Goal: Task Accomplishment & Management: Use online tool/utility

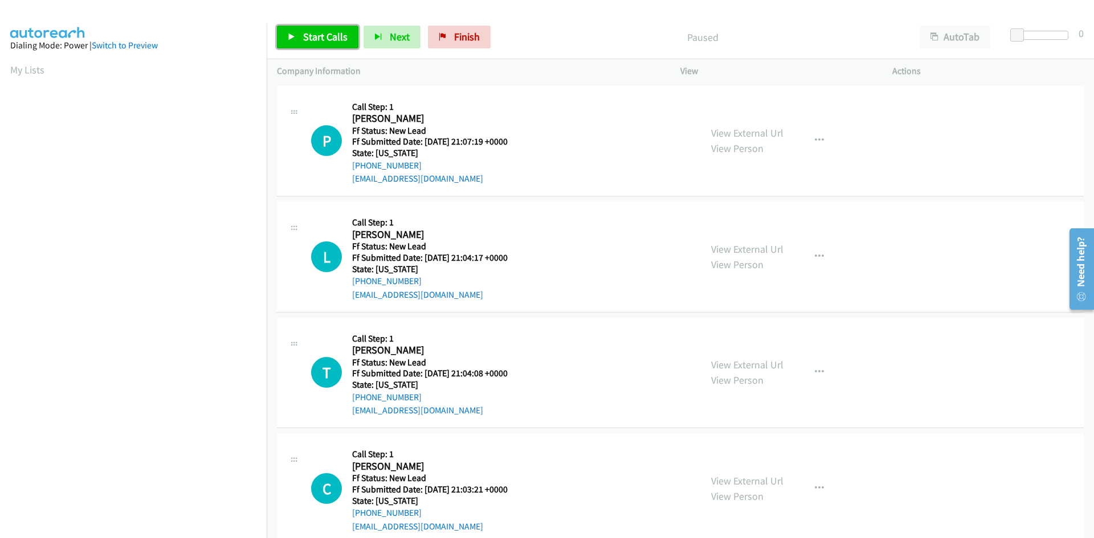
click at [324, 40] on span "Start Calls" at bounding box center [325, 36] width 44 height 13
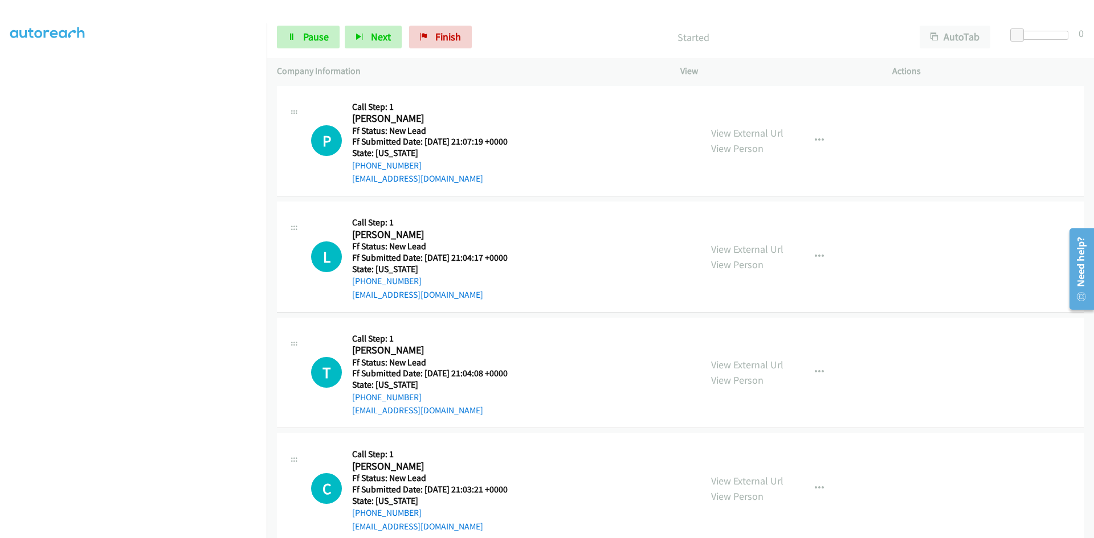
scroll to position [100, 0]
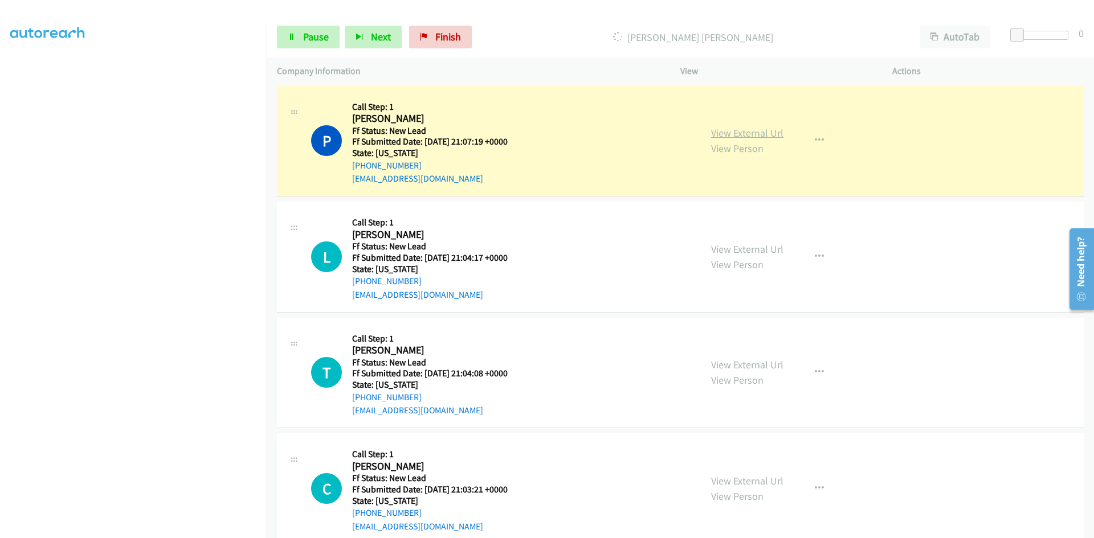
click at [774, 133] on link "View External Url" at bounding box center [747, 132] width 72 height 13
click at [325, 39] on span "Pause" at bounding box center [316, 36] width 26 height 13
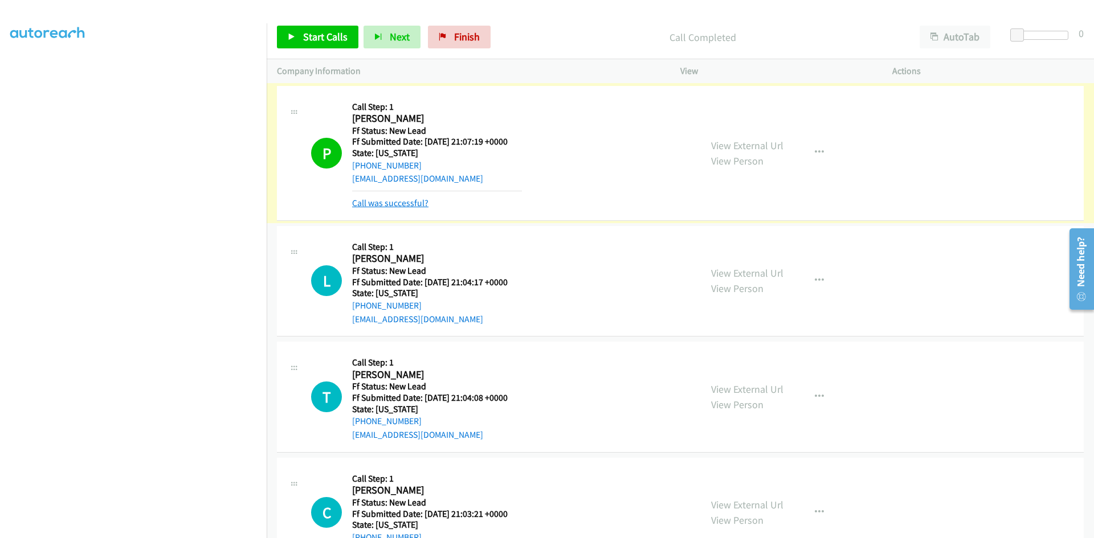
click at [410, 204] on link "Call was successful?" at bounding box center [390, 203] width 76 height 11
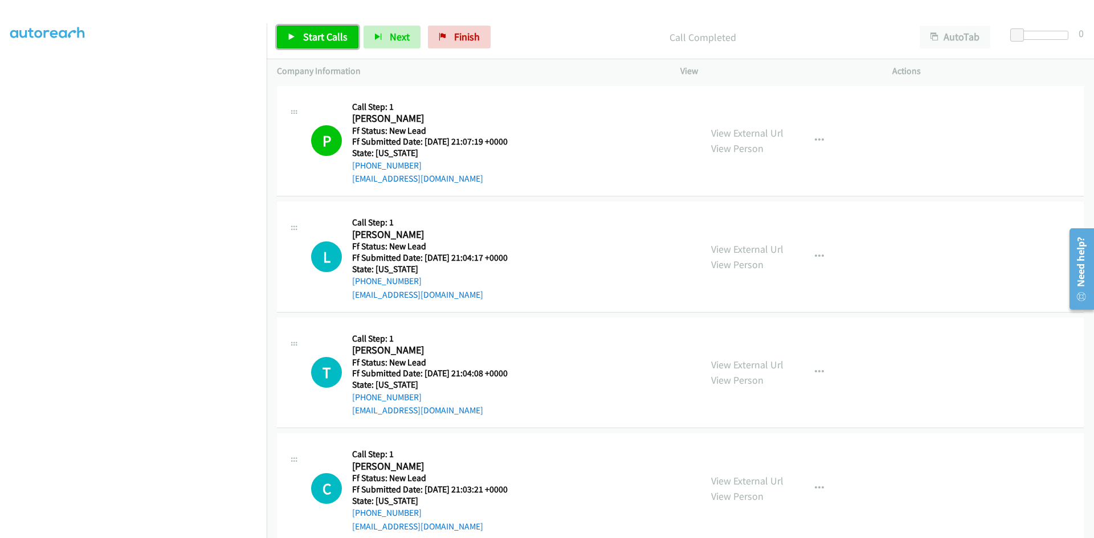
click at [344, 44] on link "Start Calls" at bounding box center [317, 37] width 81 height 23
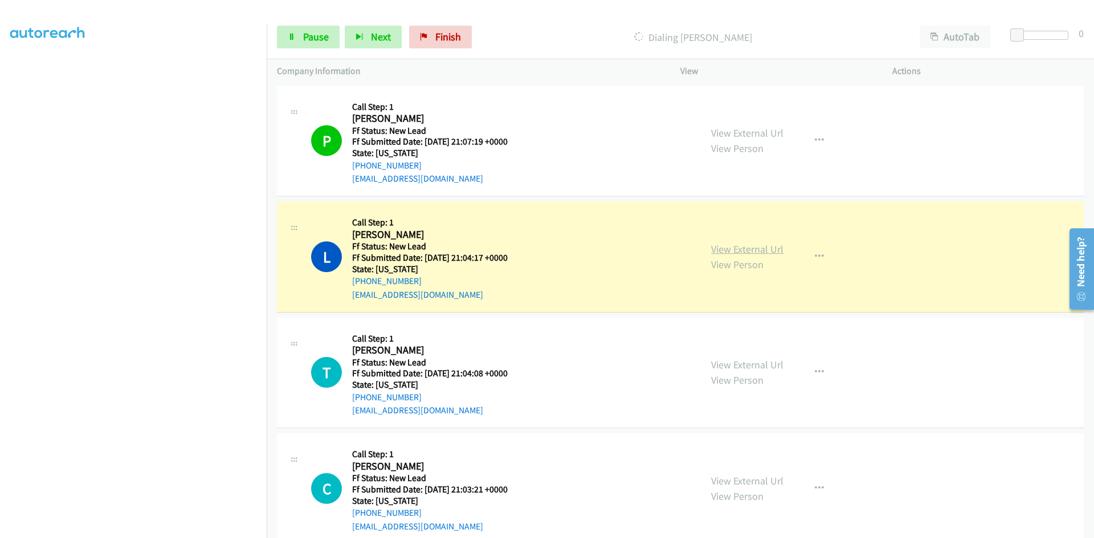
click at [743, 253] on link "View External Url" at bounding box center [747, 249] width 72 height 13
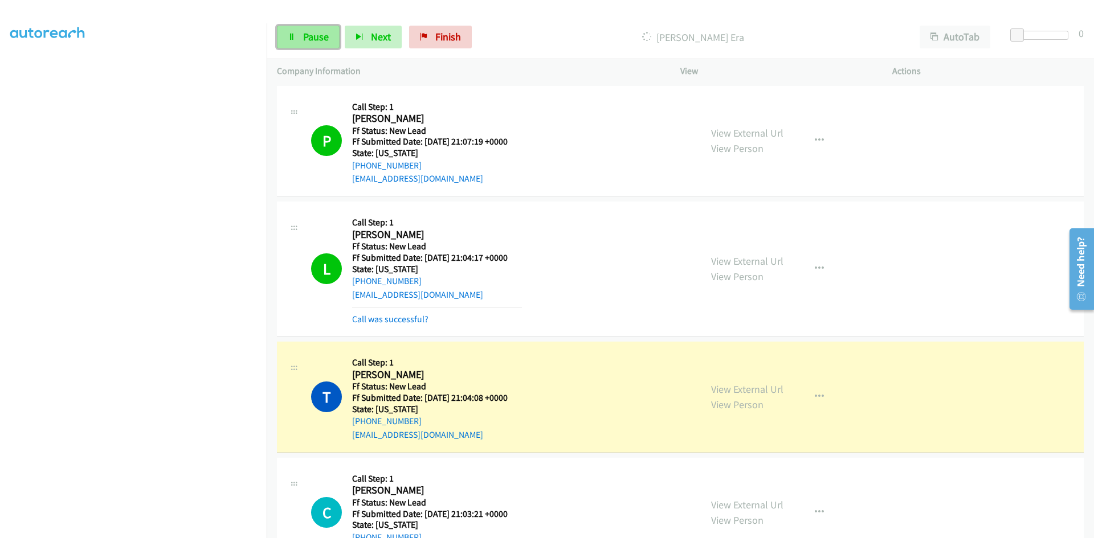
click at [308, 34] on span "Pause" at bounding box center [316, 36] width 26 height 13
click at [753, 389] on div "View External Url View Person View External Url Email Schedule/Manage Callback …" at bounding box center [812, 397] width 222 height 90
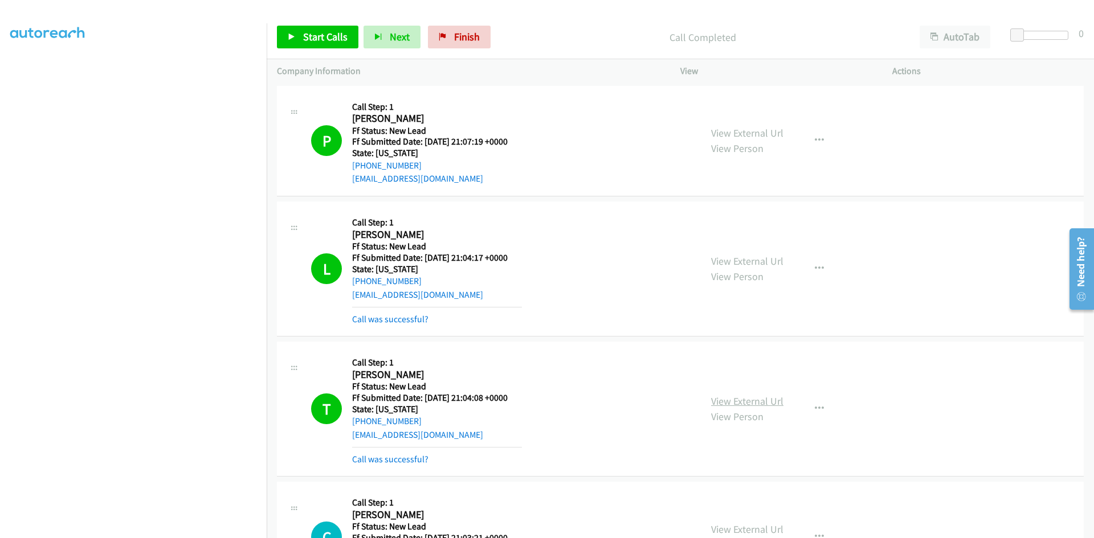
click at [758, 399] on link "View External Url" at bounding box center [747, 401] width 72 height 13
click at [418, 320] on link "Call was successful?" at bounding box center [390, 319] width 76 height 11
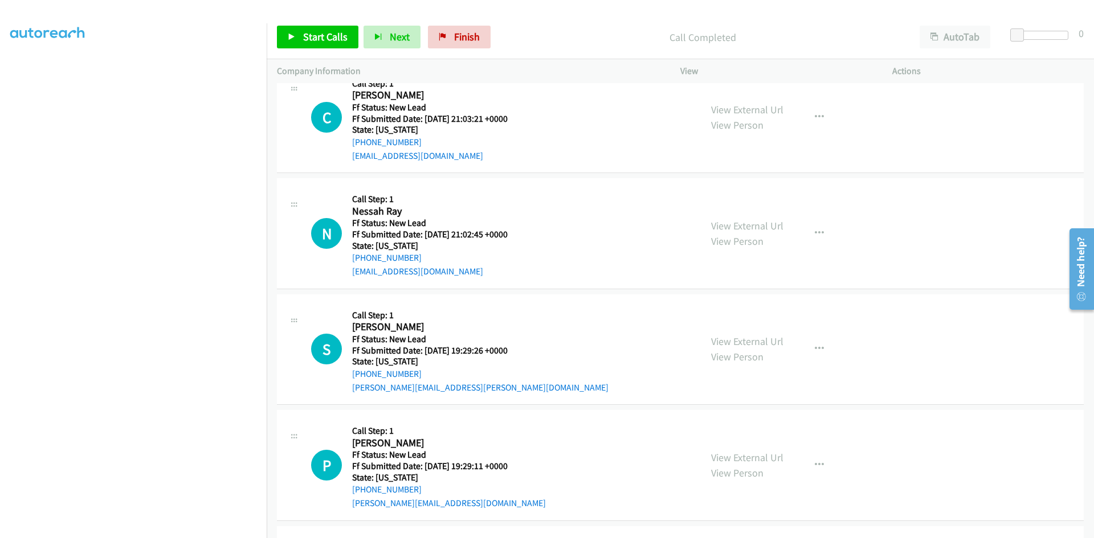
scroll to position [399, 0]
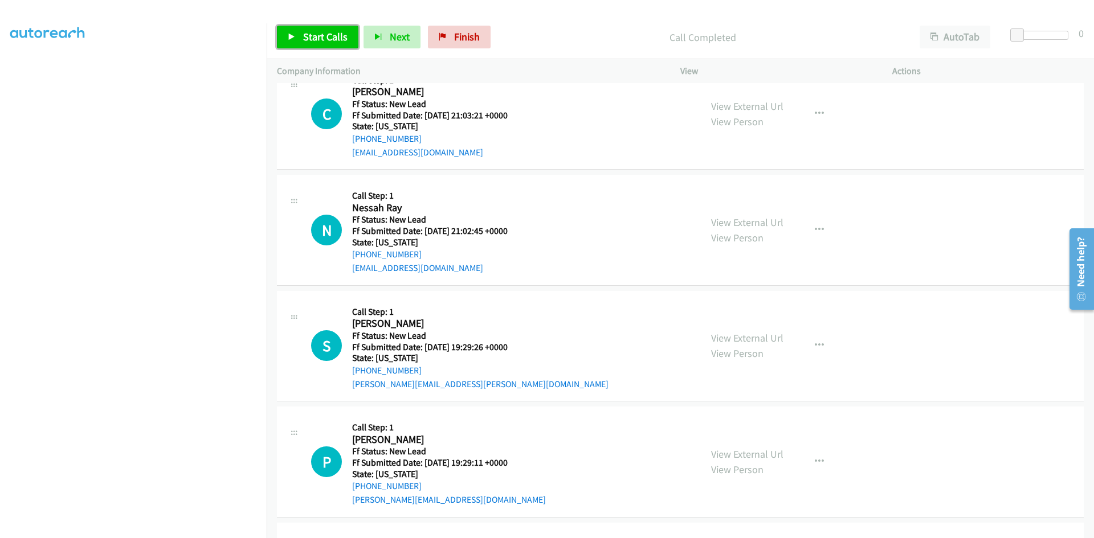
click at [316, 42] on span "Start Calls" at bounding box center [325, 36] width 44 height 13
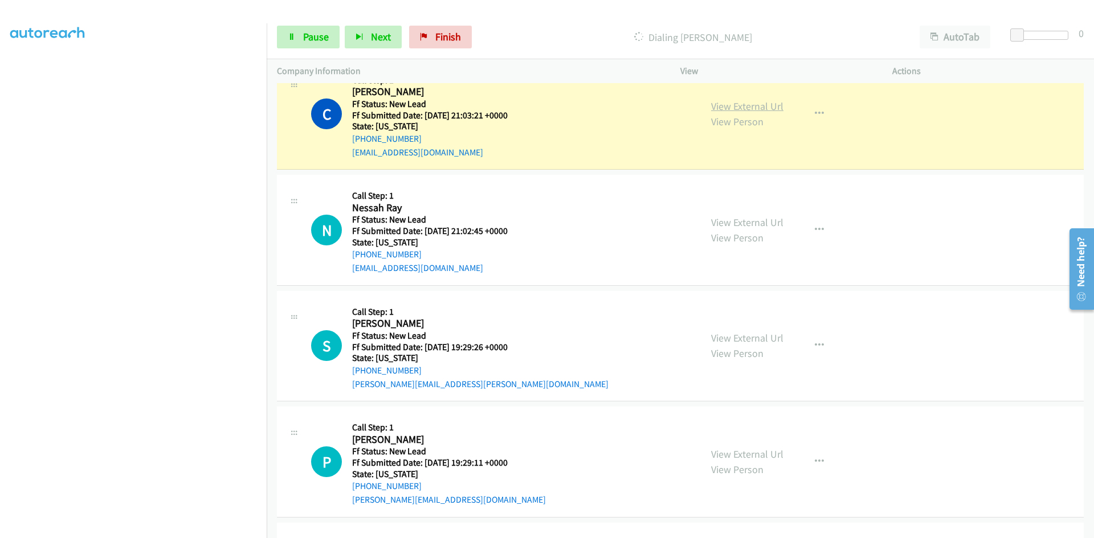
click at [764, 108] on link "View External Url" at bounding box center [747, 106] width 72 height 13
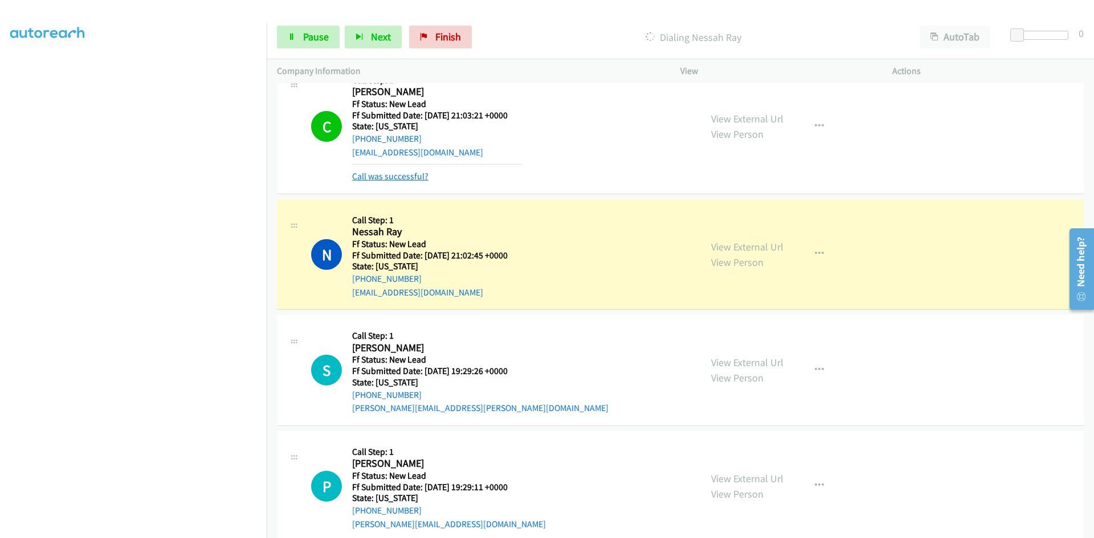
click at [415, 179] on link "Call was successful?" at bounding box center [390, 176] width 76 height 11
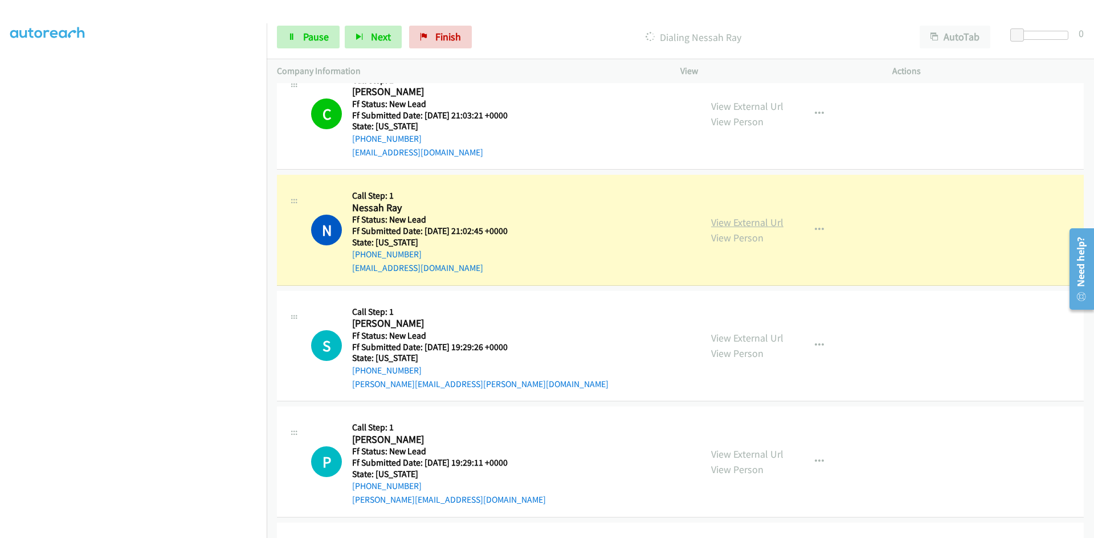
click at [716, 226] on link "View External Url" at bounding box center [747, 222] width 72 height 13
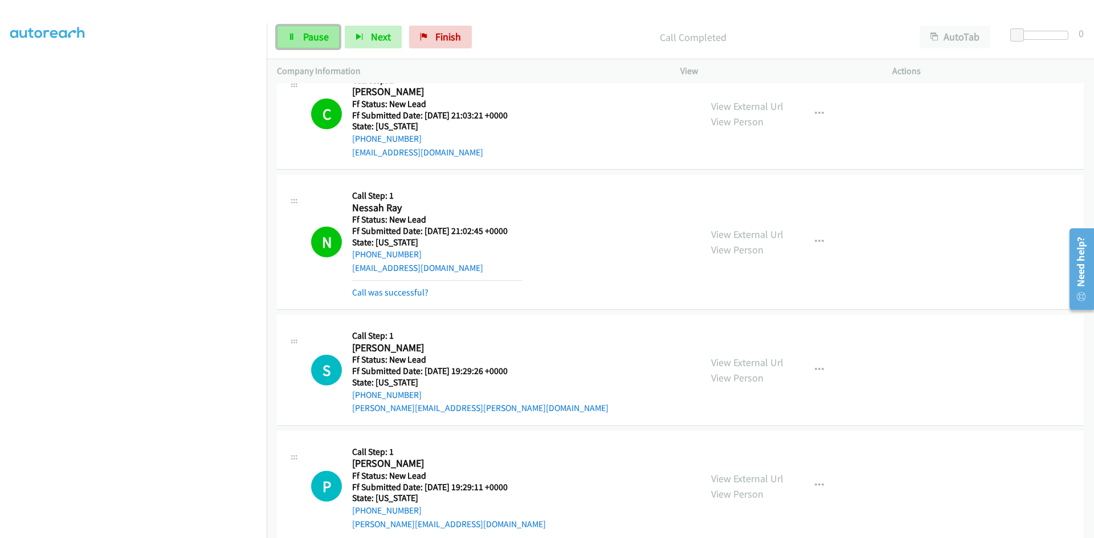
click at [306, 44] on link "Pause" at bounding box center [308, 37] width 63 height 23
click at [378, 296] on link "Call was successful?" at bounding box center [390, 292] width 76 height 11
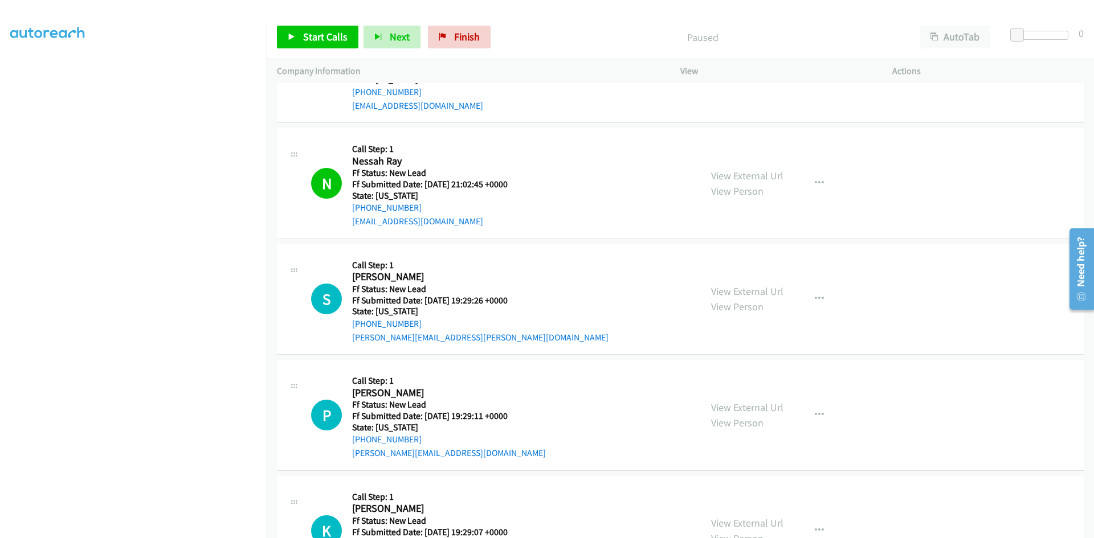
scroll to position [456, 0]
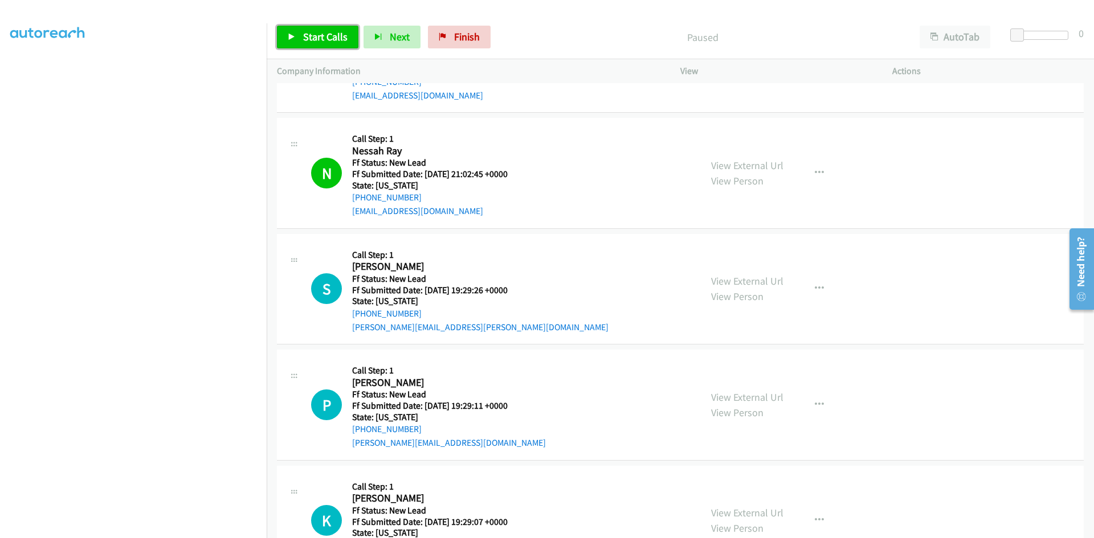
click at [314, 40] on span "Start Calls" at bounding box center [325, 36] width 44 height 13
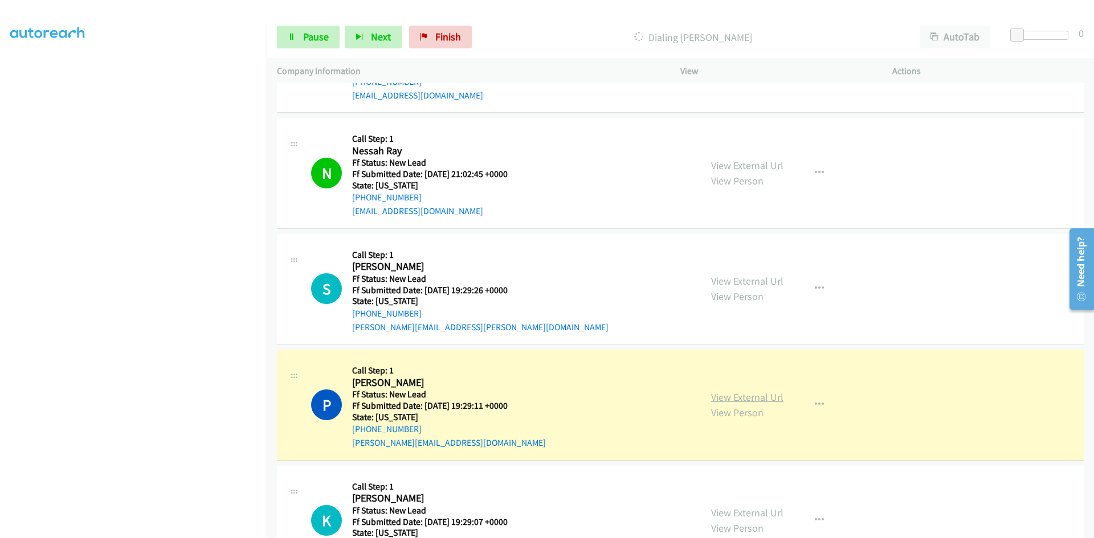
click at [742, 400] on link "View External Url" at bounding box center [747, 397] width 72 height 13
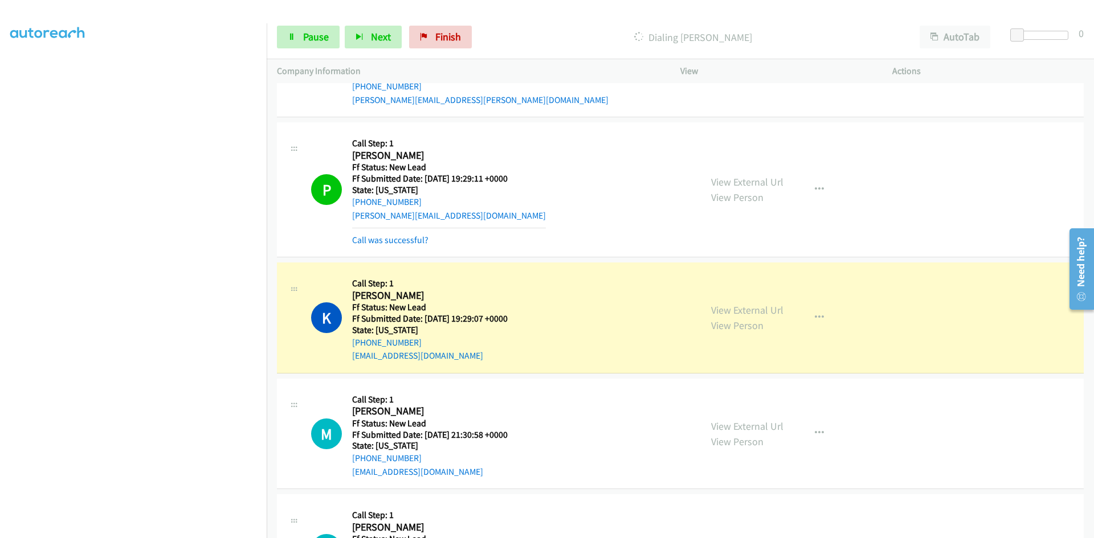
scroll to position [684, 0]
click at [414, 238] on link "Call was successful?" at bounding box center [390, 239] width 76 height 11
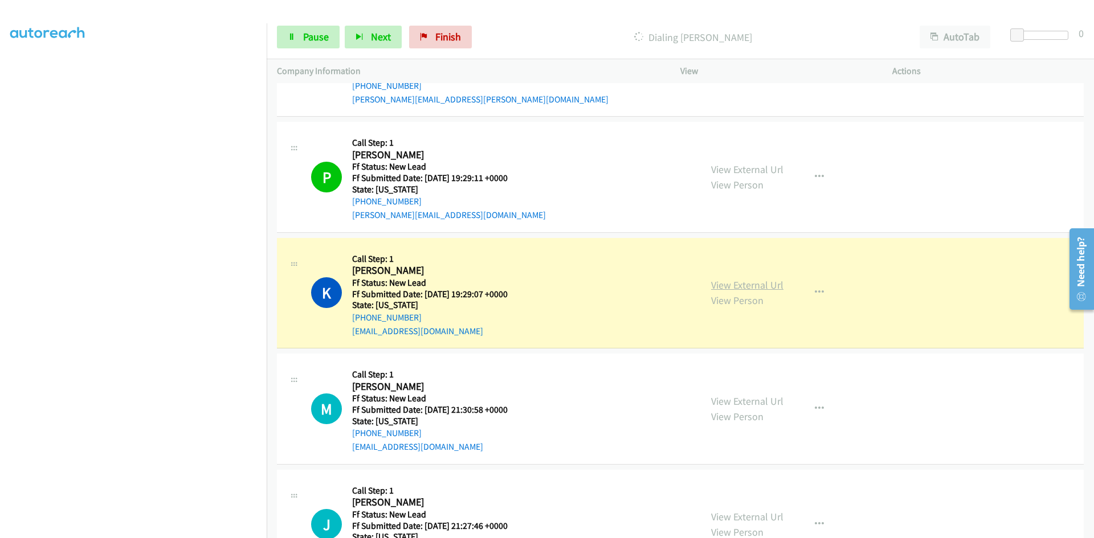
click at [746, 290] on link "View External Url" at bounding box center [747, 285] width 72 height 13
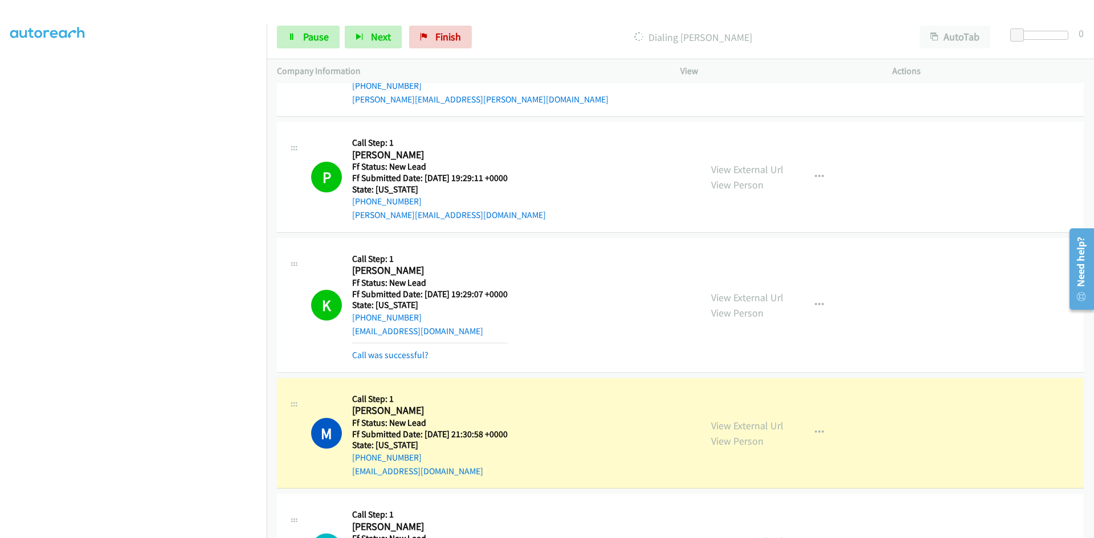
click at [370, 349] on div "Call was successful?" at bounding box center [430, 356] width 156 height 14
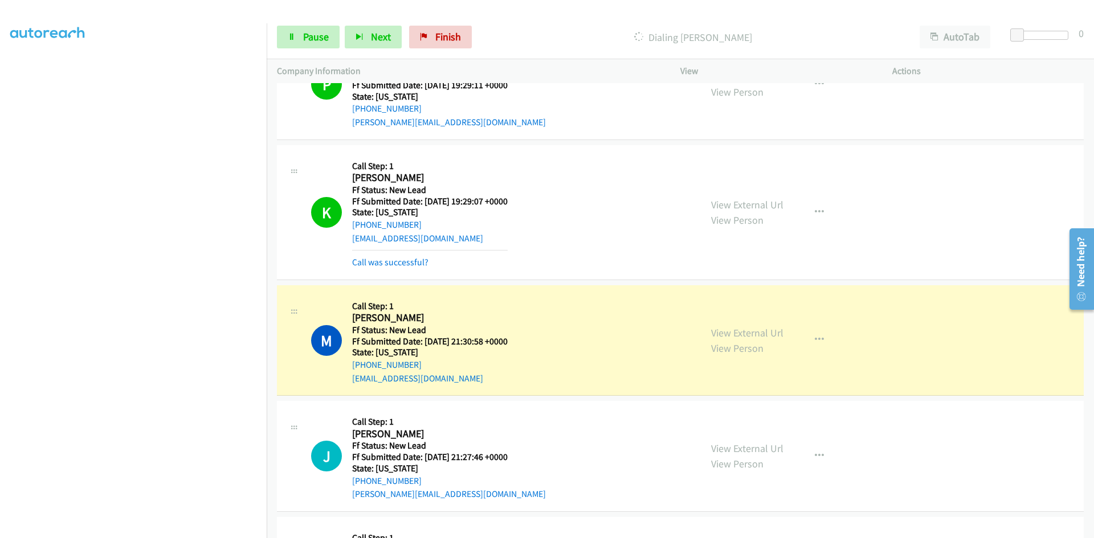
scroll to position [797, 0]
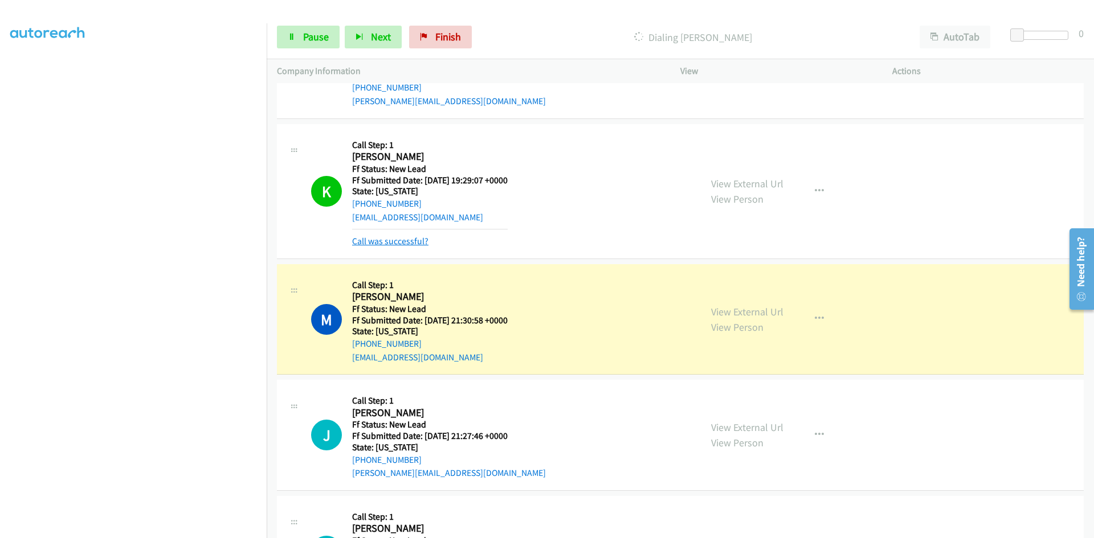
click at [396, 242] on link "Call was successful?" at bounding box center [390, 241] width 76 height 11
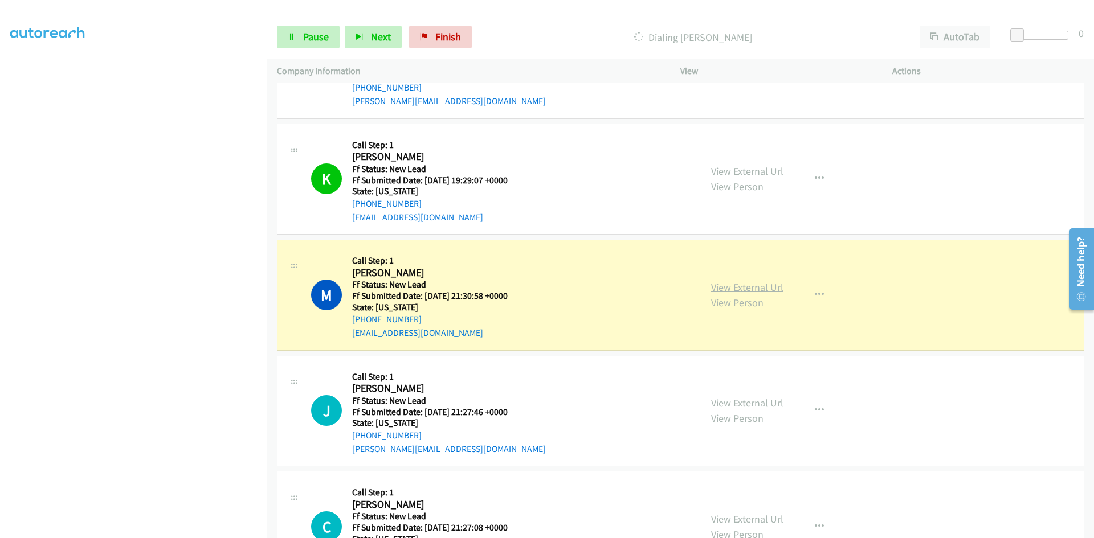
click at [772, 288] on link "View External Url" at bounding box center [747, 287] width 72 height 13
click at [316, 39] on span "Pause" at bounding box center [316, 36] width 26 height 13
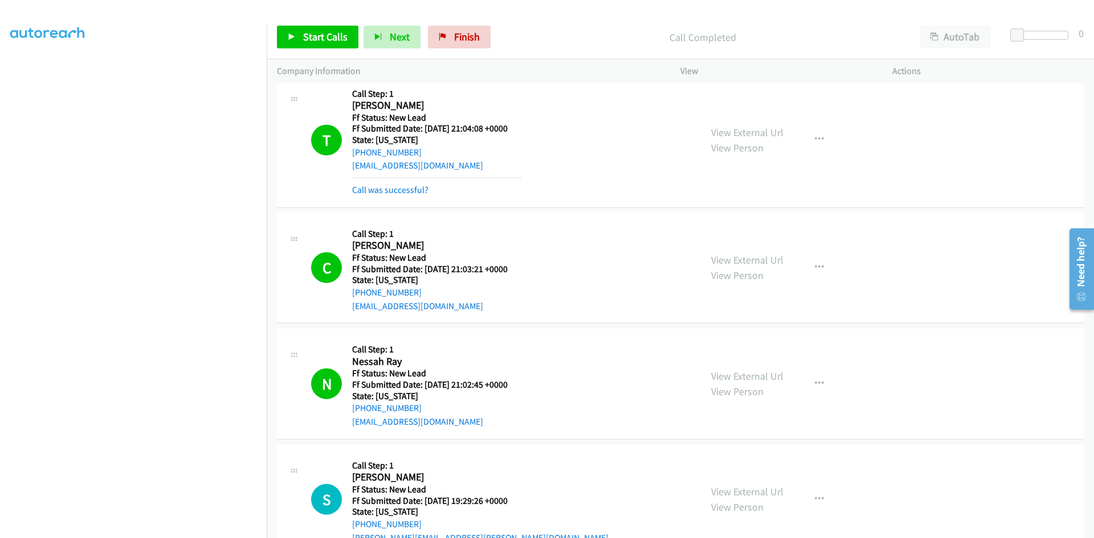
scroll to position [171, 0]
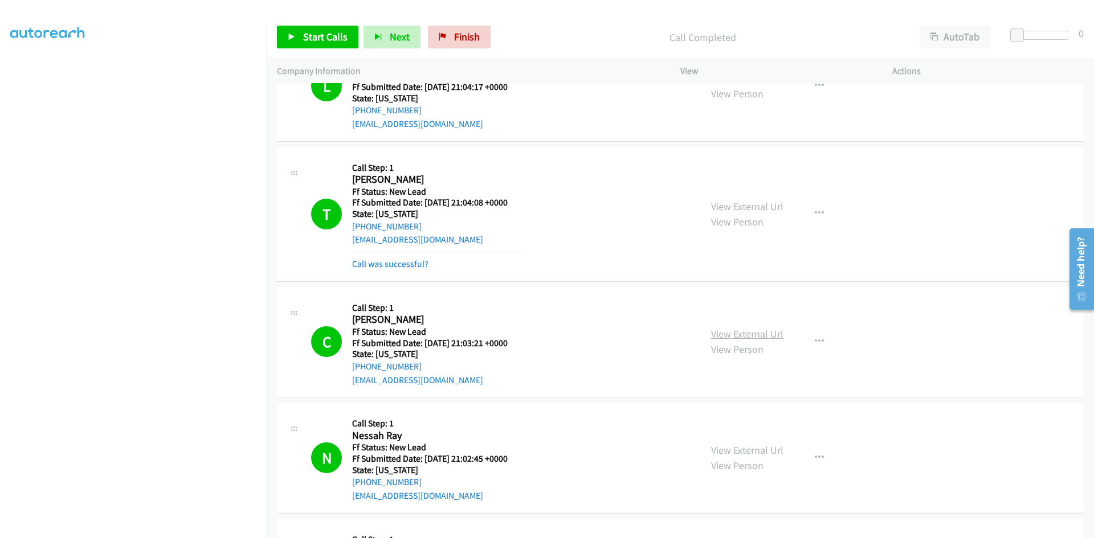
click at [738, 336] on link "View External Url" at bounding box center [747, 334] width 72 height 13
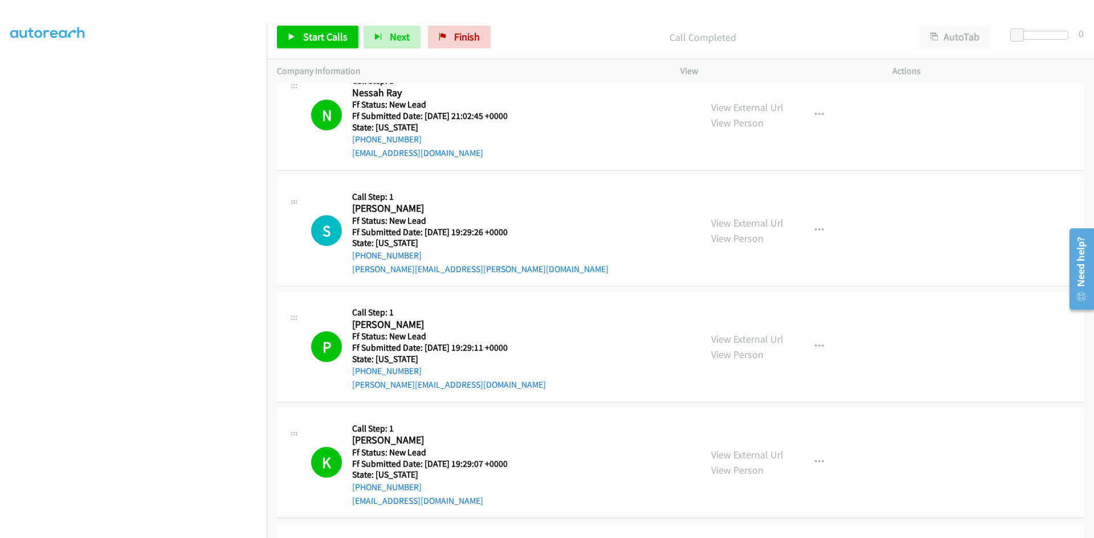
scroll to position [513, 0]
click at [750, 223] on link "View External Url" at bounding box center [747, 224] width 72 height 13
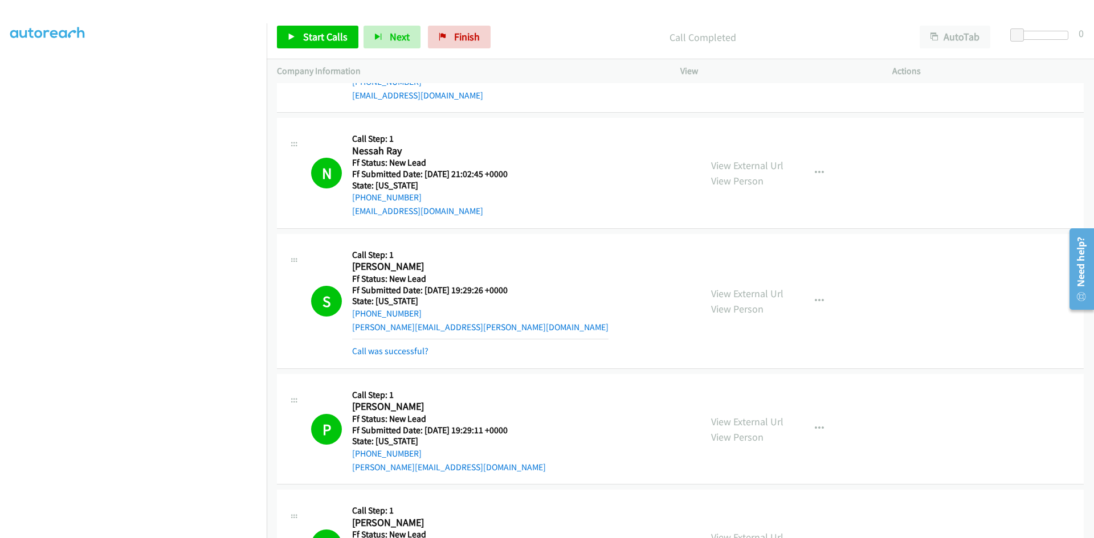
scroll to position [399, 0]
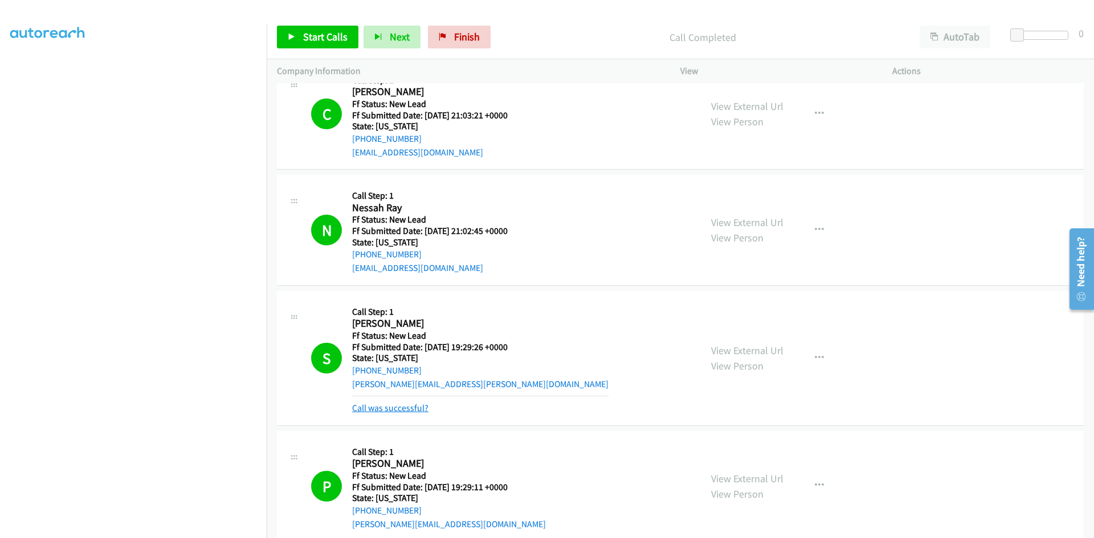
click at [406, 410] on link "Call was successful?" at bounding box center [390, 408] width 76 height 11
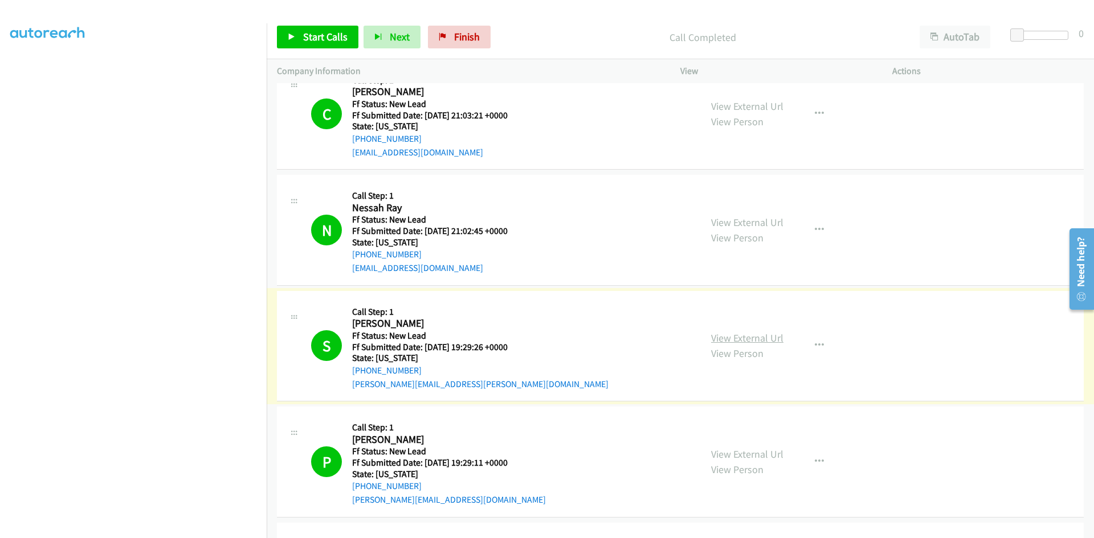
click at [728, 342] on link "View External Url" at bounding box center [747, 338] width 72 height 13
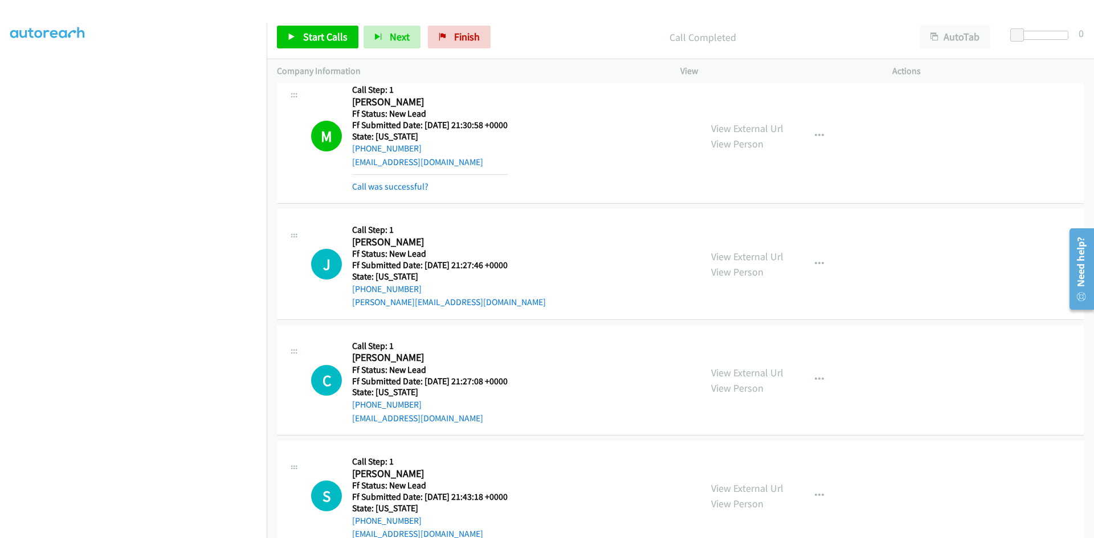
scroll to position [1025, 0]
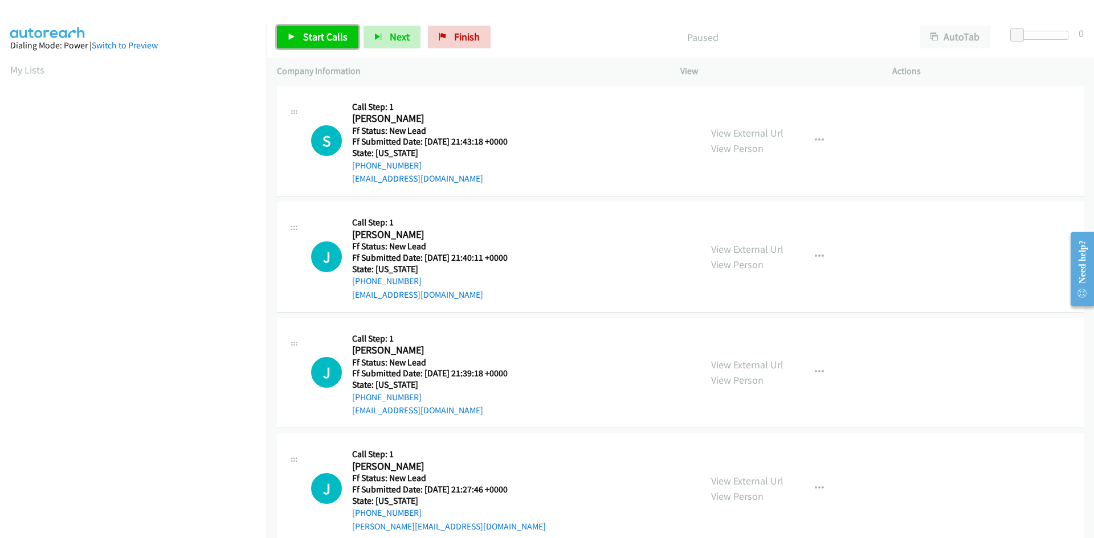
click at [313, 48] on link "Start Calls" at bounding box center [317, 37] width 81 height 23
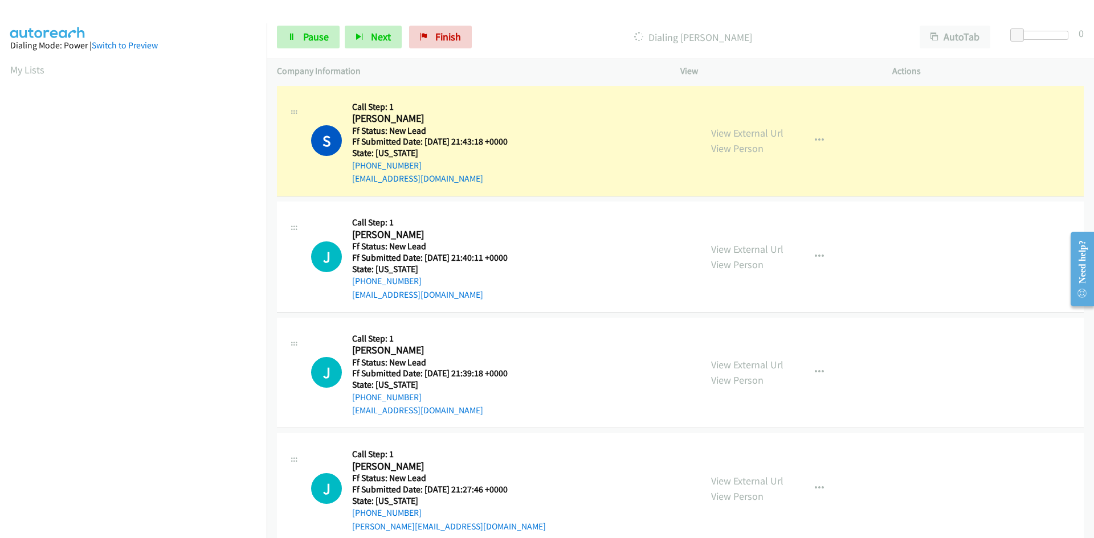
scroll to position [100, 0]
click at [741, 135] on link "View External Url" at bounding box center [747, 132] width 72 height 13
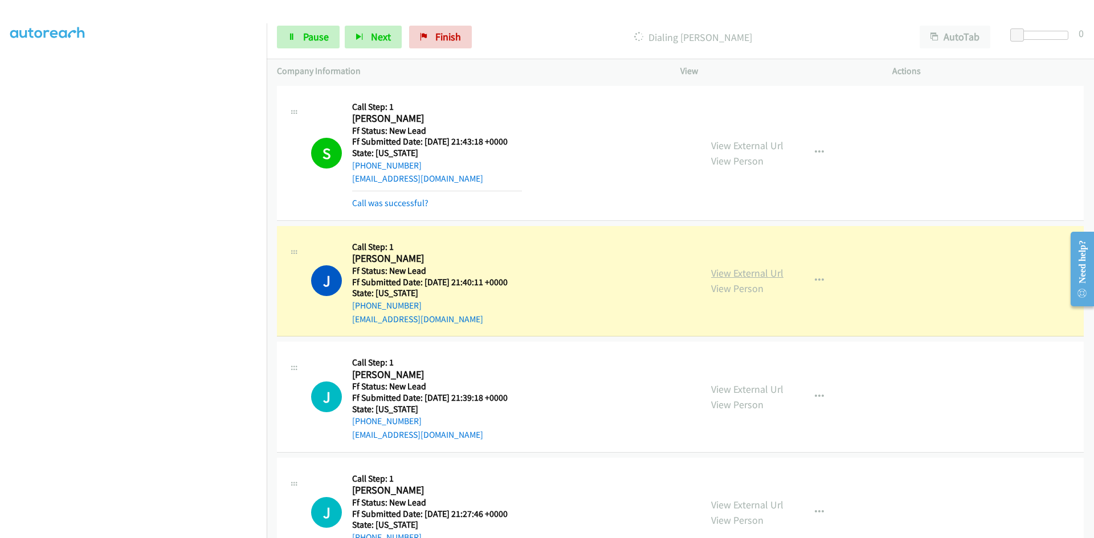
click at [746, 276] on link "View External Url" at bounding box center [747, 273] width 72 height 13
click at [392, 203] on link "Call was successful?" at bounding box center [390, 203] width 76 height 11
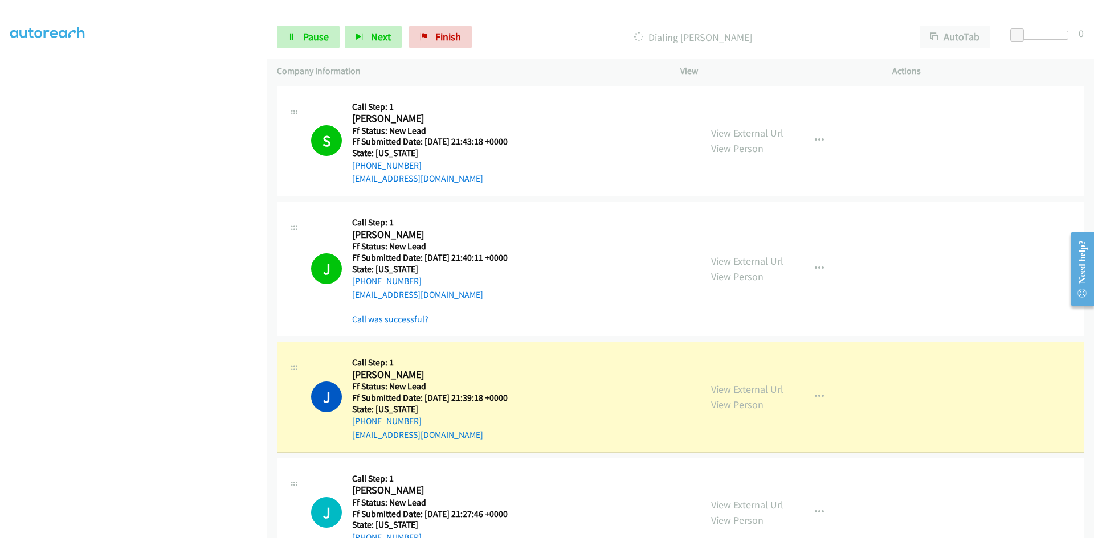
drag, startPoint x: 383, startPoint y: 320, endPoint x: 359, endPoint y: 329, distance: 25.8
click at [383, 320] on link "Call was successful?" at bounding box center [390, 319] width 76 height 11
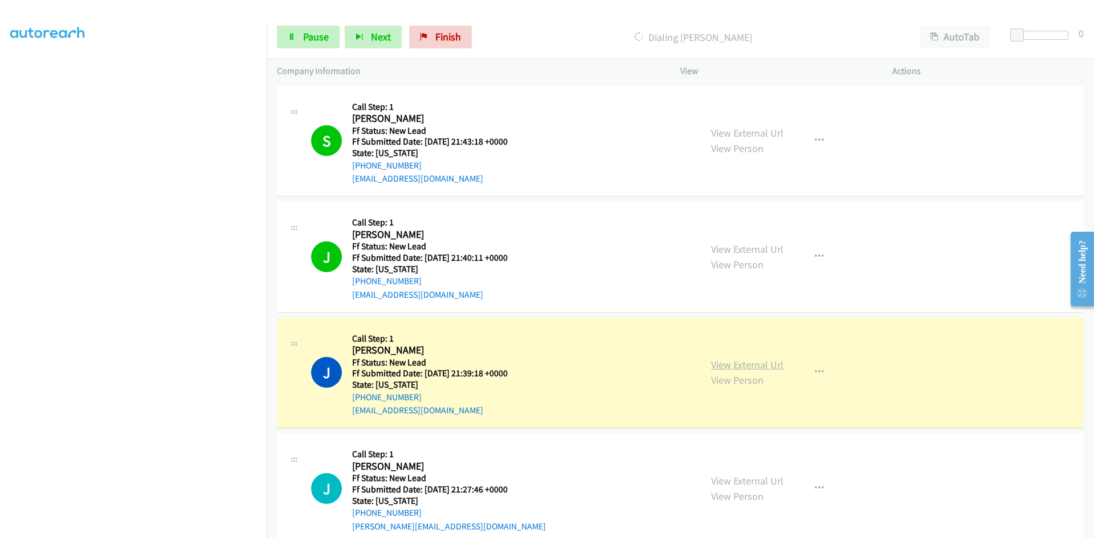
click at [723, 364] on link "View External Url" at bounding box center [747, 364] width 72 height 13
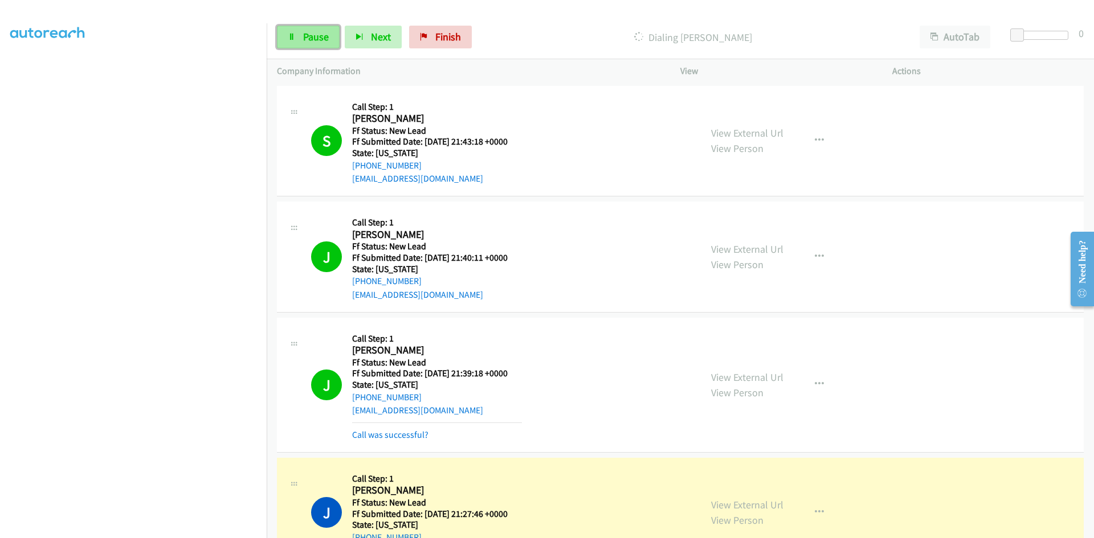
click at [328, 44] on link "Pause" at bounding box center [308, 37] width 63 height 23
click at [403, 436] on link "Call was successful?" at bounding box center [390, 434] width 76 height 11
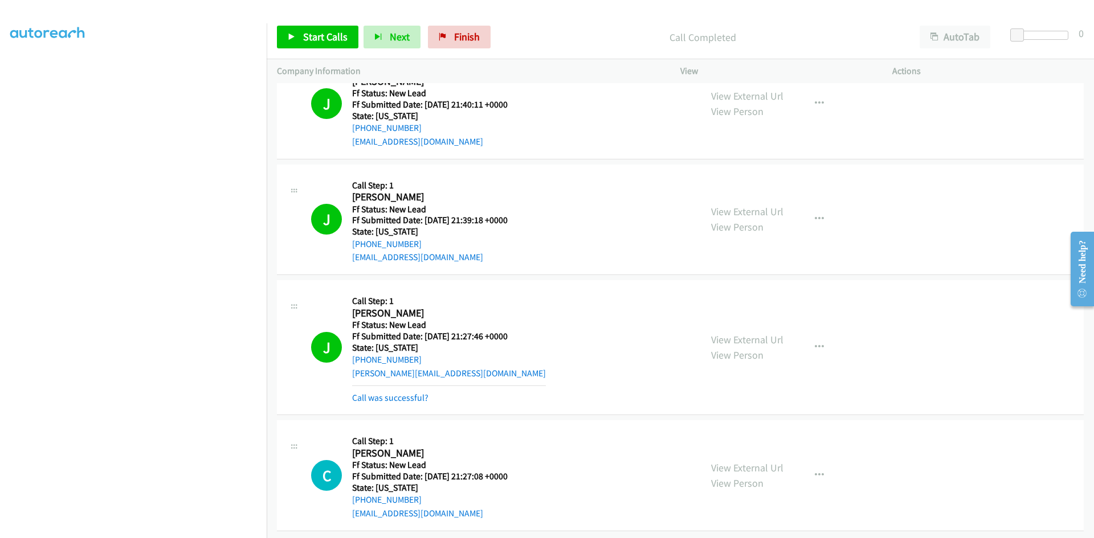
scroll to position [163, 0]
click at [773, 332] on link "View External Url" at bounding box center [747, 338] width 72 height 13
click at [416, 391] on link "Call was successful?" at bounding box center [390, 396] width 76 height 11
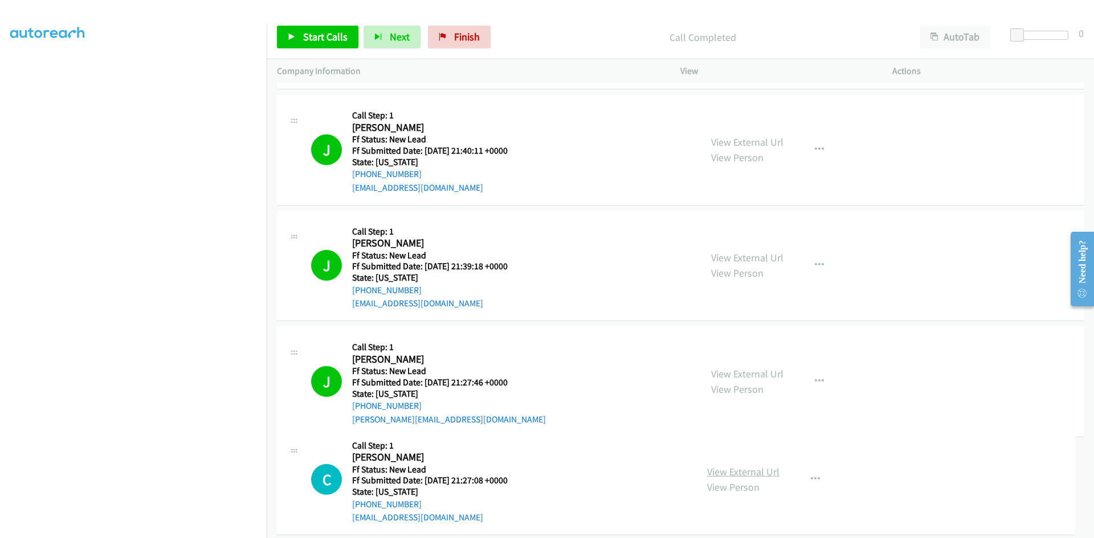
scroll to position [139, 0]
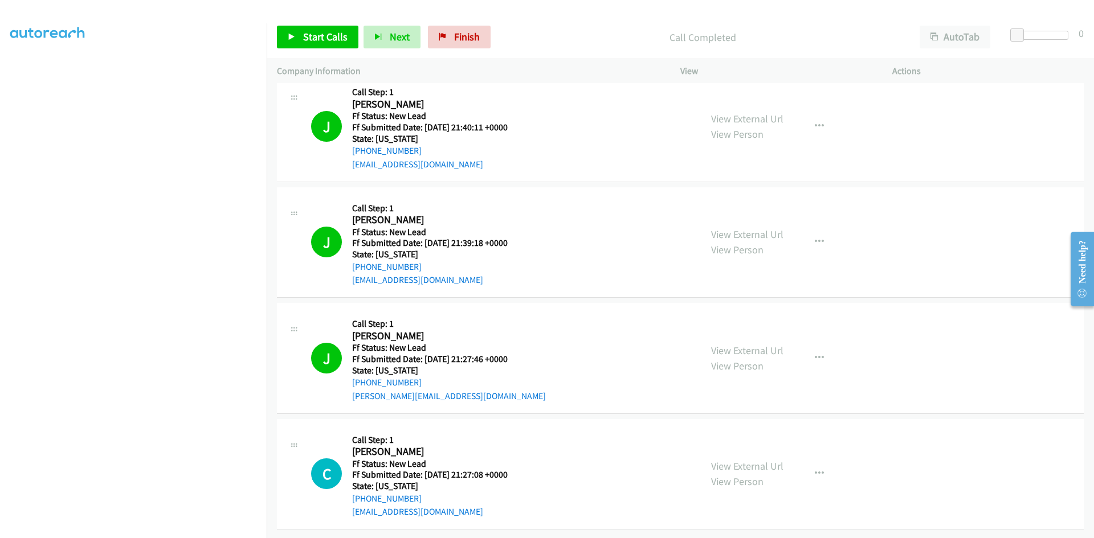
click at [715, 460] on link "View External Url" at bounding box center [747, 466] width 72 height 13
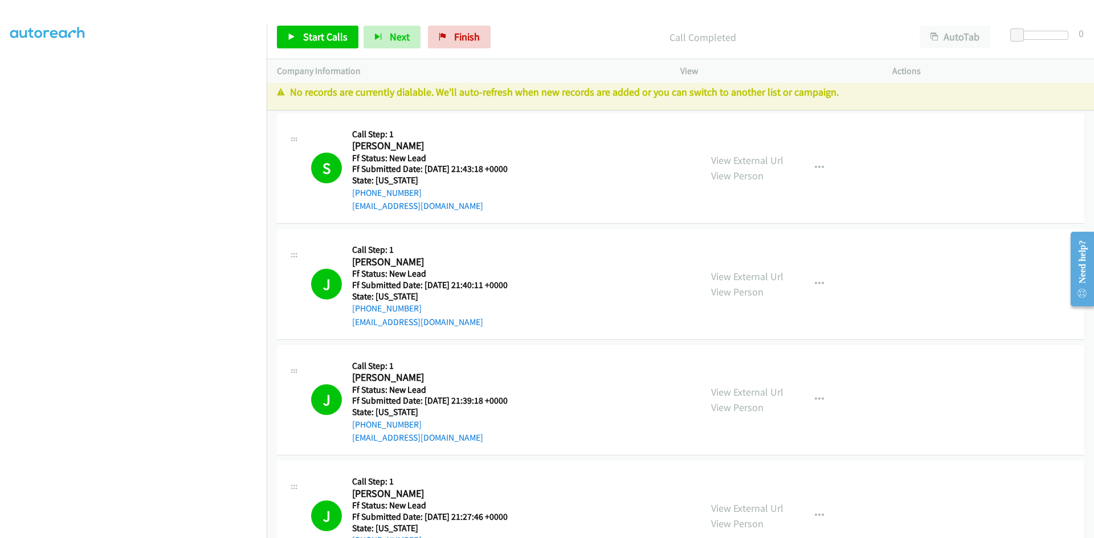
scroll to position [0, 0]
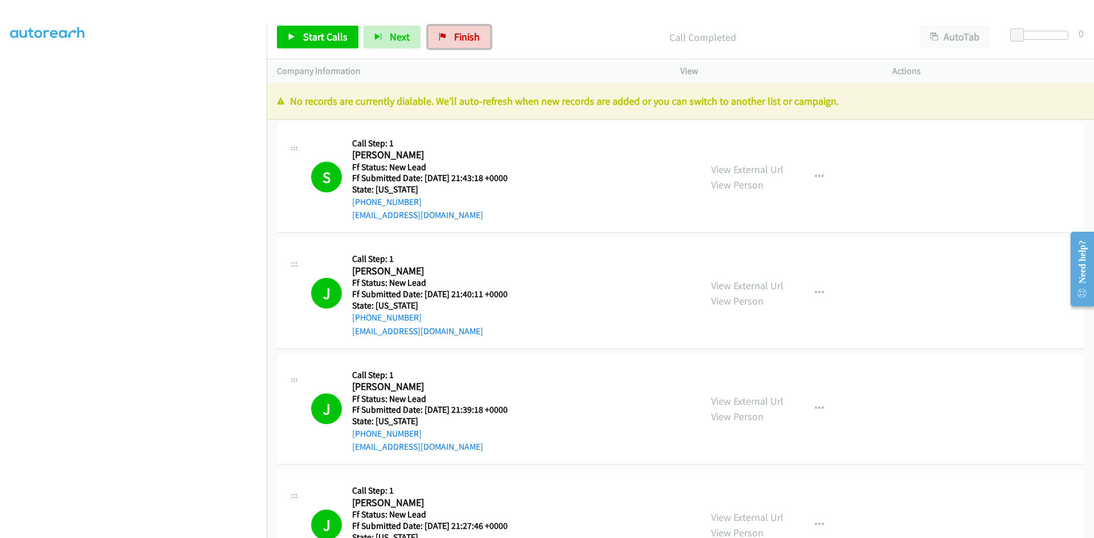
click at [443, 39] on icon at bounding box center [443, 38] width 8 height 8
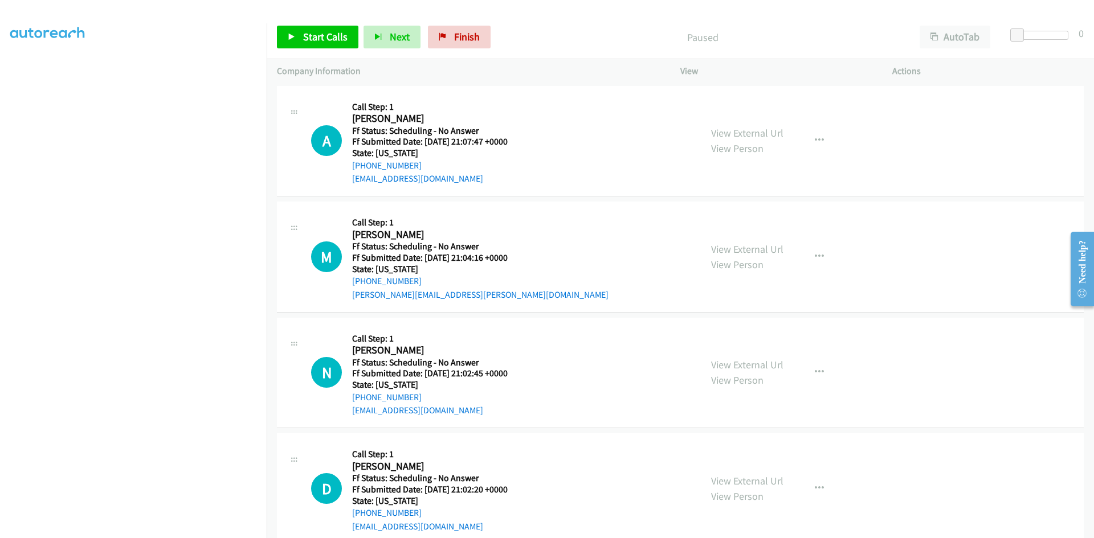
scroll to position [95, 0]
click at [323, 39] on span "Start Calls" at bounding box center [325, 36] width 44 height 13
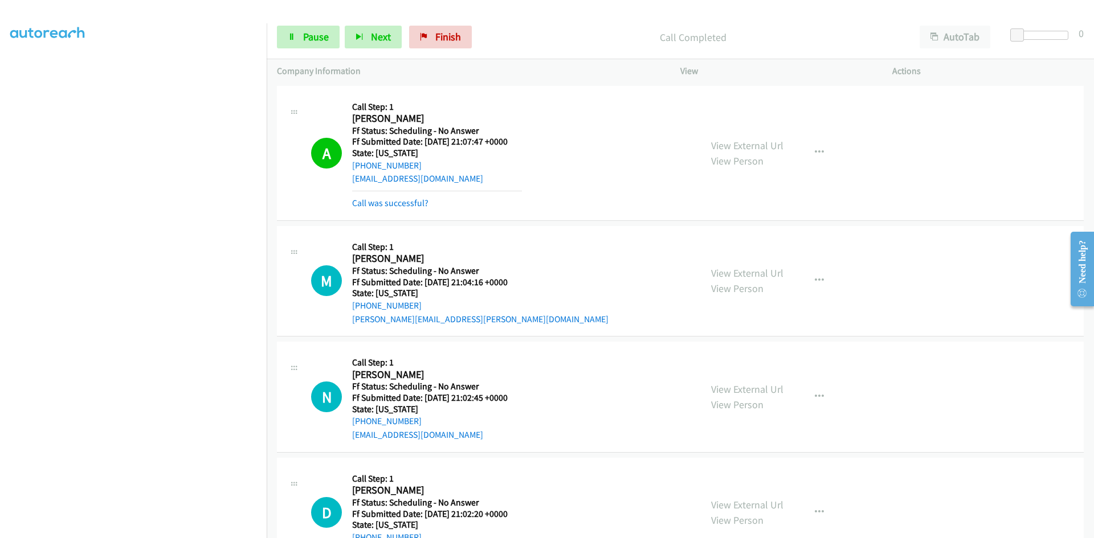
drag, startPoint x: 746, startPoint y: 96, endPoint x: 746, endPoint y: 108, distance: 12.5
click at [746, 96] on div "View External Url View Person View External Url Email Schedule/Manage Callback …" at bounding box center [812, 153] width 222 height 114
click at [747, 144] on link "View External Url" at bounding box center [747, 145] width 72 height 13
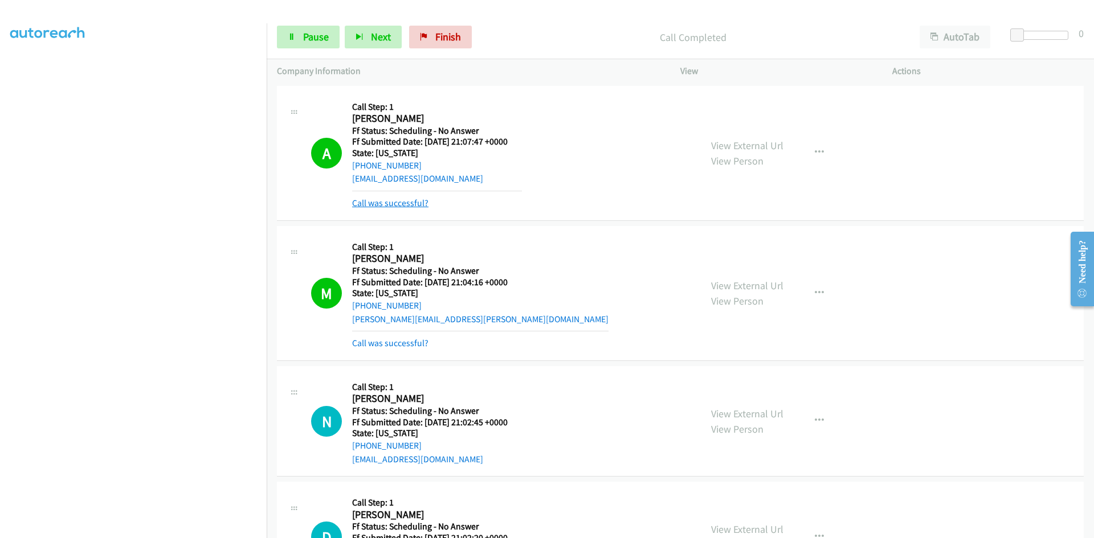
click at [355, 206] on link "Call was successful?" at bounding box center [390, 203] width 76 height 11
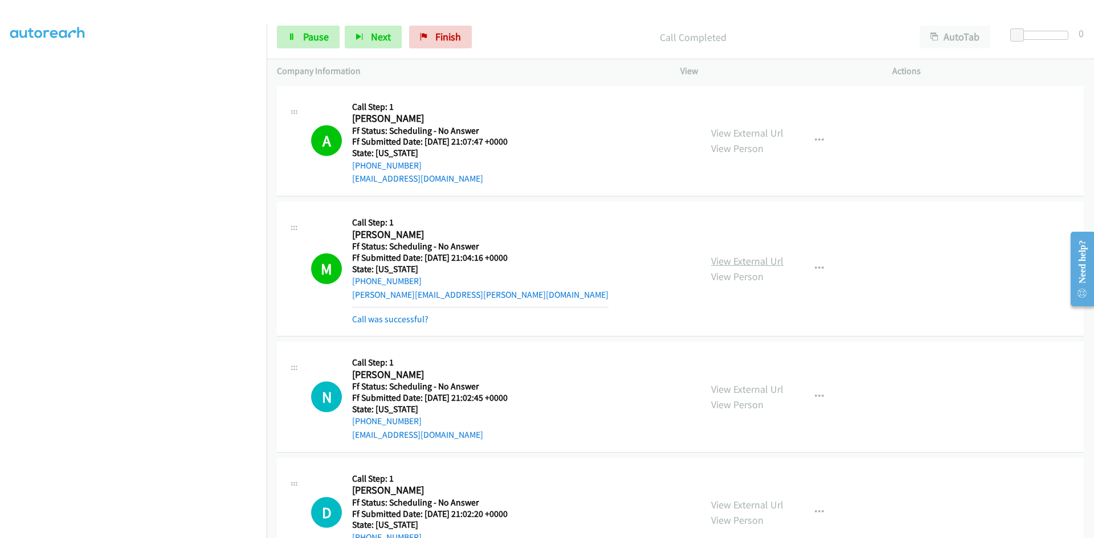
click at [719, 262] on link "View External Url" at bounding box center [747, 261] width 72 height 13
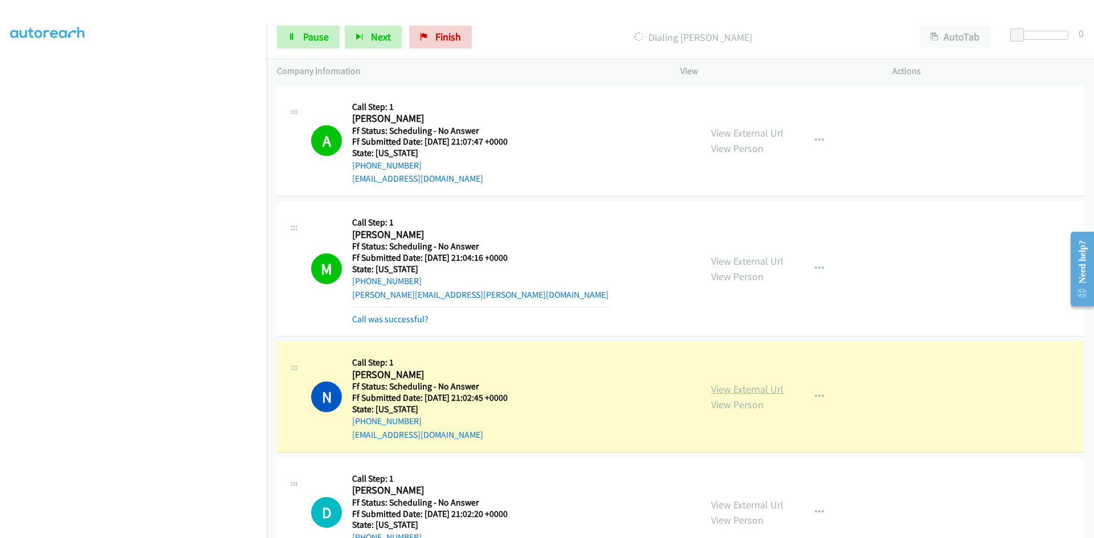
click at [748, 391] on link "View External Url" at bounding box center [747, 389] width 72 height 13
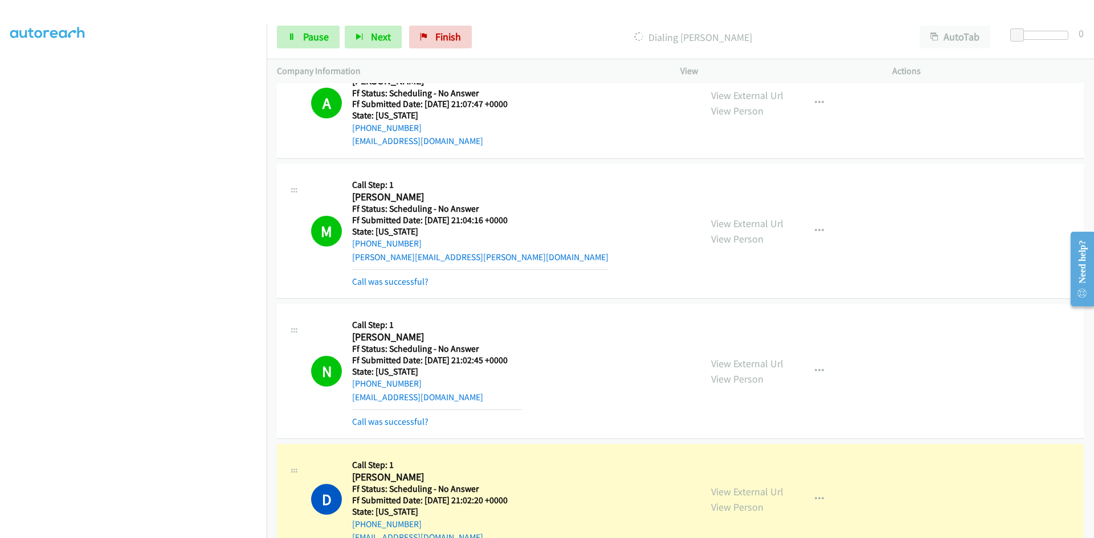
scroll to position [114, 0]
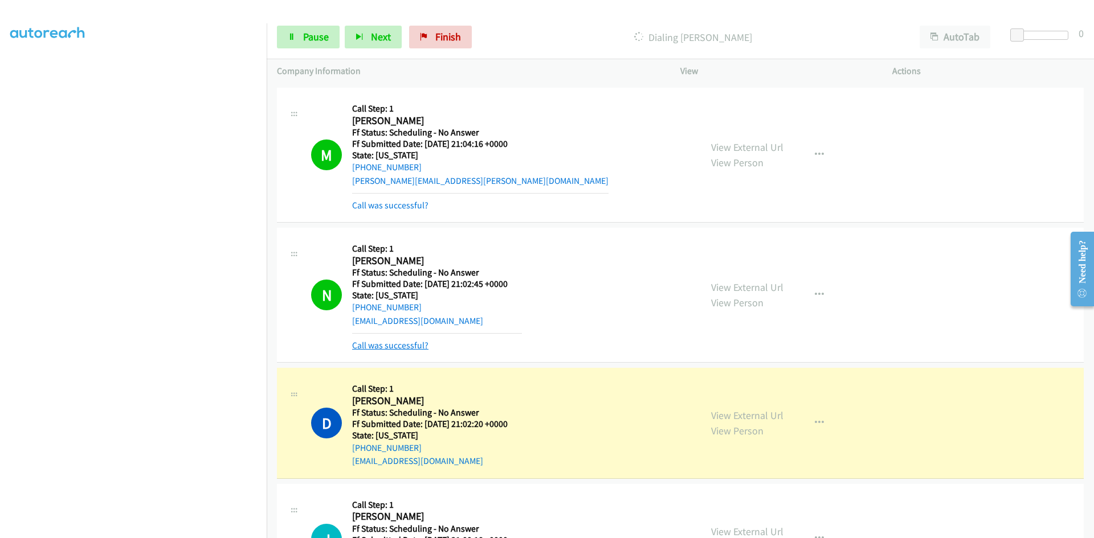
click at [418, 342] on link "Call was successful?" at bounding box center [390, 345] width 76 height 11
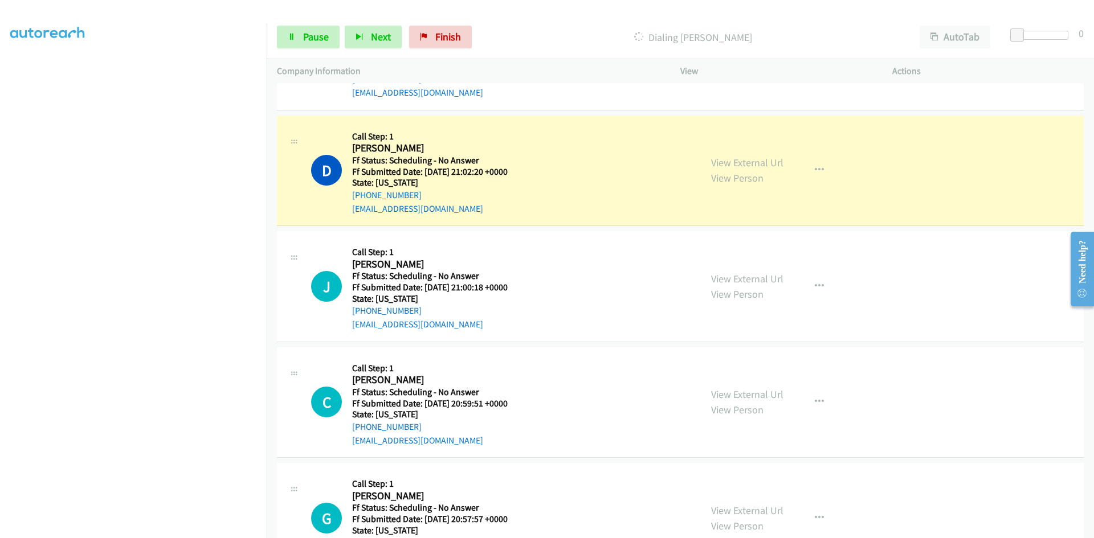
scroll to position [399, 0]
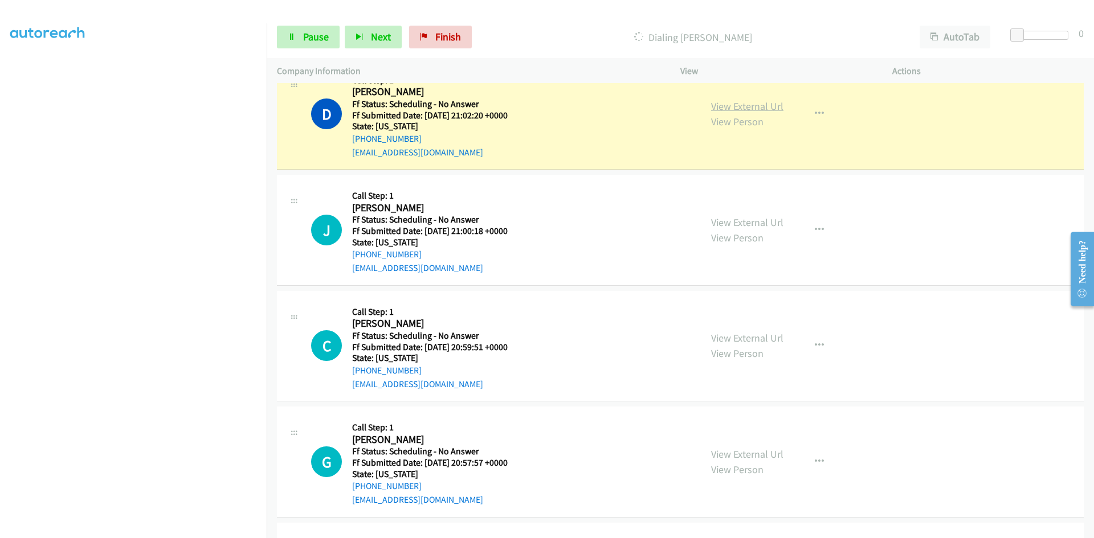
click at [767, 108] on link "View External Url" at bounding box center [747, 106] width 72 height 13
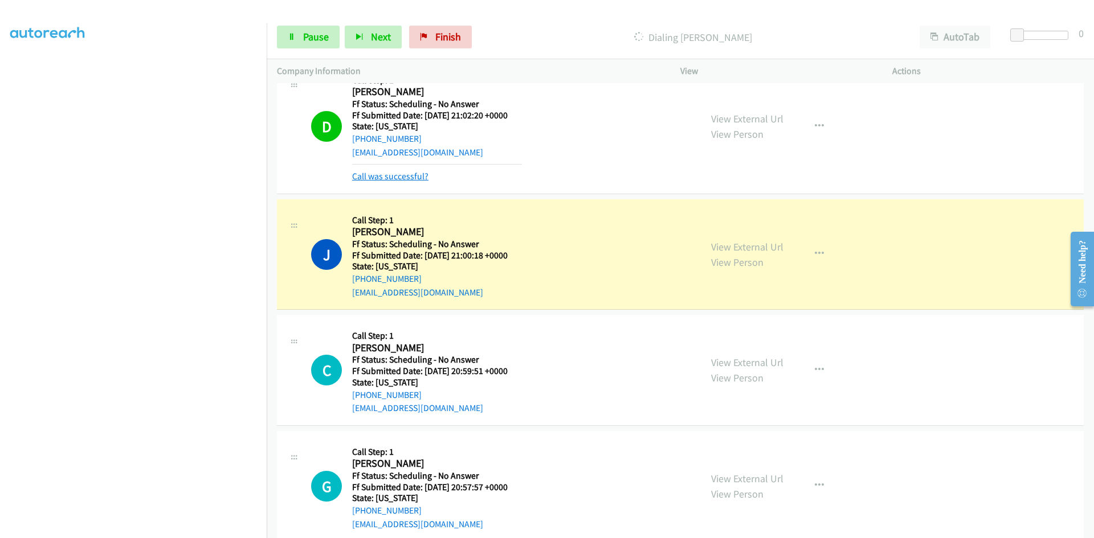
click at [403, 177] on link "Call was successful?" at bounding box center [390, 176] width 76 height 11
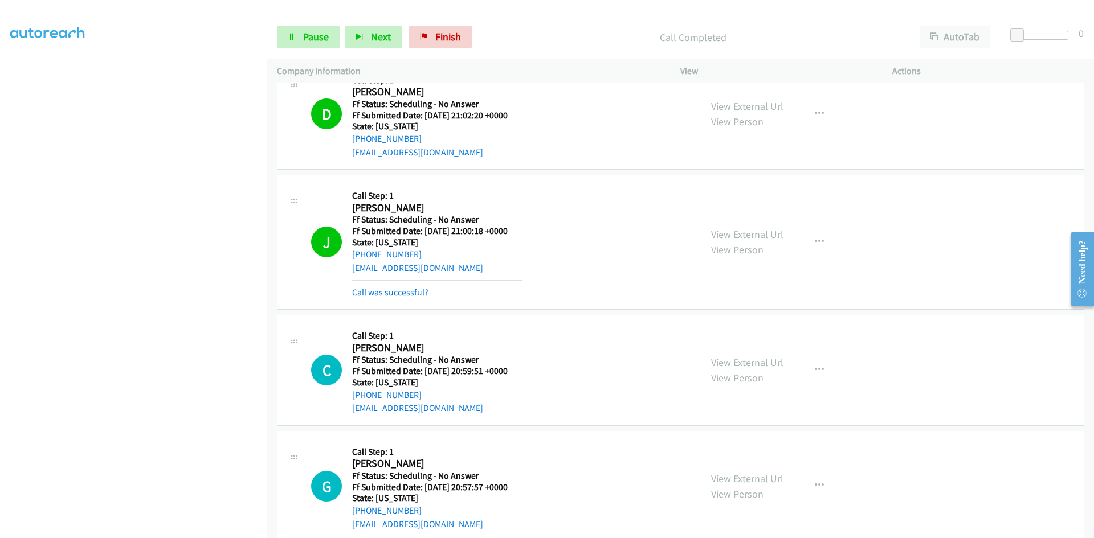
click at [737, 234] on link "View External Url" at bounding box center [747, 234] width 72 height 13
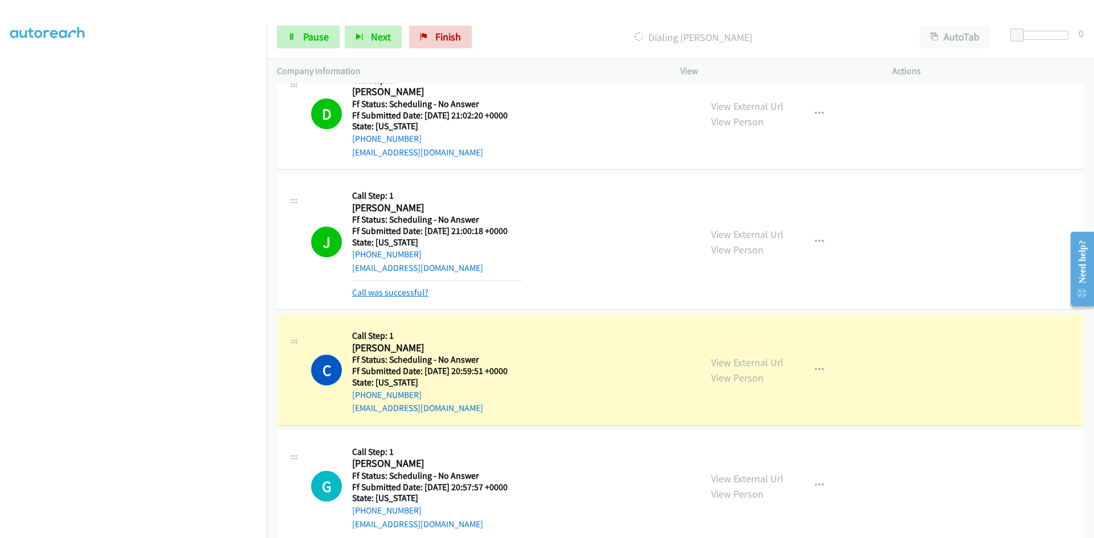
click at [392, 292] on link "Call was successful?" at bounding box center [390, 292] width 76 height 11
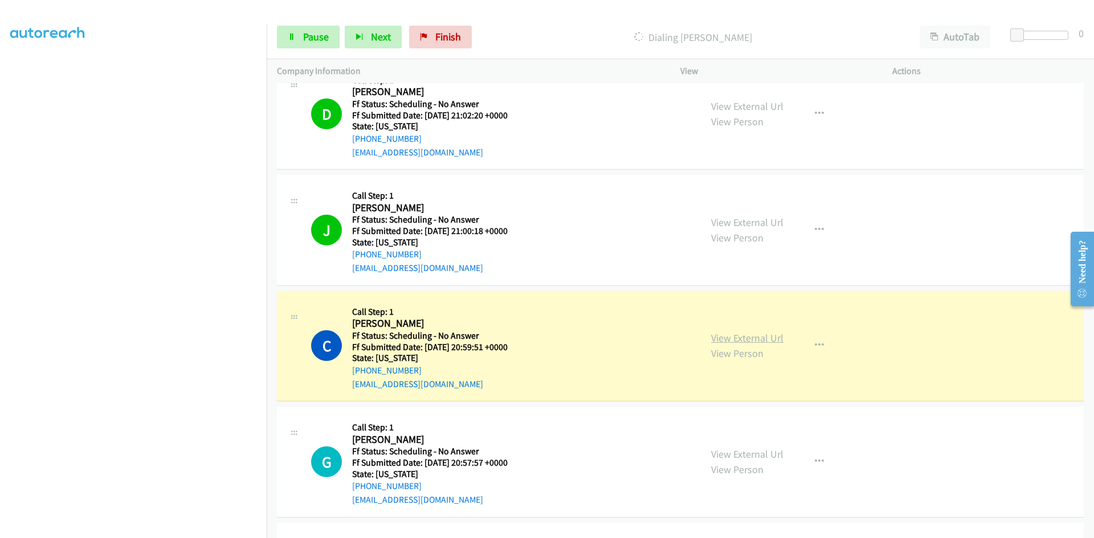
click at [729, 338] on link "View External Url" at bounding box center [747, 338] width 72 height 13
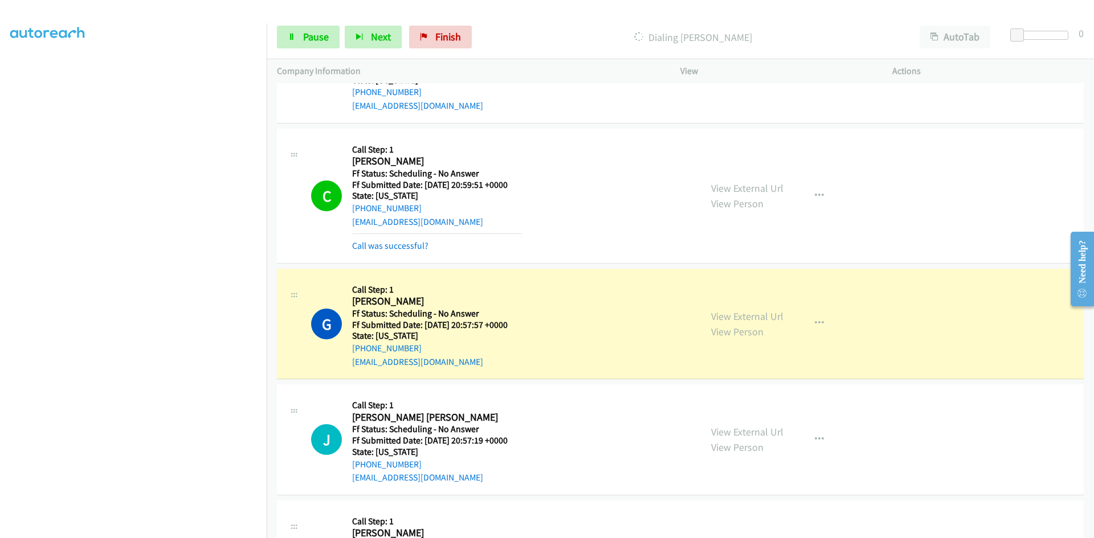
scroll to position [570, 0]
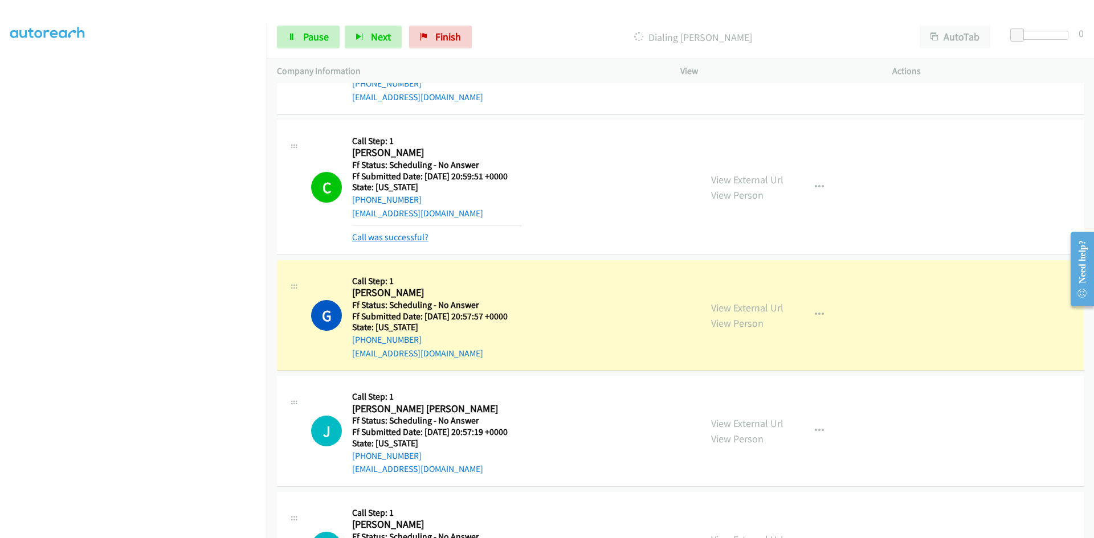
click at [395, 234] on link "Call was successful?" at bounding box center [390, 237] width 76 height 11
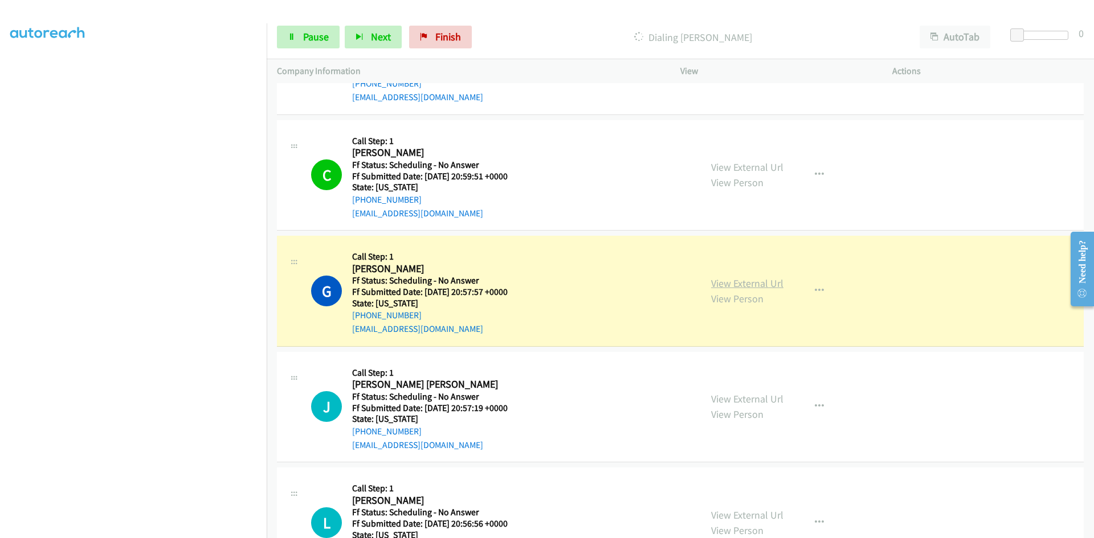
click at [773, 280] on link "View External Url" at bounding box center [747, 283] width 72 height 13
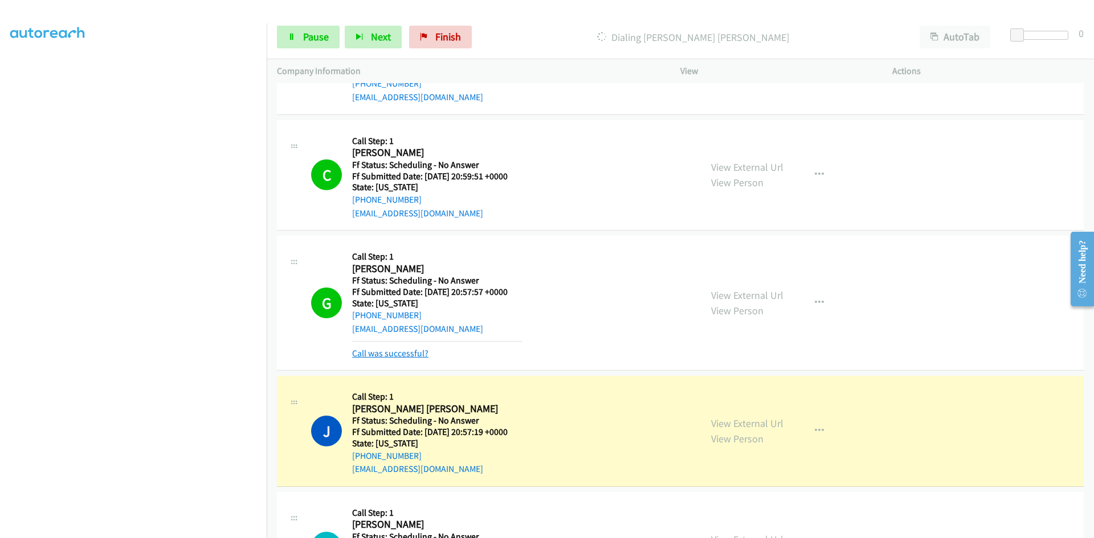
click at [390, 355] on link "Call was successful?" at bounding box center [390, 353] width 76 height 11
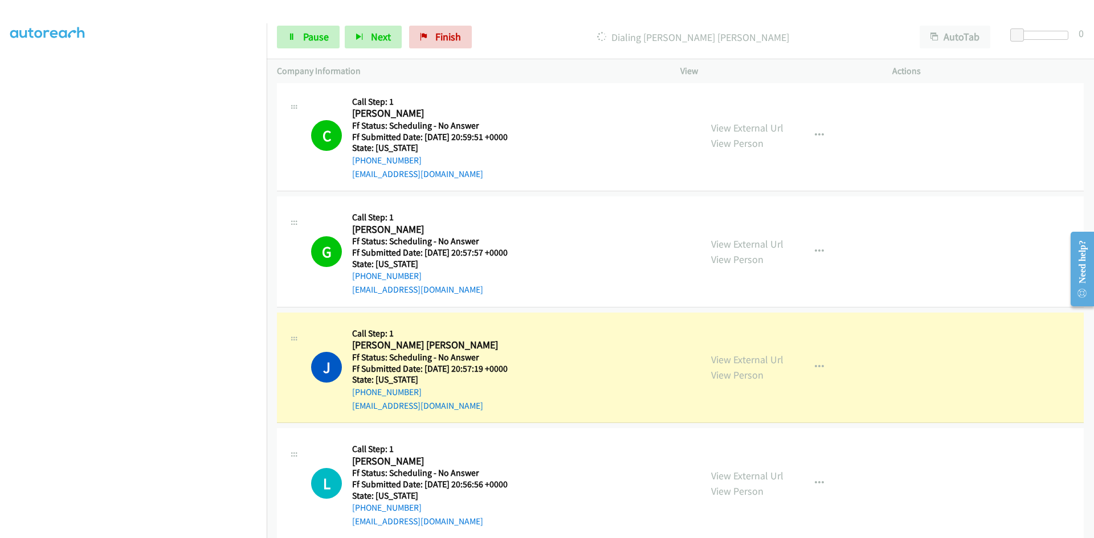
scroll to position [797, 0]
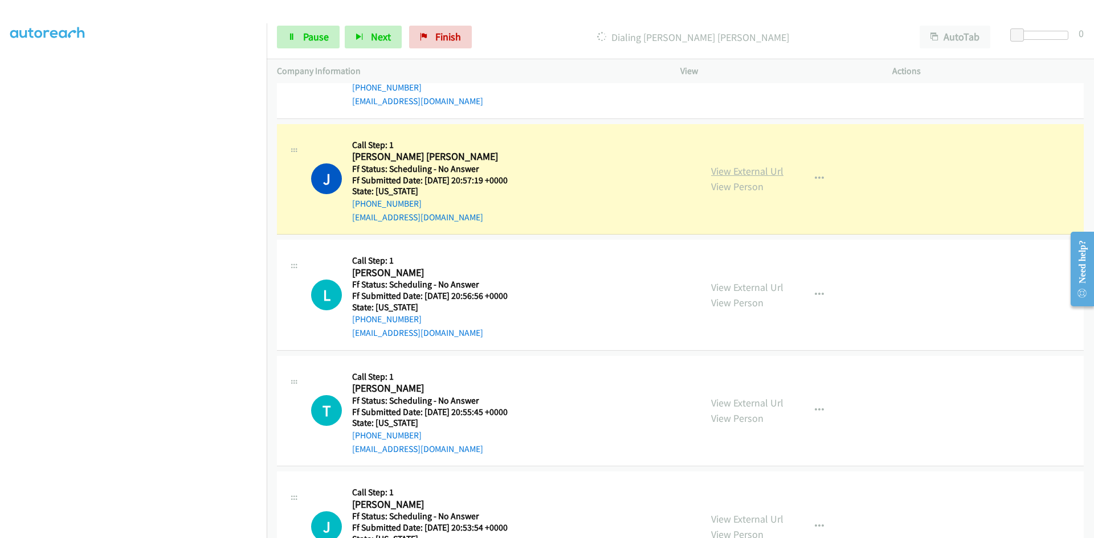
click at [713, 171] on link "View External Url" at bounding box center [747, 171] width 72 height 13
click at [738, 173] on link "View External Url" at bounding box center [747, 171] width 72 height 13
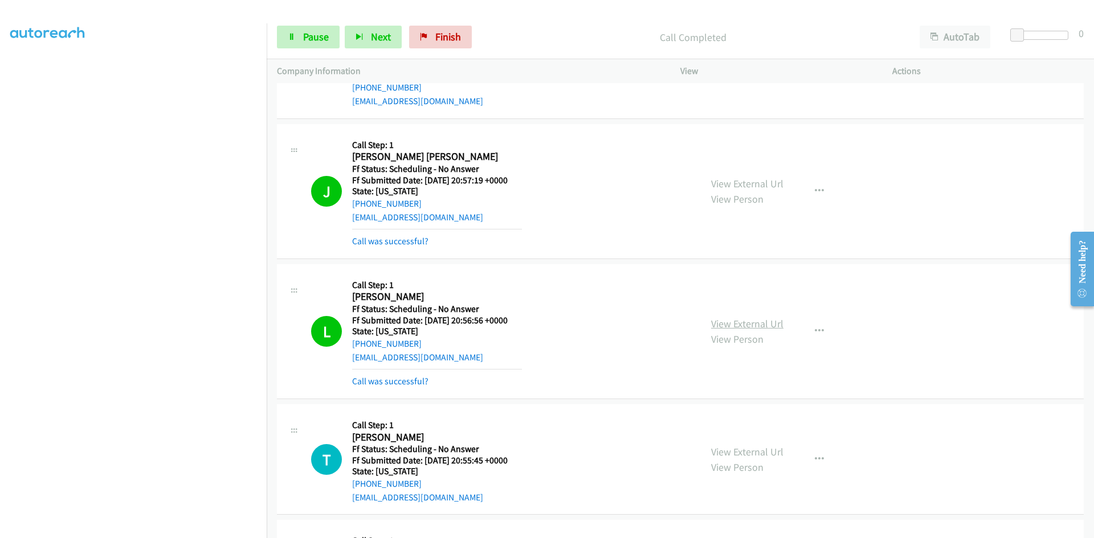
click at [762, 325] on link "View External Url" at bounding box center [747, 323] width 72 height 13
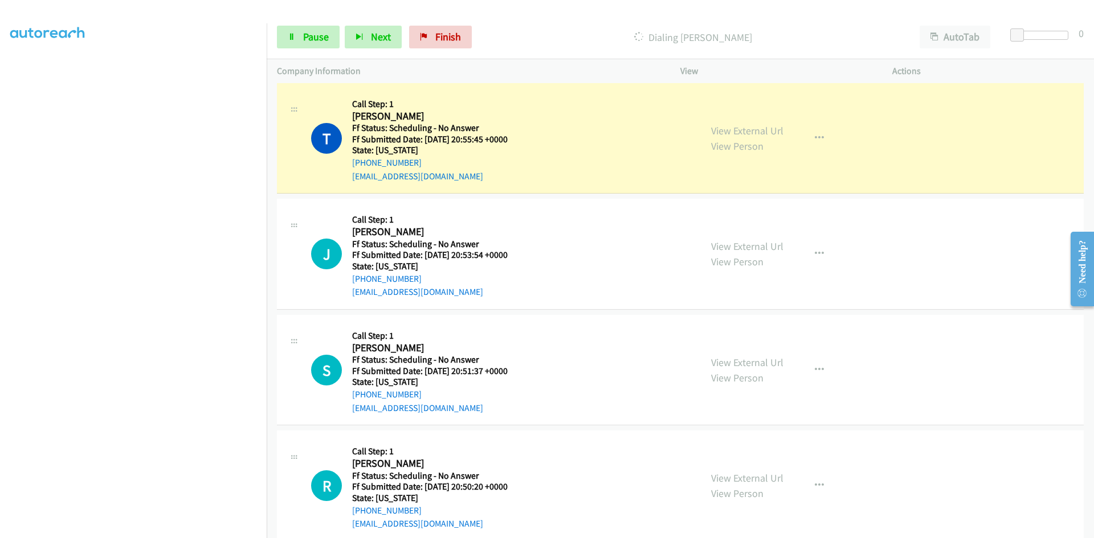
scroll to position [1139, 0]
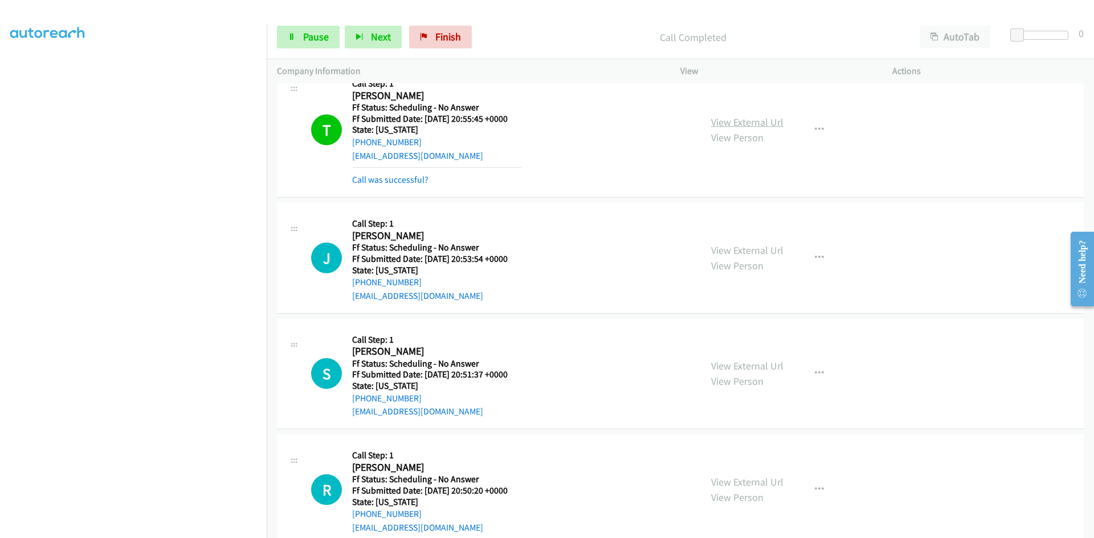
click at [766, 118] on link "View External Url" at bounding box center [747, 122] width 72 height 13
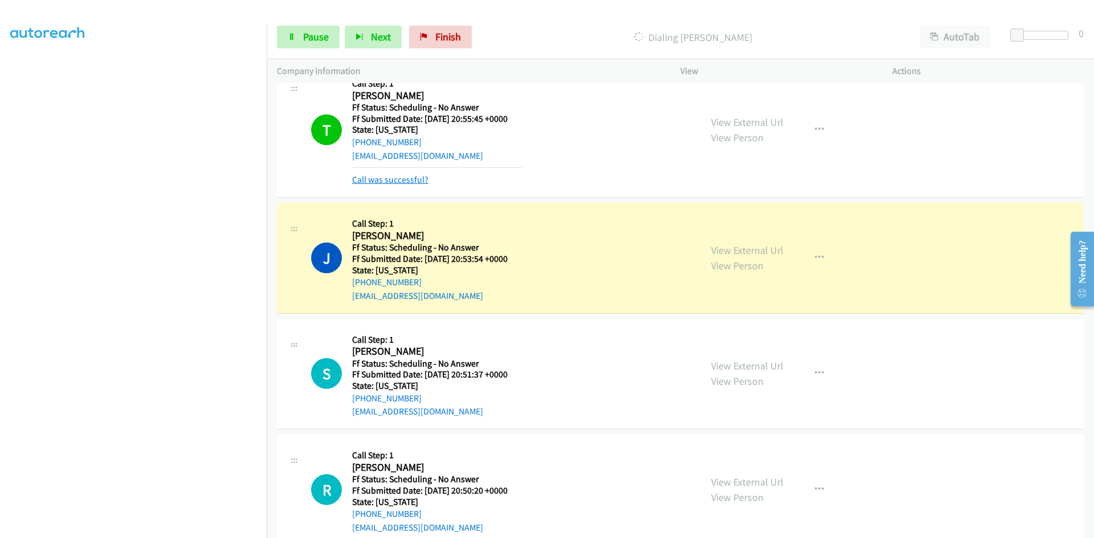
click at [410, 179] on link "Call was successful?" at bounding box center [390, 179] width 76 height 11
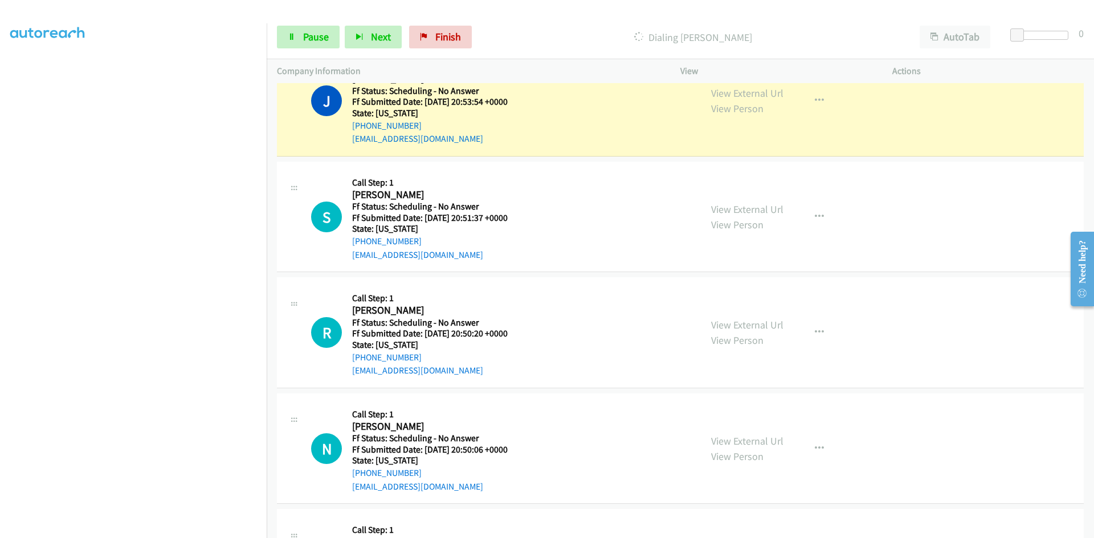
scroll to position [1253, 0]
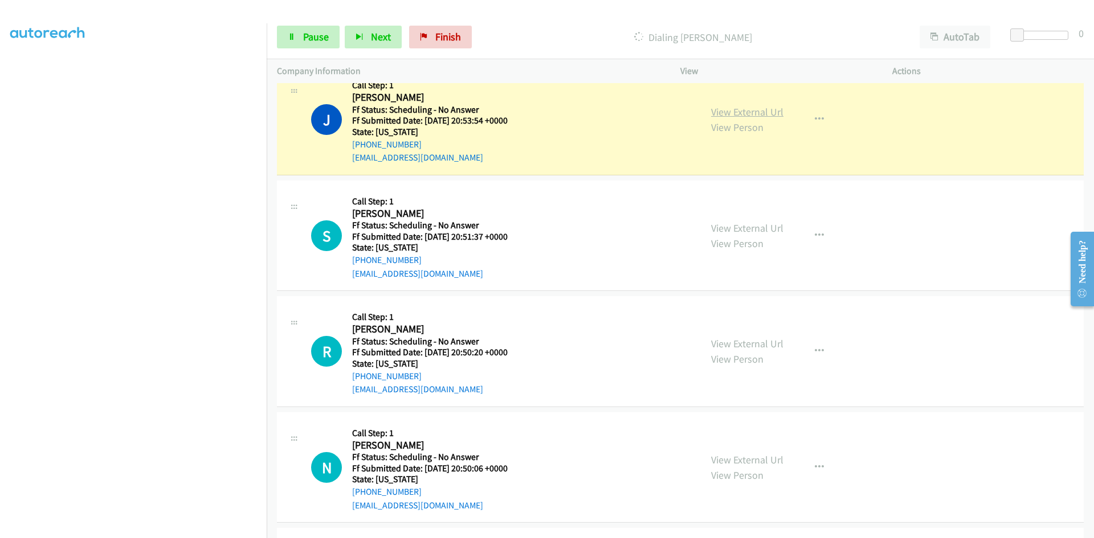
click at [752, 117] on link "View External Url" at bounding box center [747, 111] width 72 height 13
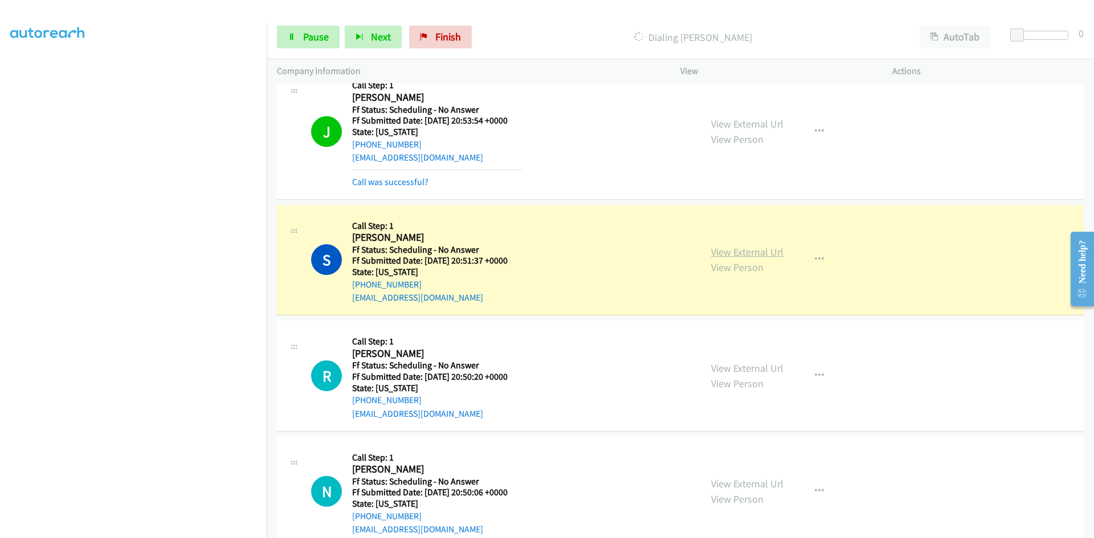
click at [762, 253] on link "View External Url" at bounding box center [747, 252] width 72 height 13
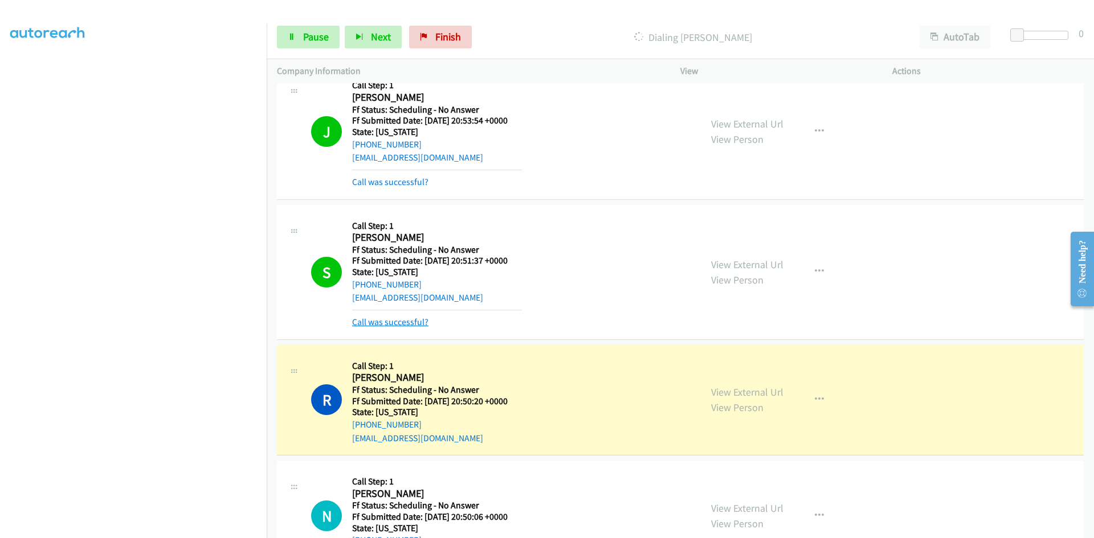
click at [406, 323] on link "Call was successful?" at bounding box center [390, 322] width 76 height 11
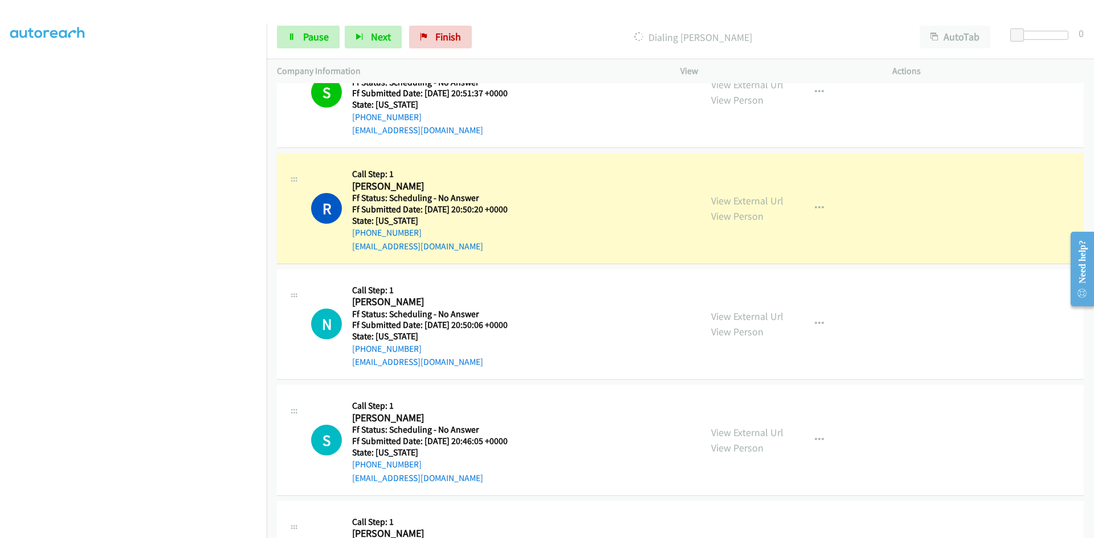
scroll to position [1481, 0]
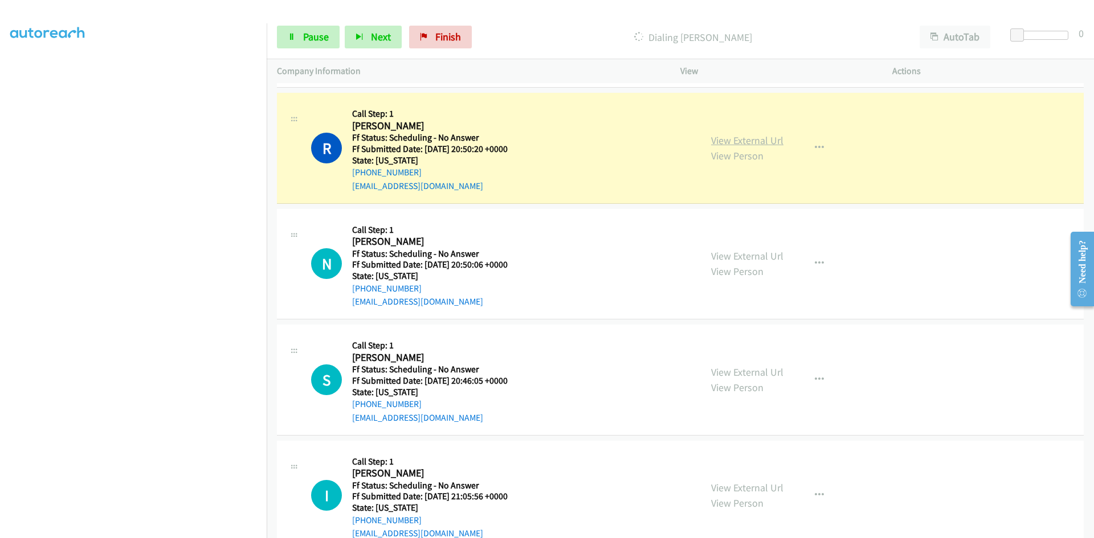
click at [726, 142] on link "View External Url" at bounding box center [747, 140] width 72 height 13
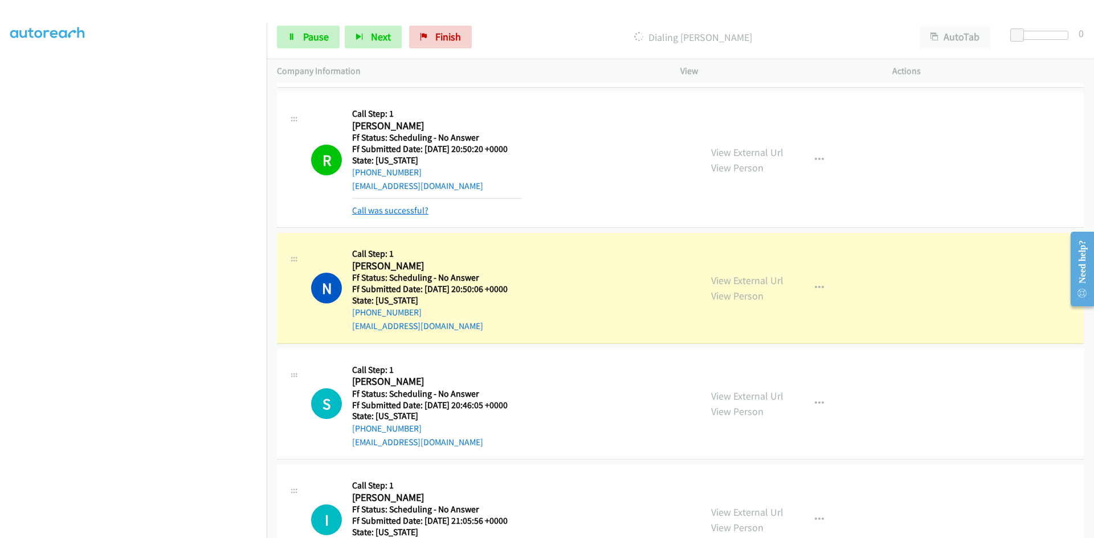
click at [412, 212] on link "Call was successful?" at bounding box center [390, 210] width 76 height 11
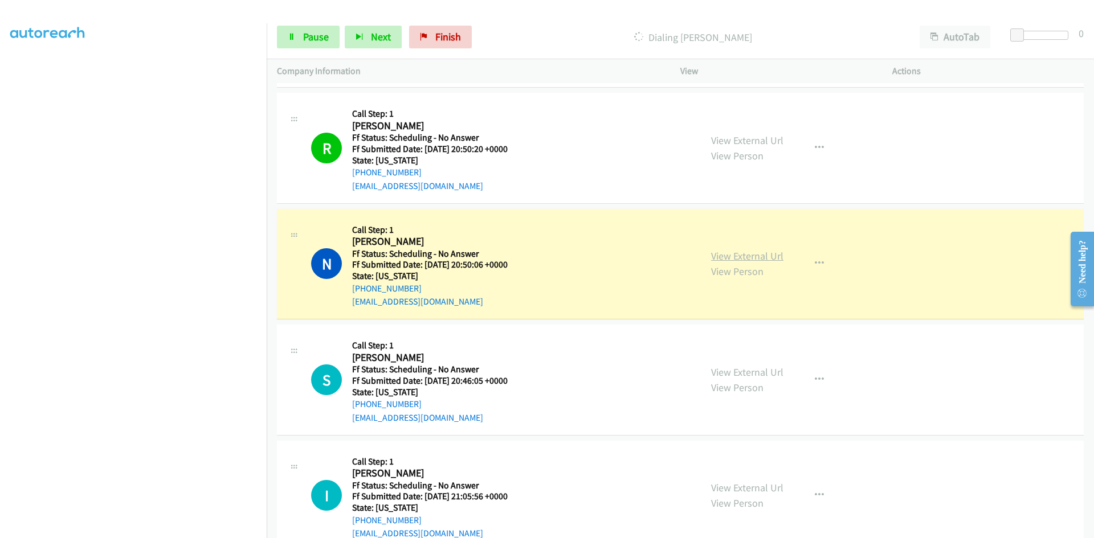
click at [719, 259] on link "View External Url" at bounding box center [747, 255] width 72 height 13
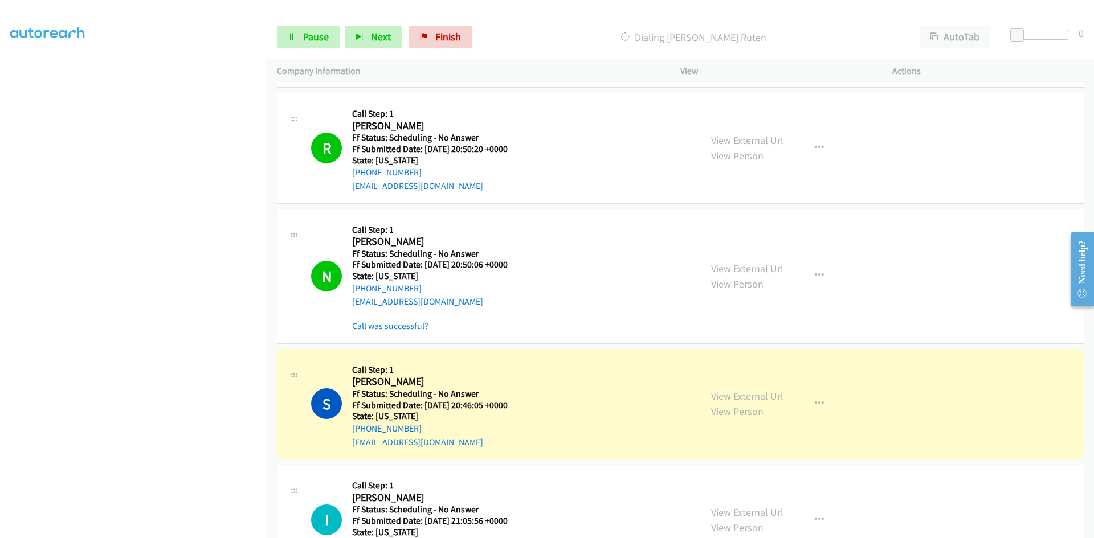
click at [392, 331] on link "Call was successful?" at bounding box center [390, 326] width 76 height 11
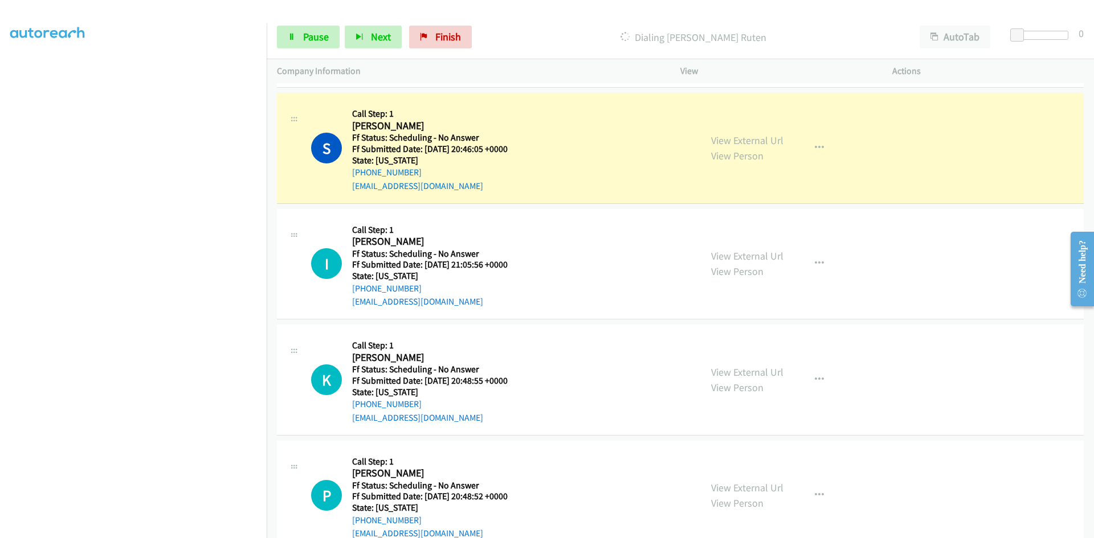
scroll to position [1766, 0]
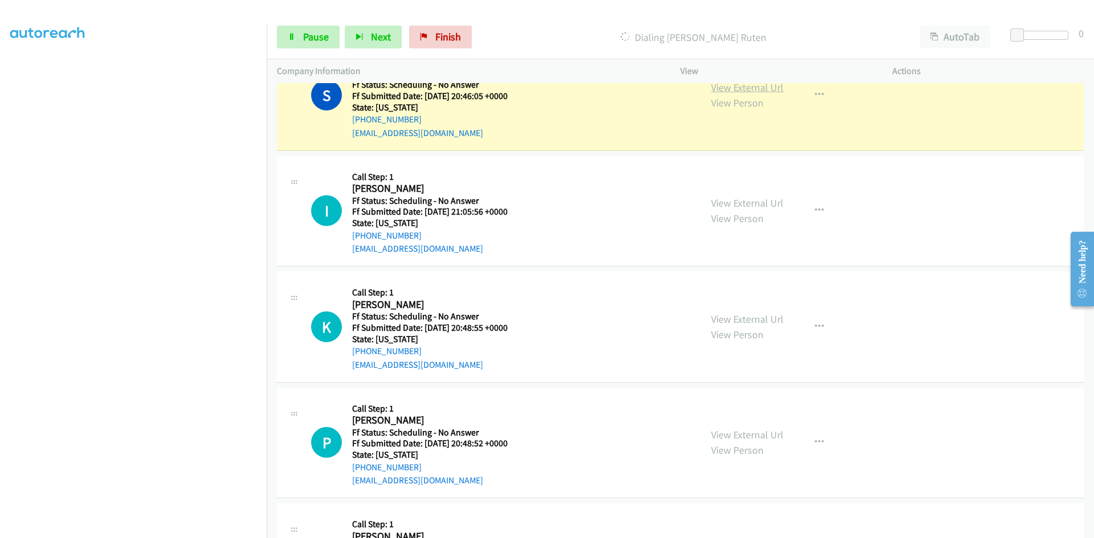
click at [740, 89] on link "View External Url" at bounding box center [747, 87] width 72 height 13
click at [779, 89] on div "View External Url View Person View External Url Email Schedule/Manage Callback …" at bounding box center [812, 95] width 222 height 90
click at [756, 89] on link "View External Url" at bounding box center [747, 87] width 72 height 13
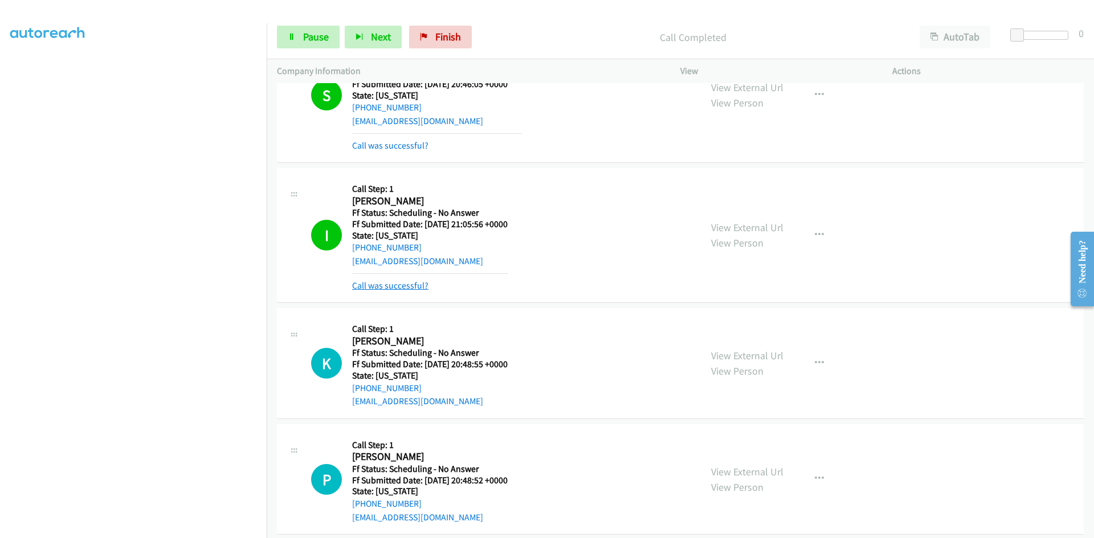
click at [407, 287] on link "Call was successful?" at bounding box center [390, 285] width 76 height 11
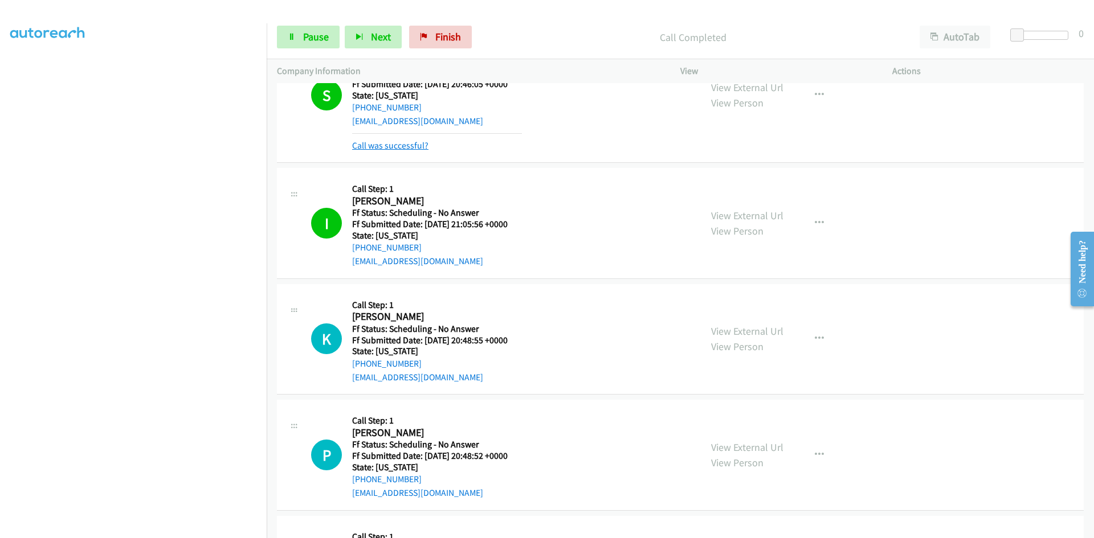
click at [404, 141] on link "Call was successful?" at bounding box center [390, 145] width 76 height 11
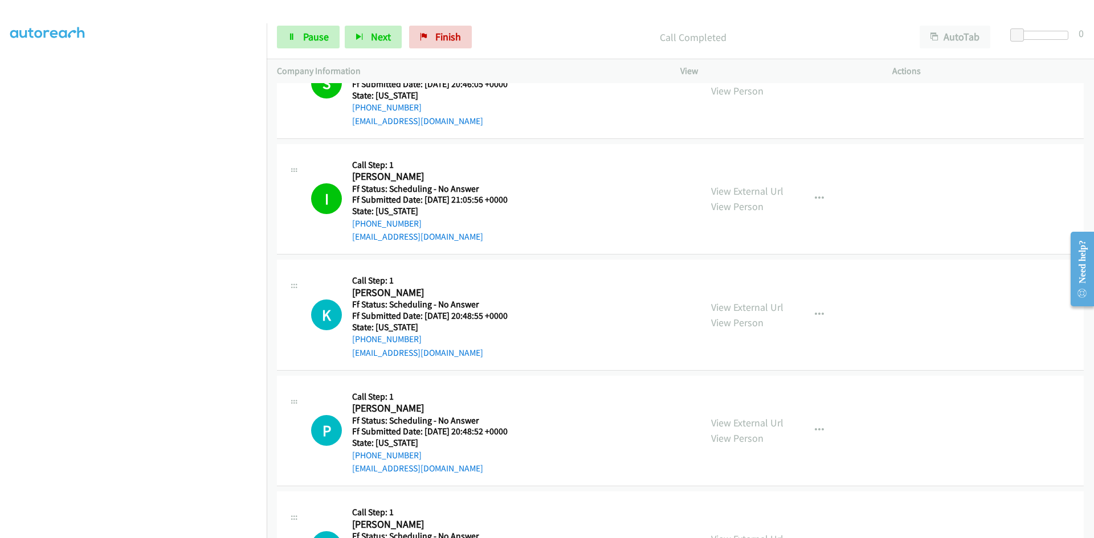
scroll to position [1766, 0]
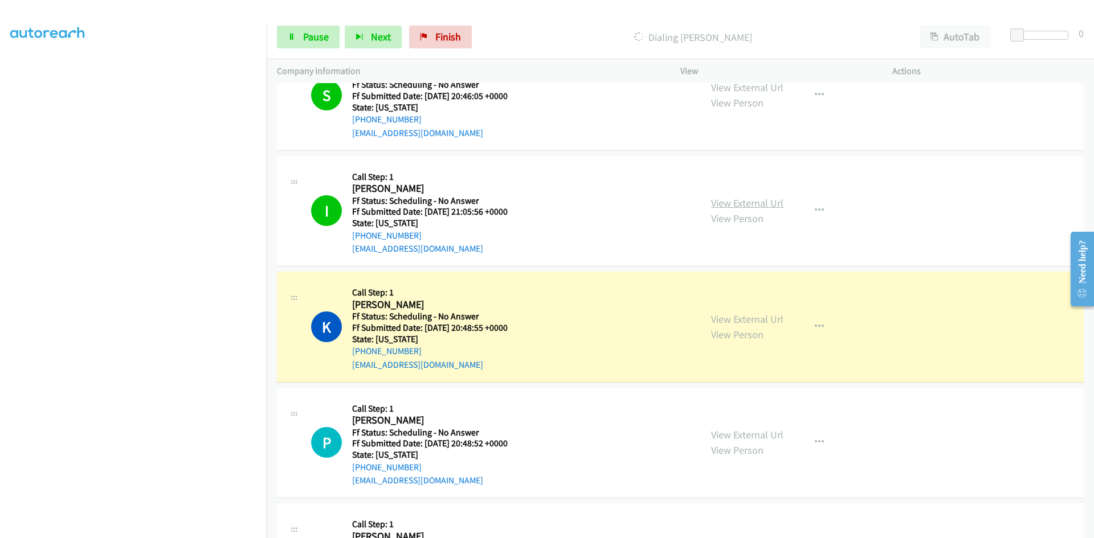
click at [770, 206] on link "View External Url" at bounding box center [747, 203] width 72 height 13
click at [733, 318] on link "View External Url" at bounding box center [747, 319] width 72 height 13
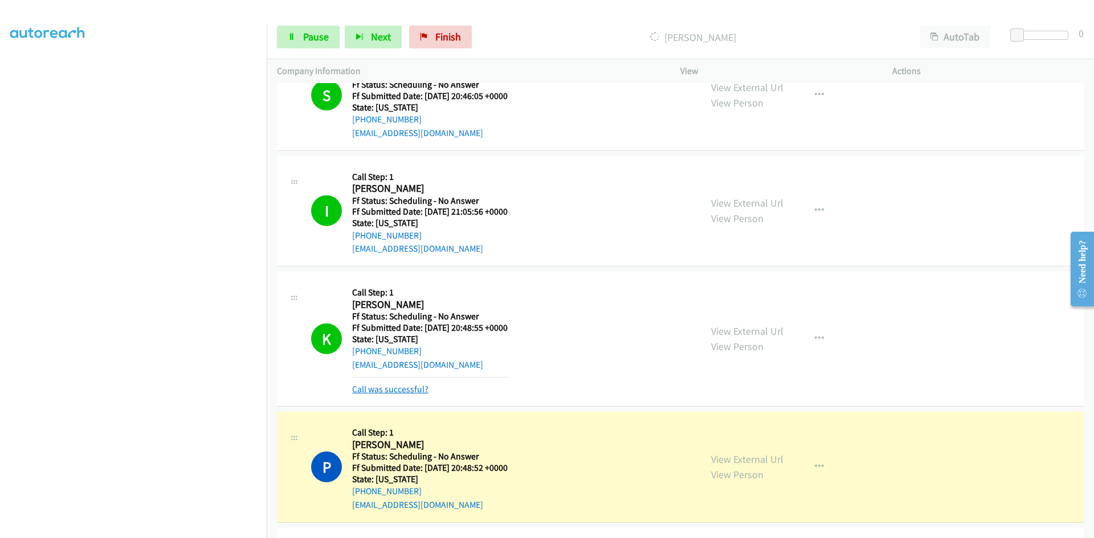
click at [363, 388] on link "Call was successful?" at bounding box center [390, 389] width 76 height 11
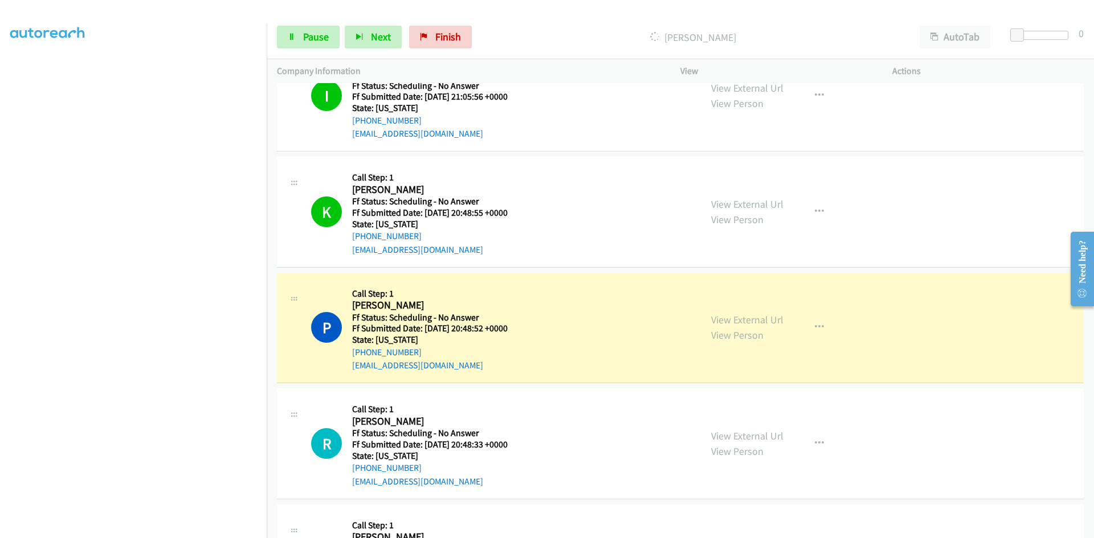
scroll to position [1937, 0]
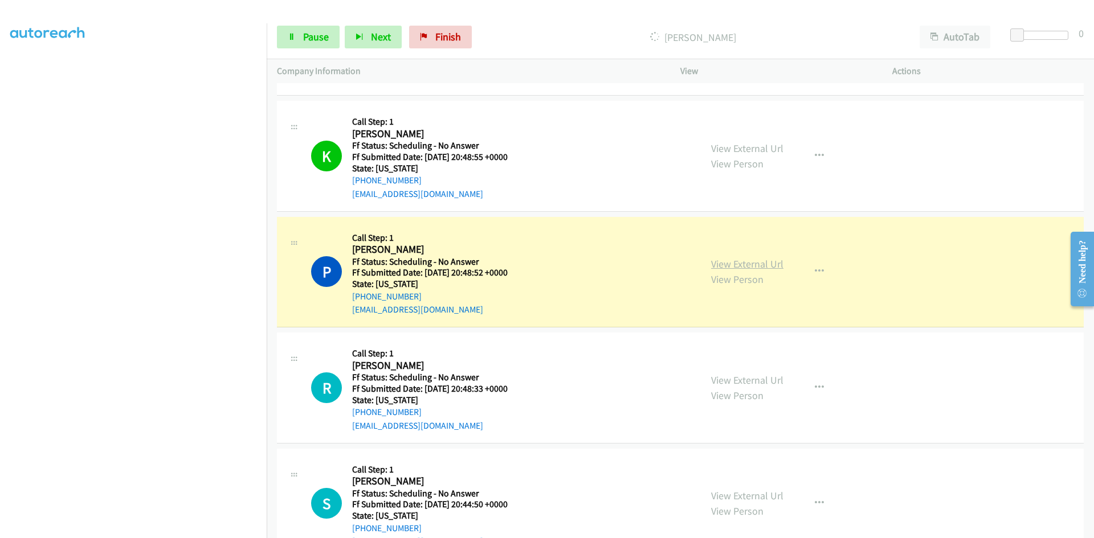
click at [747, 271] on link "View External Url" at bounding box center [747, 263] width 72 height 13
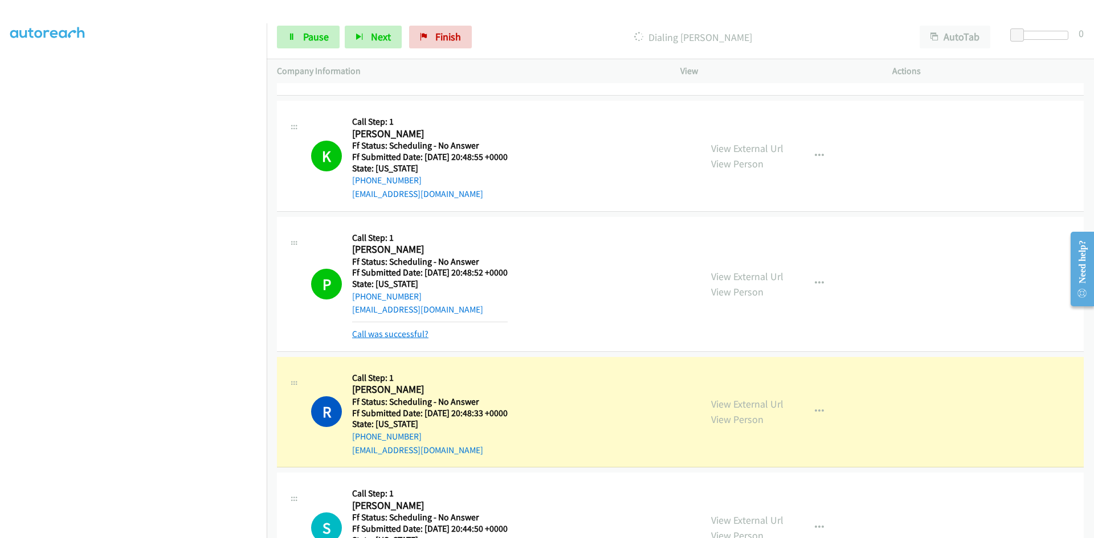
click at [359, 332] on link "Call was successful?" at bounding box center [390, 334] width 76 height 11
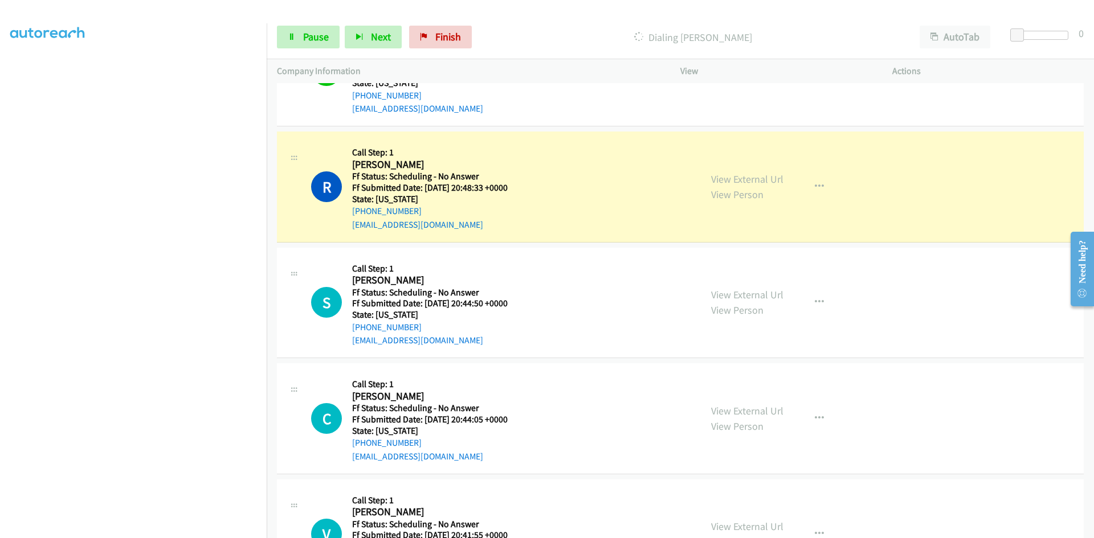
scroll to position [2165, 0]
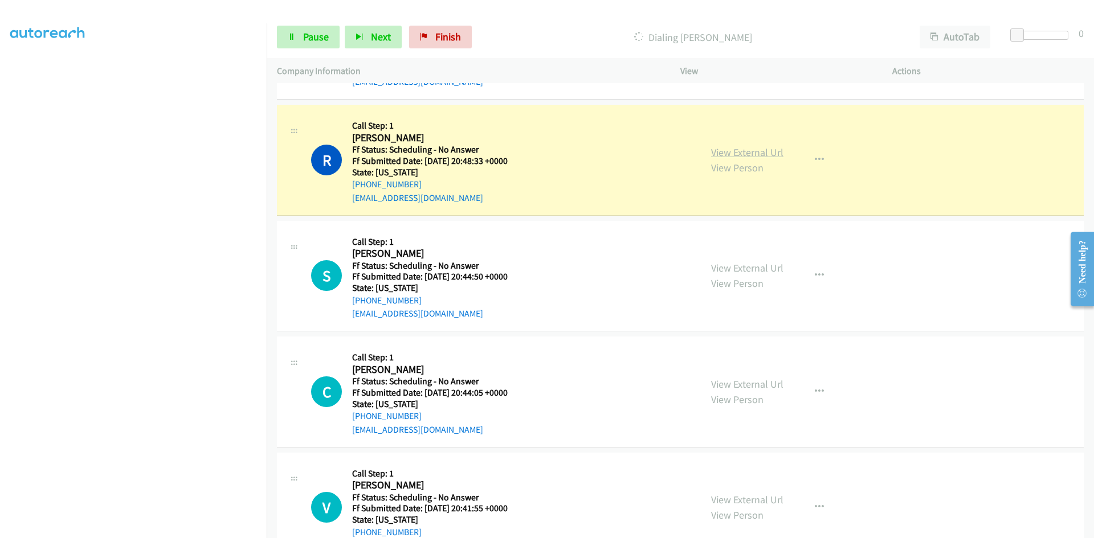
click at [763, 153] on link "View External Url" at bounding box center [747, 152] width 72 height 13
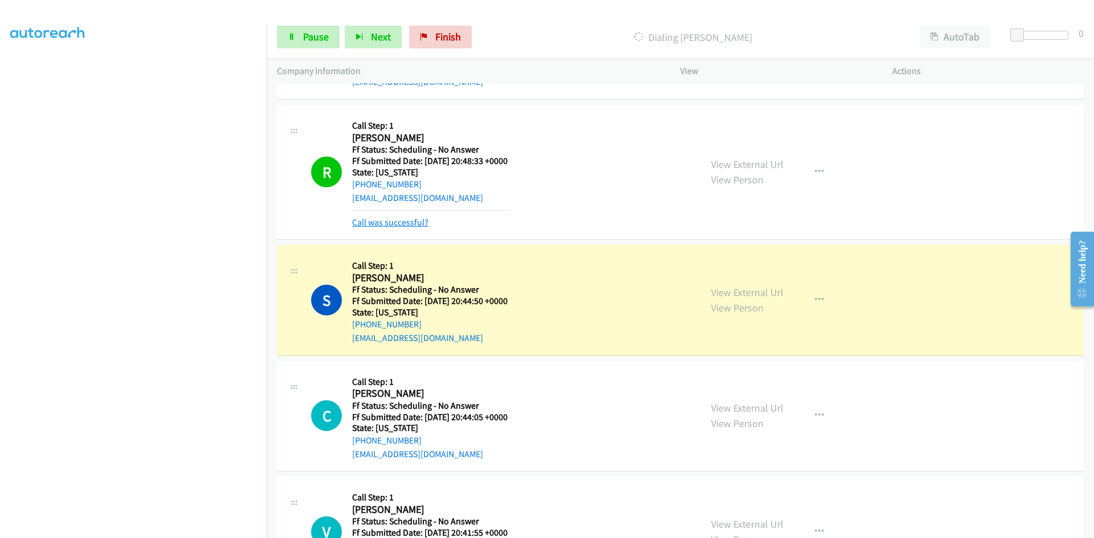
click at [392, 219] on link "Call was successful?" at bounding box center [390, 222] width 76 height 11
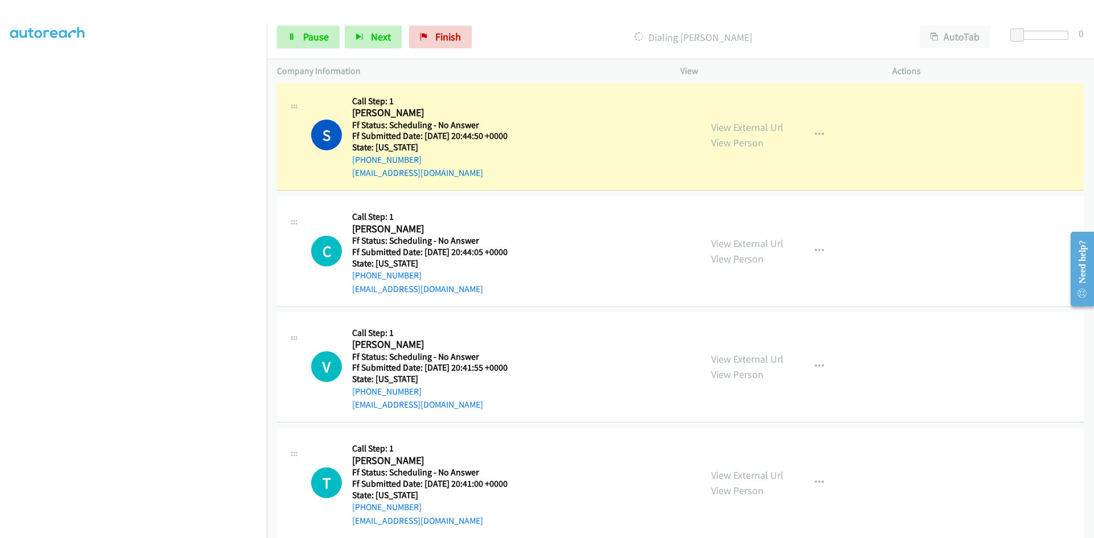
scroll to position [2335, 0]
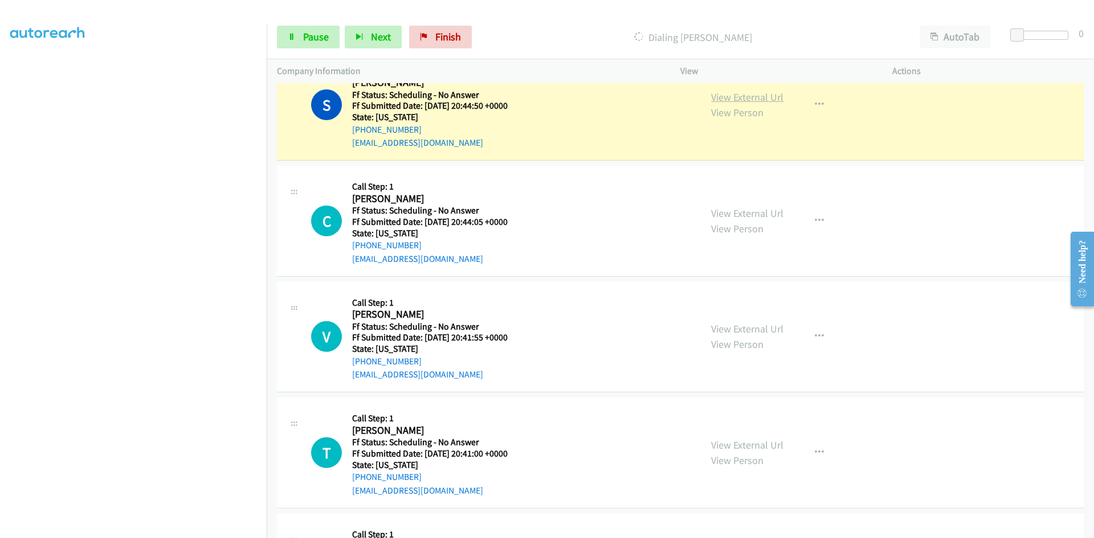
click at [772, 97] on link "View External Url" at bounding box center [747, 97] width 72 height 13
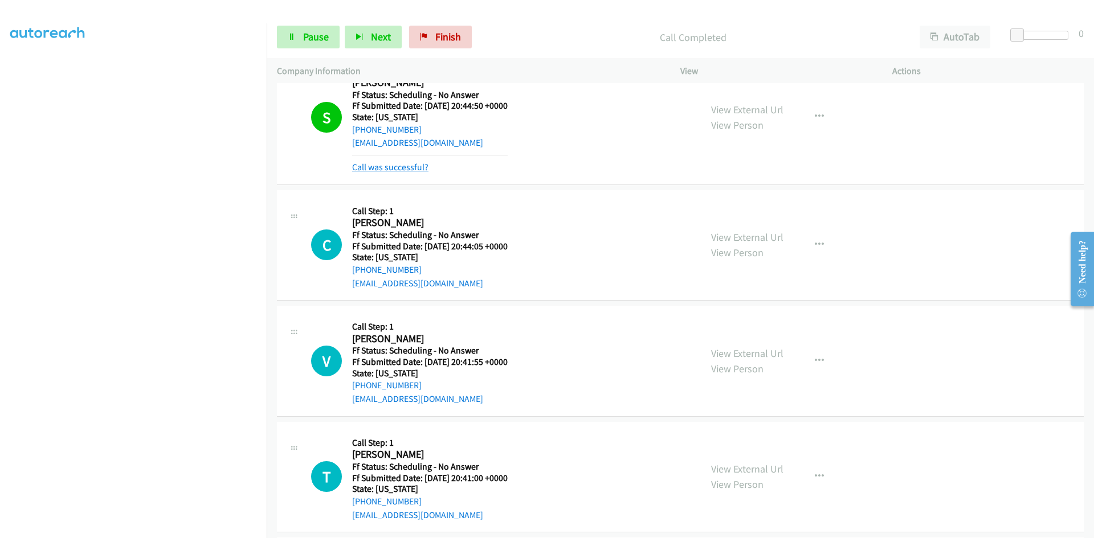
click at [426, 167] on link "Call was successful?" at bounding box center [390, 167] width 76 height 11
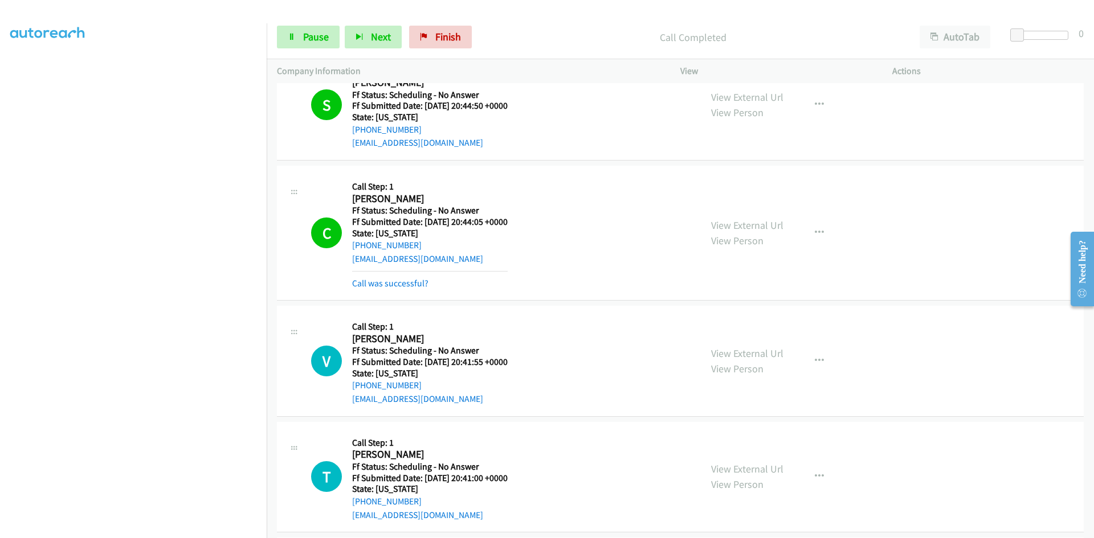
click at [753, 211] on div "View External Url View Person View External Url Email Schedule/Manage Callback …" at bounding box center [812, 233] width 222 height 114
click at [754, 222] on link "View External Url" at bounding box center [747, 225] width 72 height 13
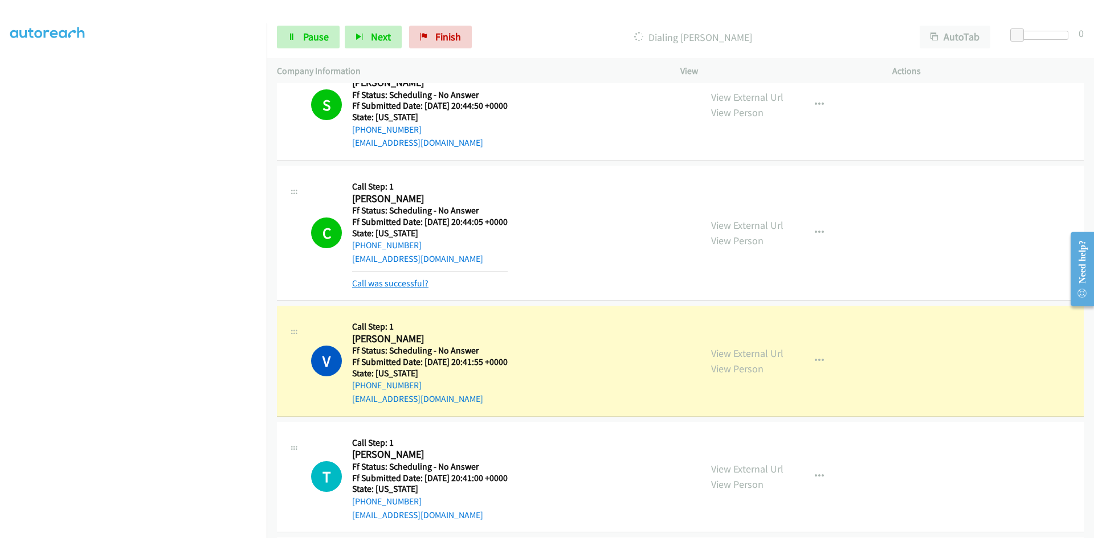
click at [395, 285] on link "Call was successful?" at bounding box center [390, 283] width 76 height 11
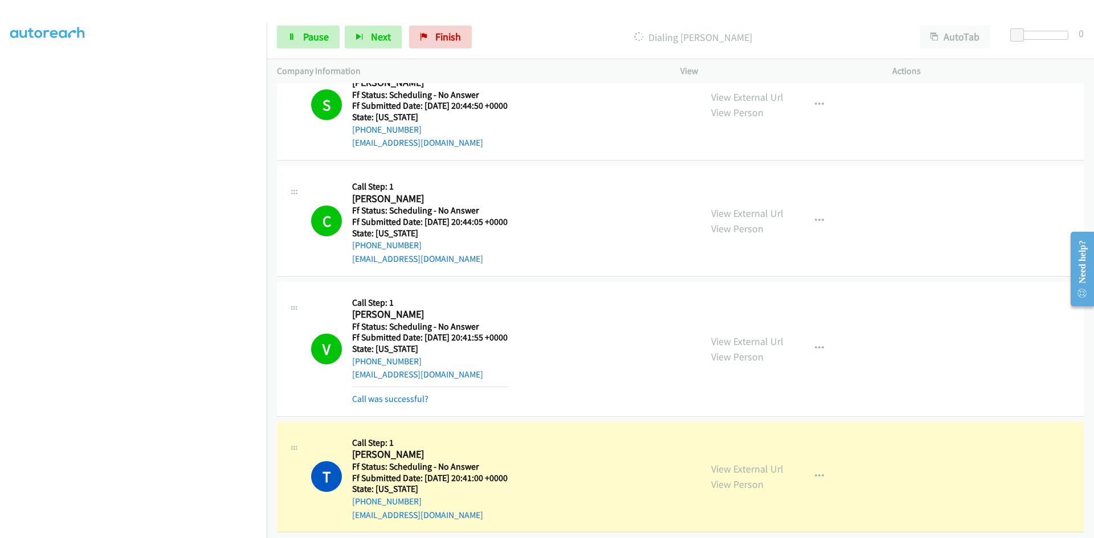
click at [386, 392] on mb0 "Call was successful?" at bounding box center [430, 396] width 156 height 19
click at [386, 396] on link "Call was successful?" at bounding box center [390, 399] width 76 height 11
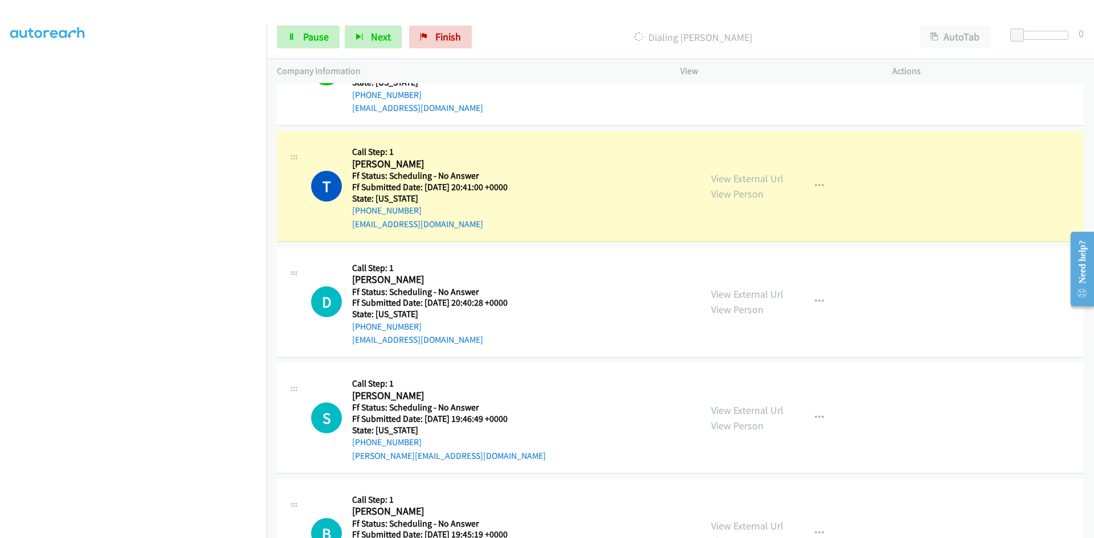
scroll to position [2620, 0]
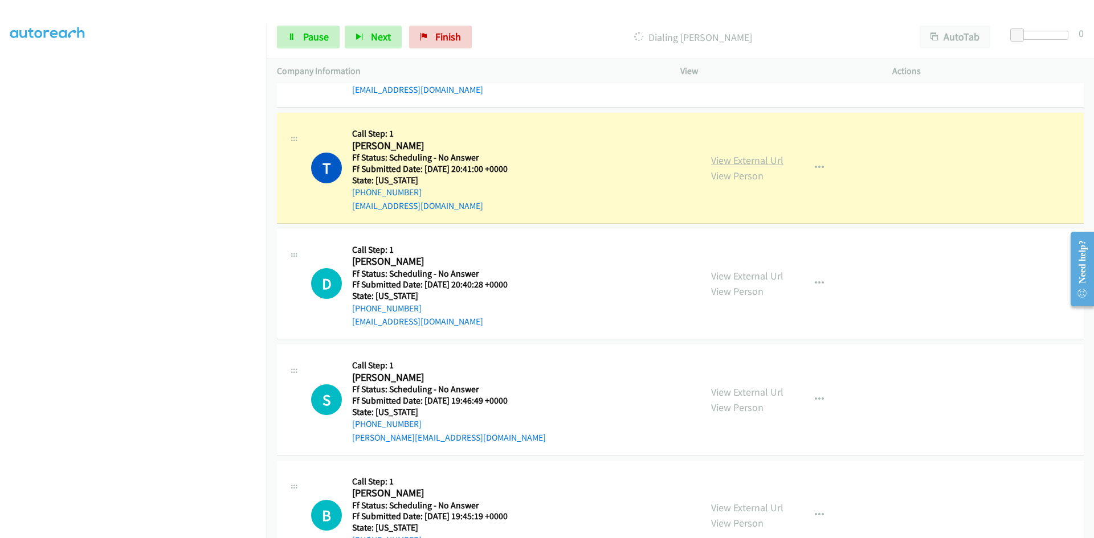
click at [717, 161] on link "View External Url" at bounding box center [747, 160] width 72 height 13
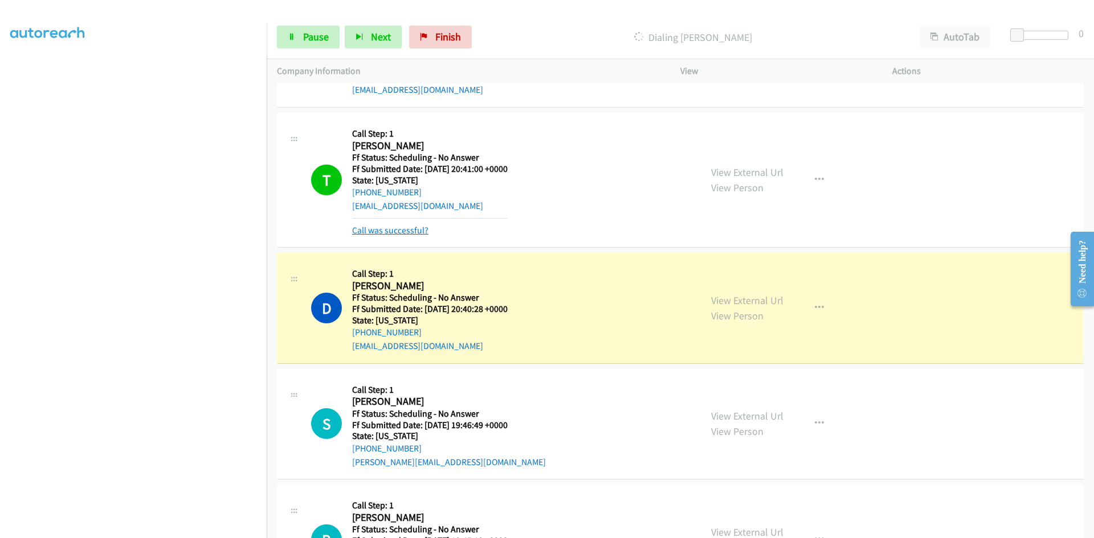
click at [404, 234] on link "Call was successful?" at bounding box center [390, 230] width 76 height 11
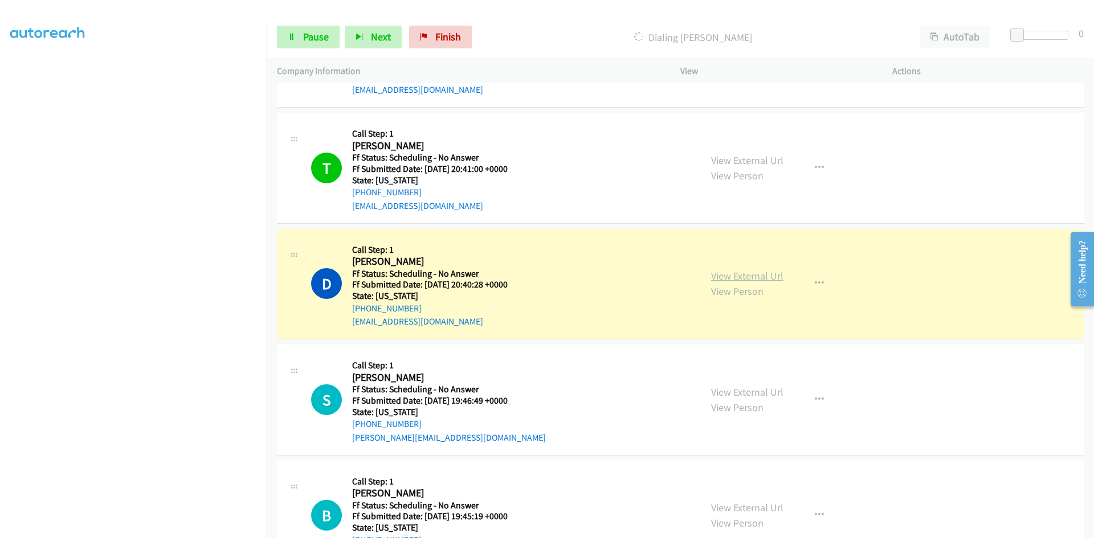
click at [739, 277] on link "View External Url" at bounding box center [747, 275] width 72 height 13
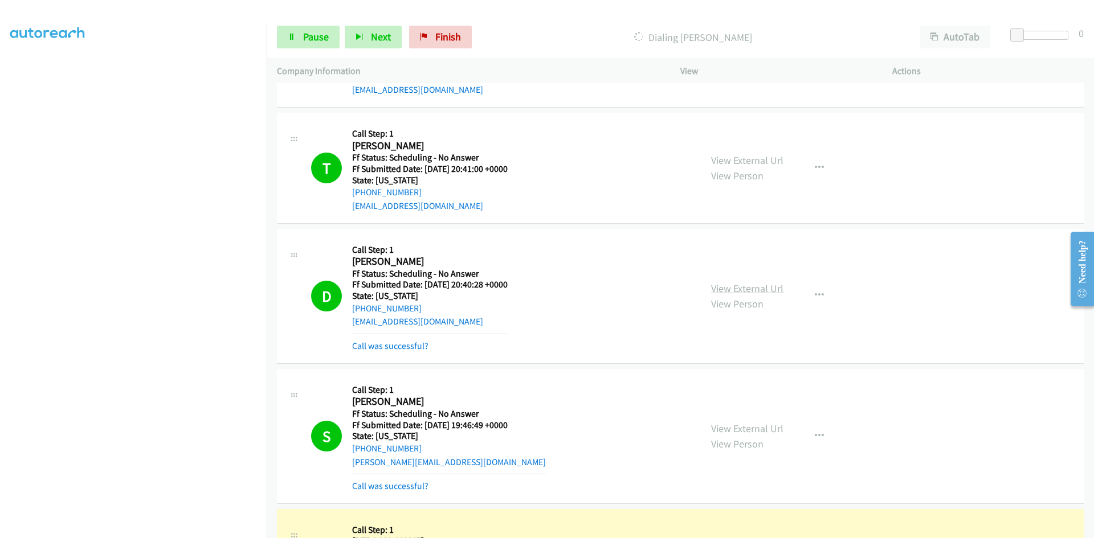
click at [745, 284] on link "View External Url" at bounding box center [747, 288] width 72 height 13
click at [724, 428] on link "View External Url" at bounding box center [747, 428] width 72 height 13
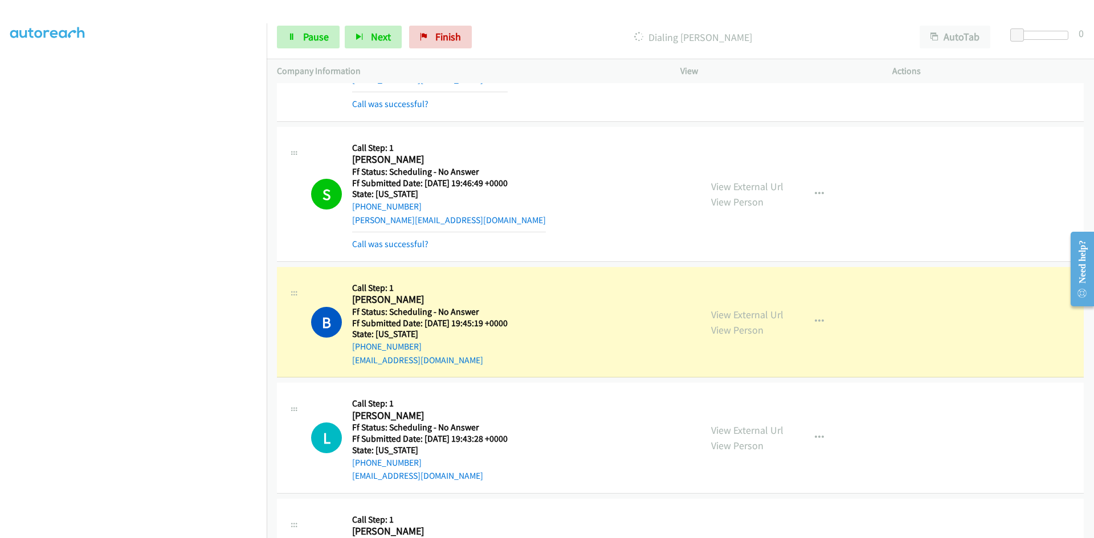
scroll to position [2905, 0]
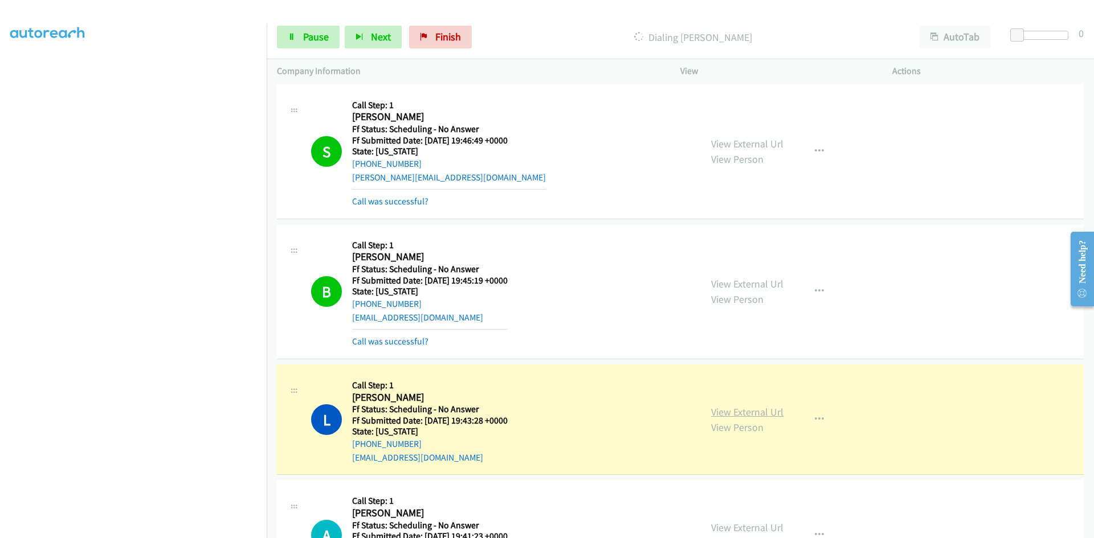
click at [731, 410] on link "View External Url" at bounding box center [747, 412] width 72 height 13
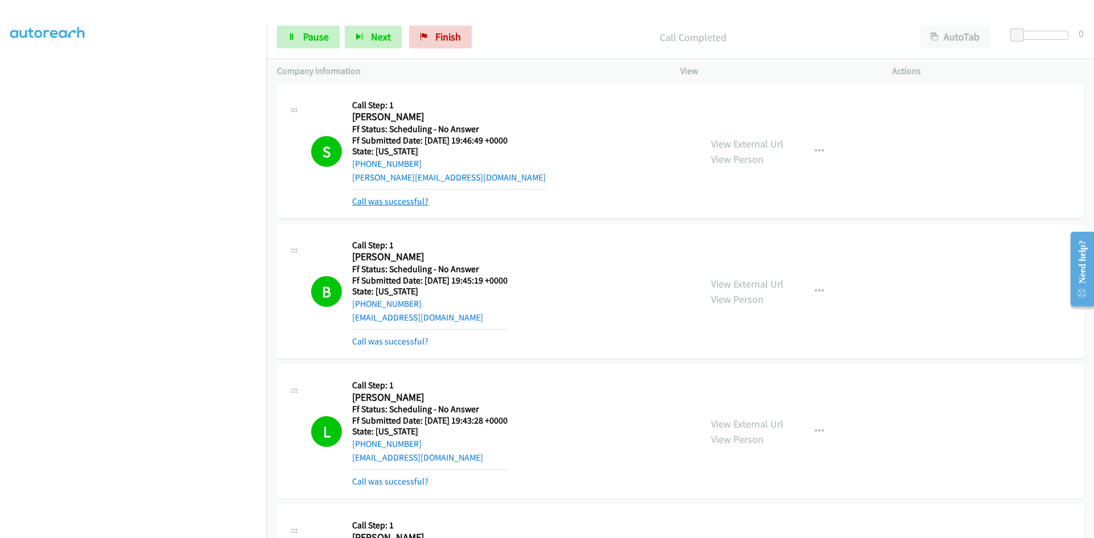
click at [403, 198] on link "Call was successful?" at bounding box center [390, 201] width 76 height 11
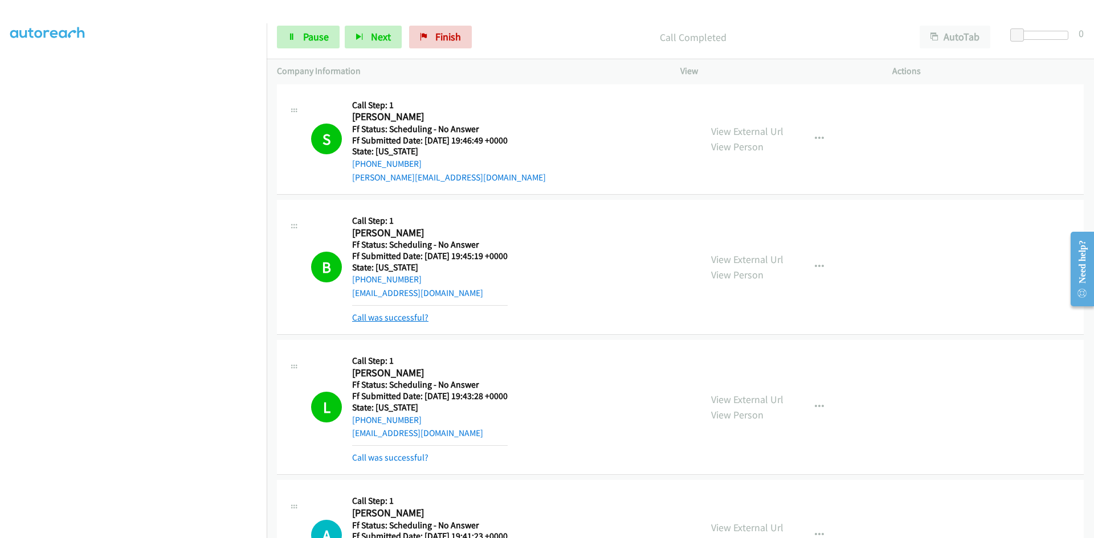
click at [401, 320] on link "Call was successful?" at bounding box center [390, 317] width 76 height 11
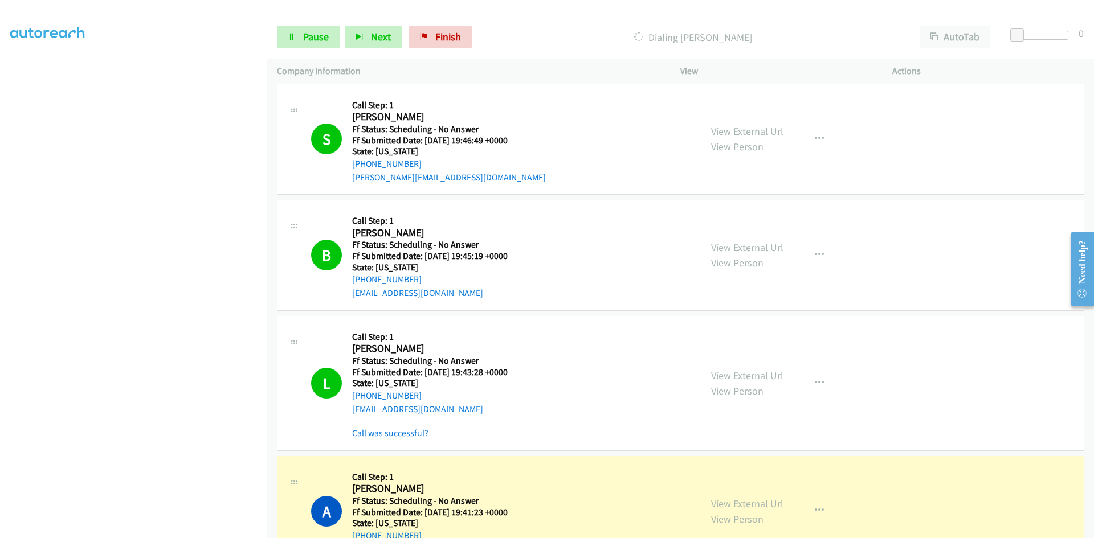
click at [397, 435] on link "Call was successful?" at bounding box center [390, 433] width 76 height 11
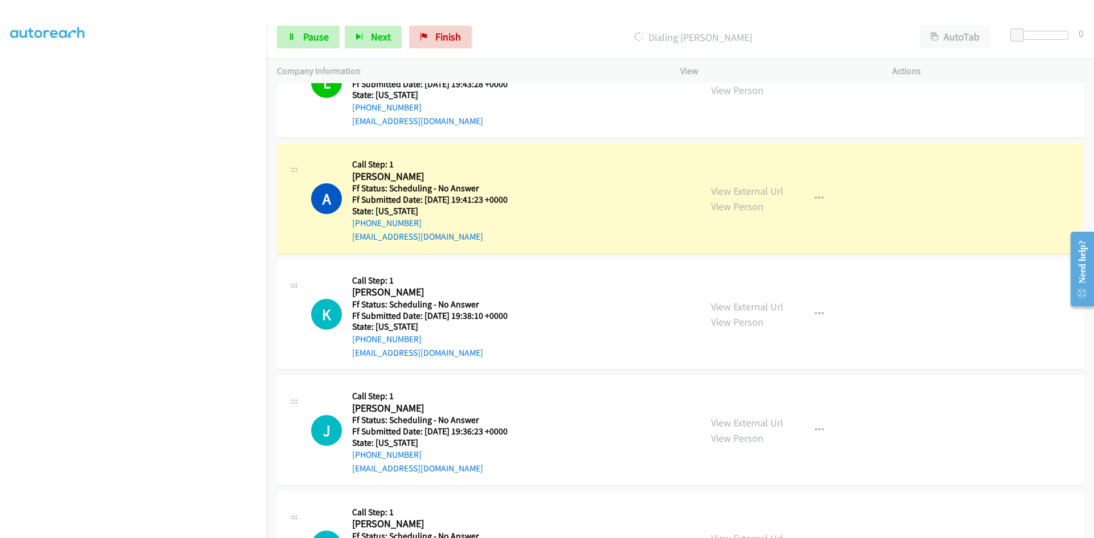
scroll to position [3247, 0]
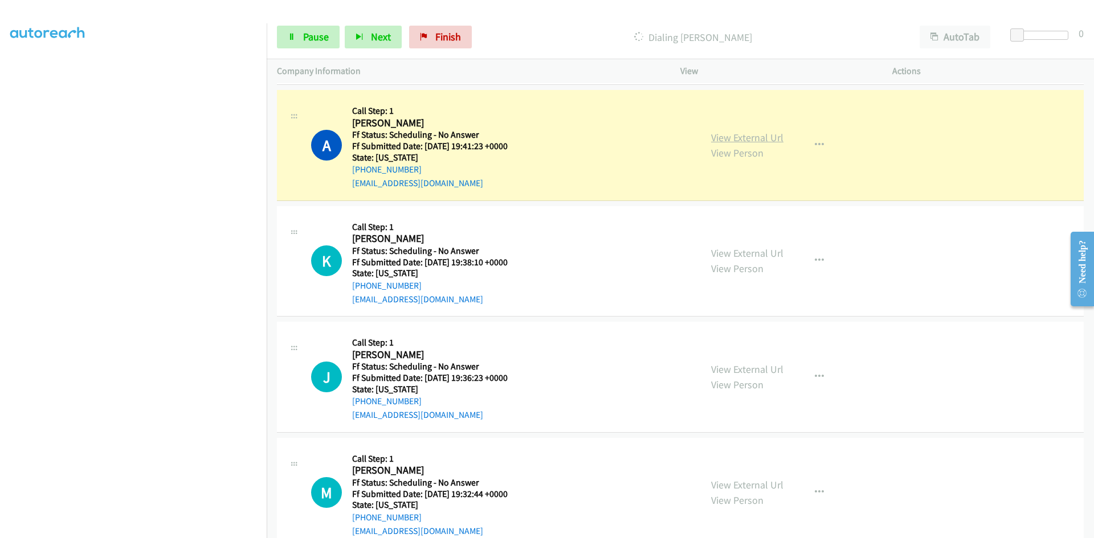
click at [743, 136] on link "View External Url" at bounding box center [747, 137] width 72 height 13
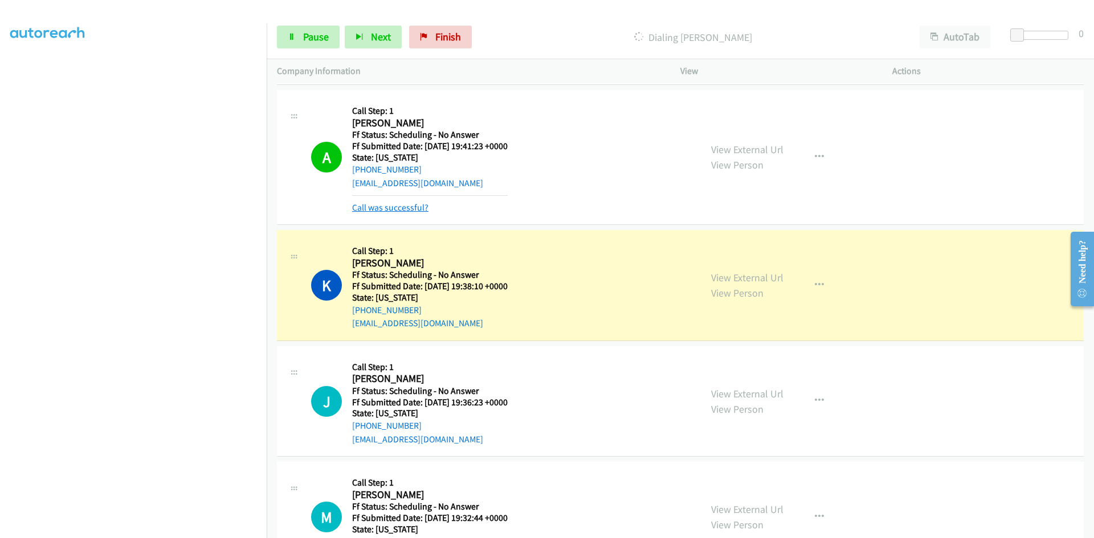
click at [402, 205] on link "Call was successful?" at bounding box center [390, 207] width 76 height 11
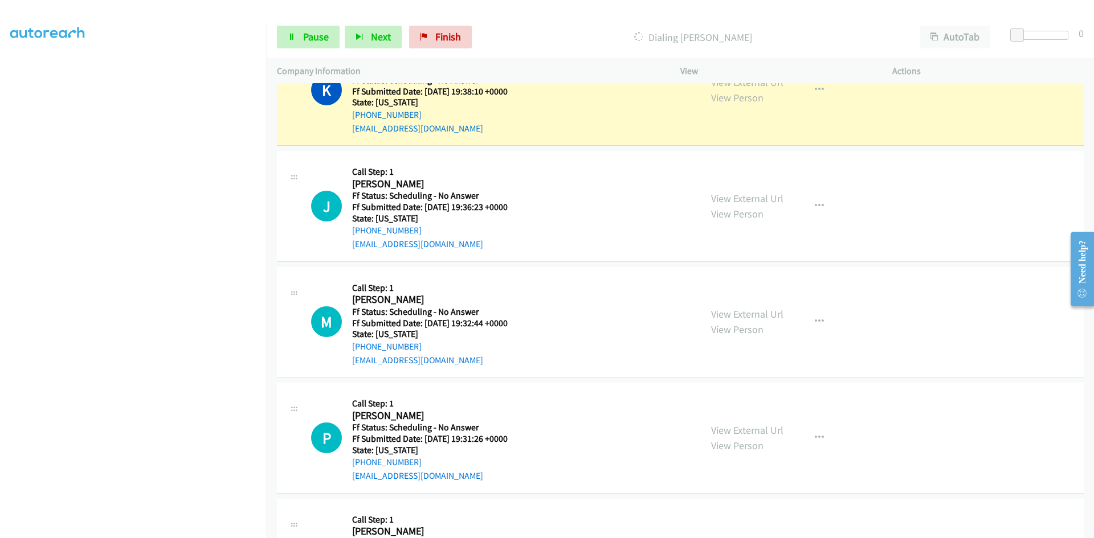
scroll to position [3361, 0]
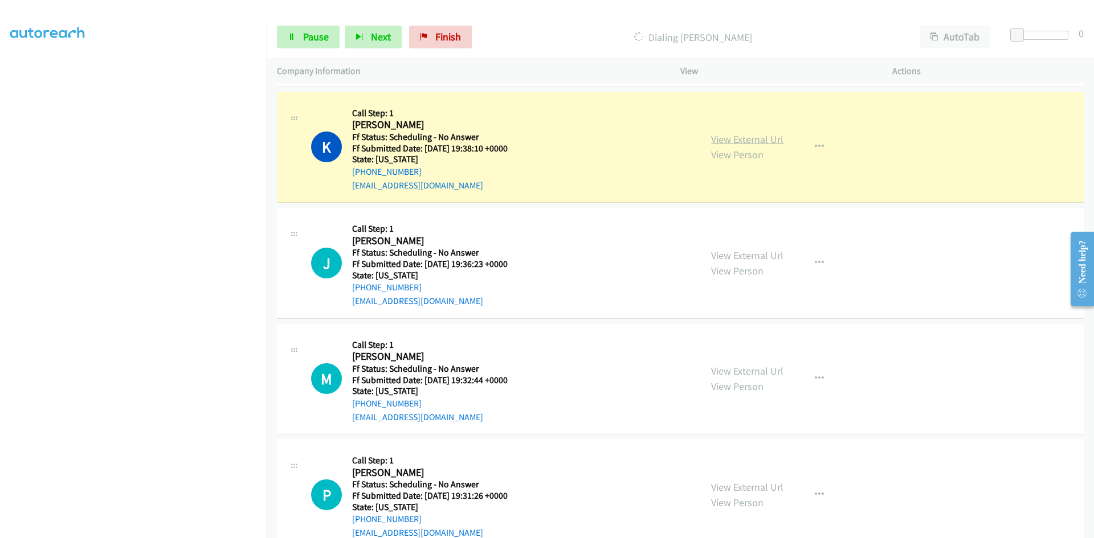
click at [774, 141] on link "View External Url" at bounding box center [747, 139] width 72 height 13
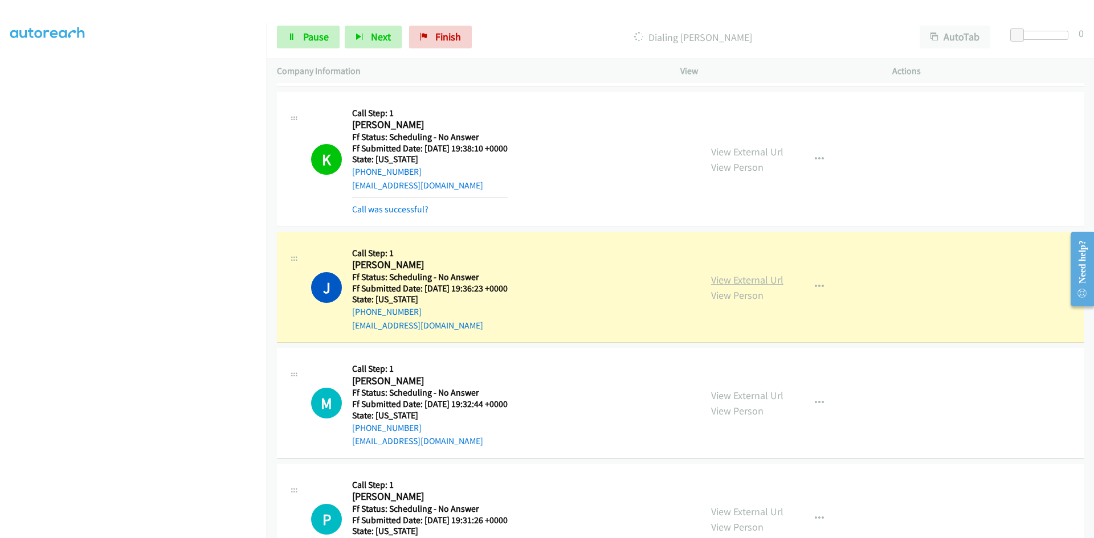
click at [734, 279] on link "View External Url" at bounding box center [747, 279] width 72 height 13
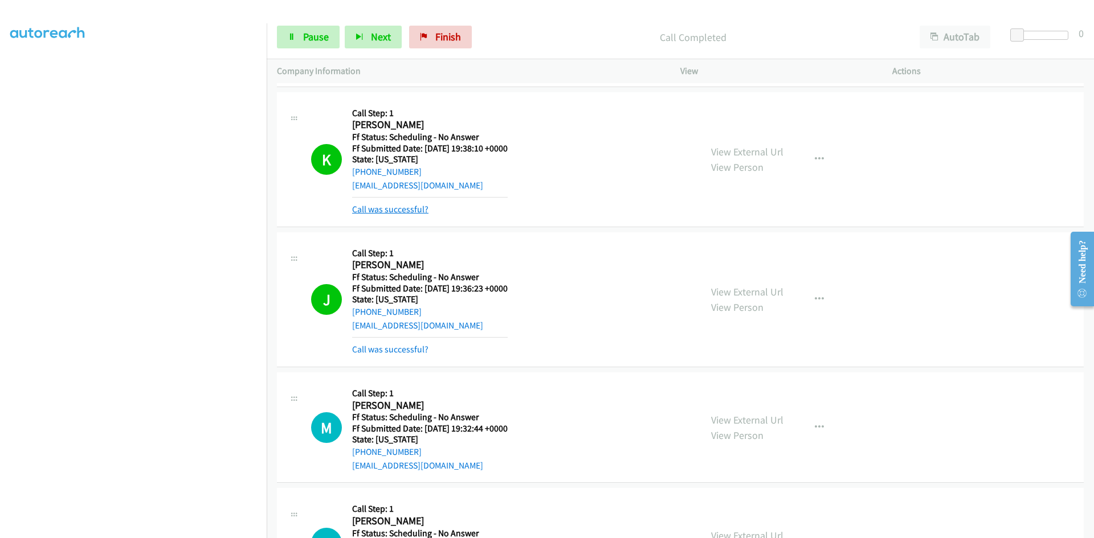
click at [408, 208] on link "Call was successful?" at bounding box center [390, 209] width 76 height 11
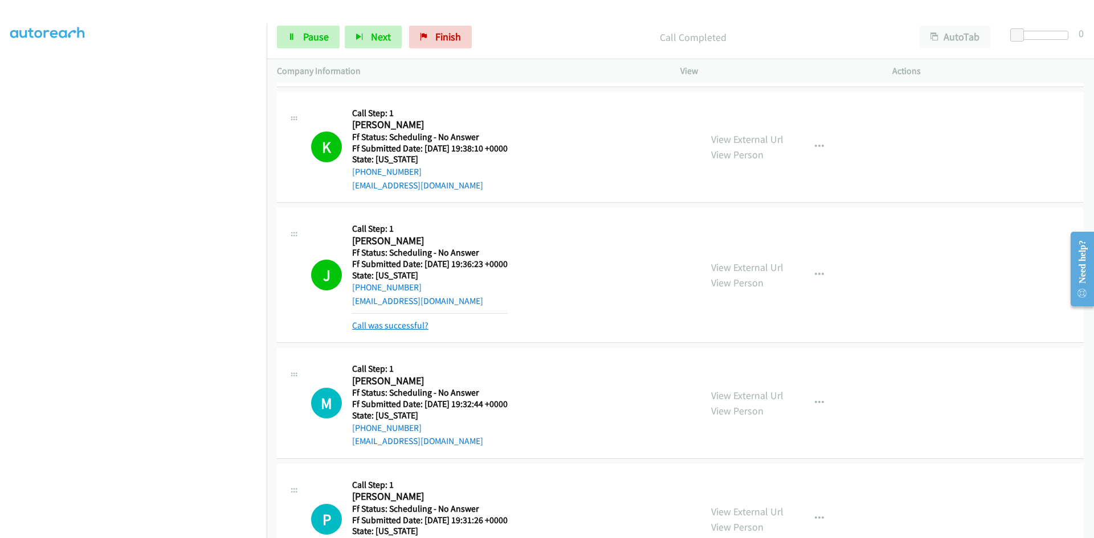
click at [387, 324] on link "Call was successful?" at bounding box center [390, 325] width 76 height 11
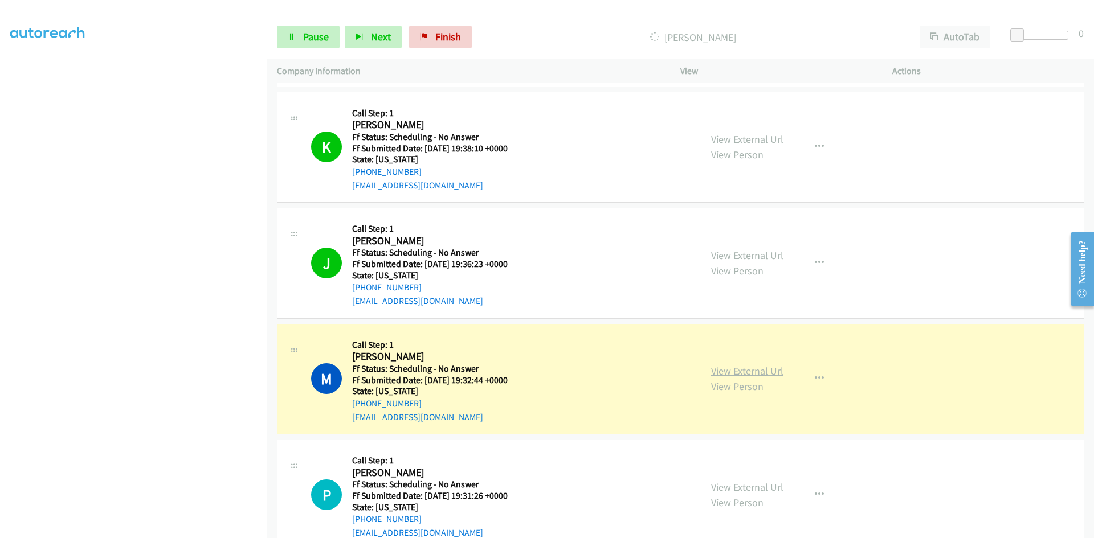
click at [768, 368] on link "View External Url" at bounding box center [747, 371] width 72 height 13
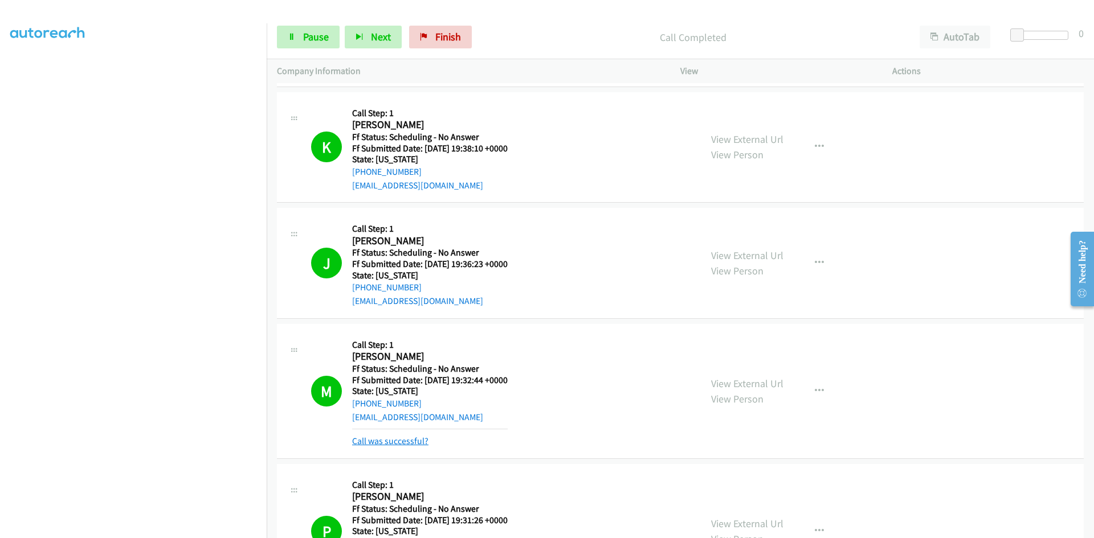
click at [391, 440] on link "Call was successful?" at bounding box center [390, 441] width 76 height 11
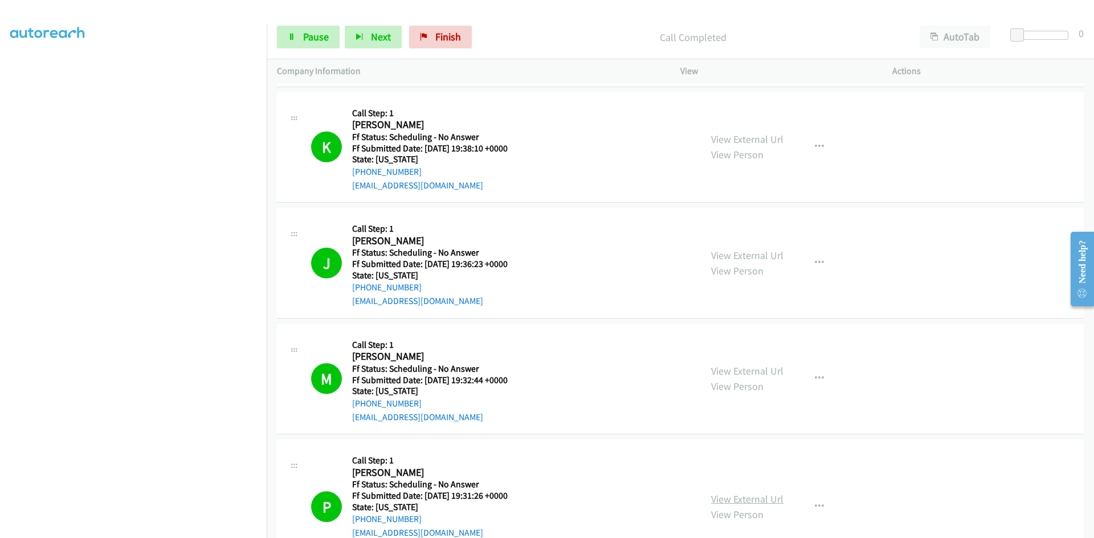
click at [737, 497] on link "View External Url" at bounding box center [747, 499] width 72 height 13
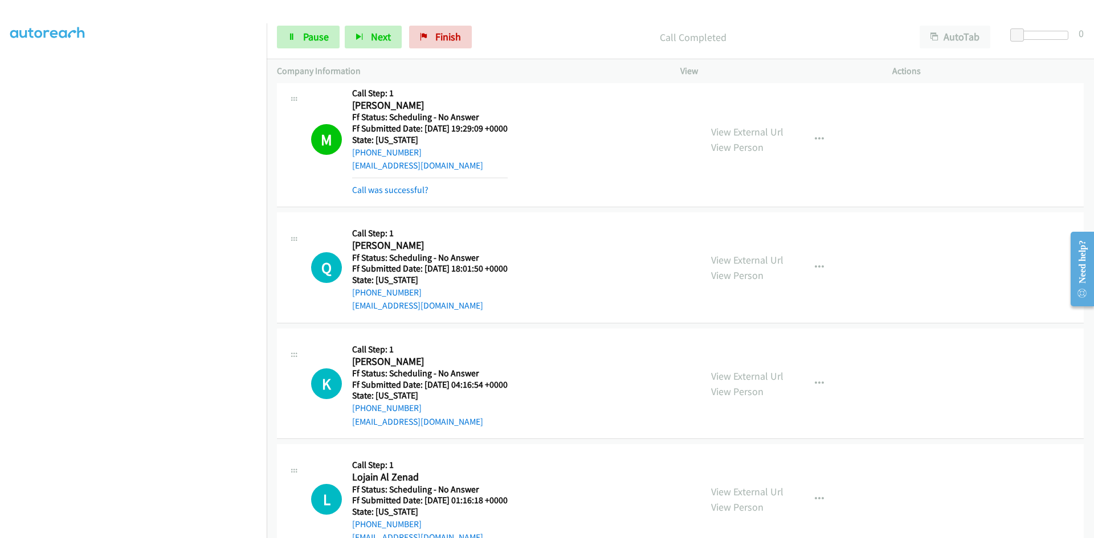
scroll to position [3873, 0]
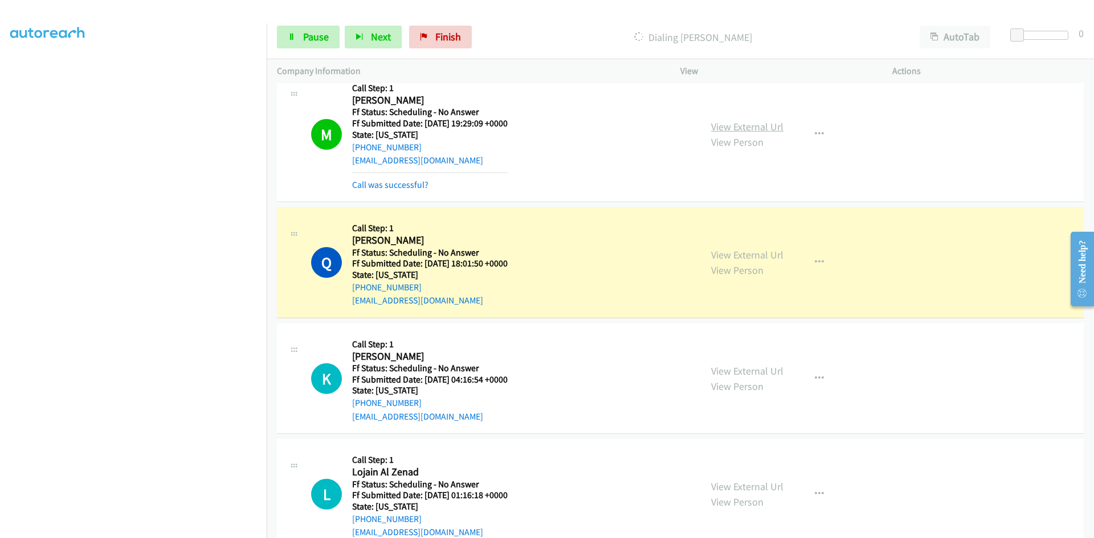
click at [741, 128] on link "View External Url" at bounding box center [747, 126] width 72 height 13
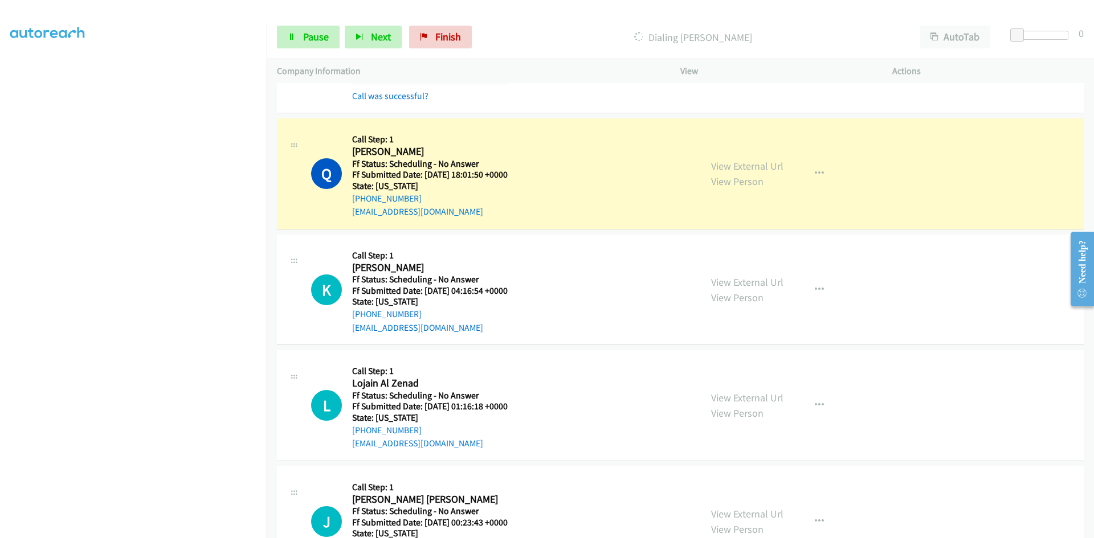
scroll to position [3987, 0]
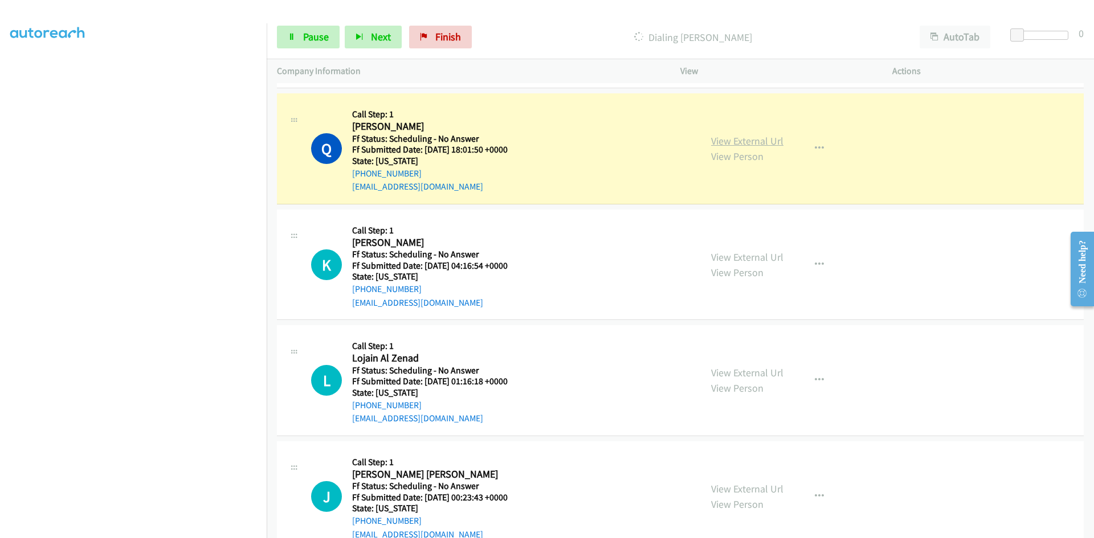
click at [772, 138] on link "View External Url" at bounding box center [747, 140] width 72 height 13
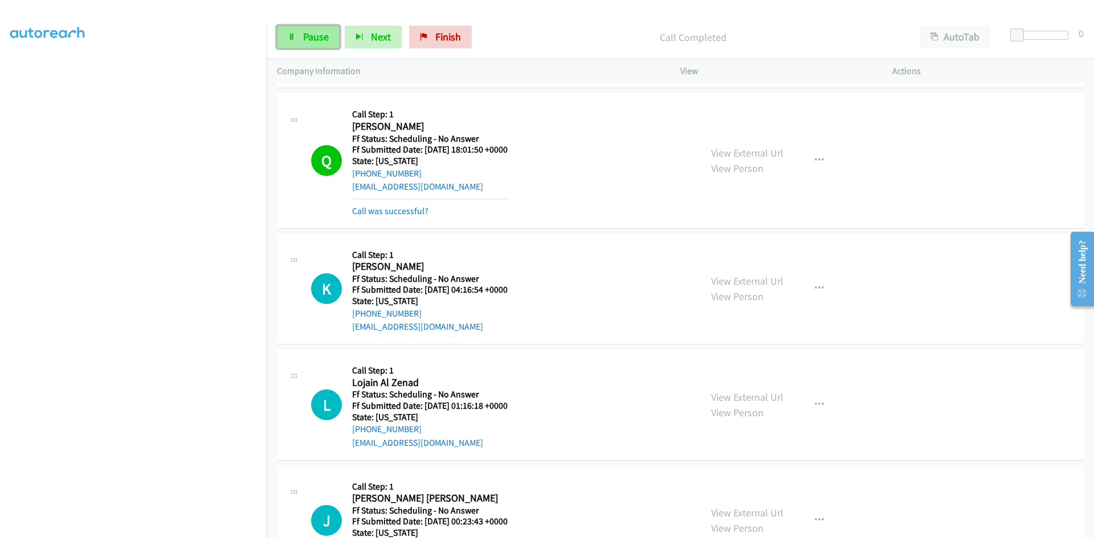
click at [320, 37] on span "Pause" at bounding box center [316, 36] width 26 height 13
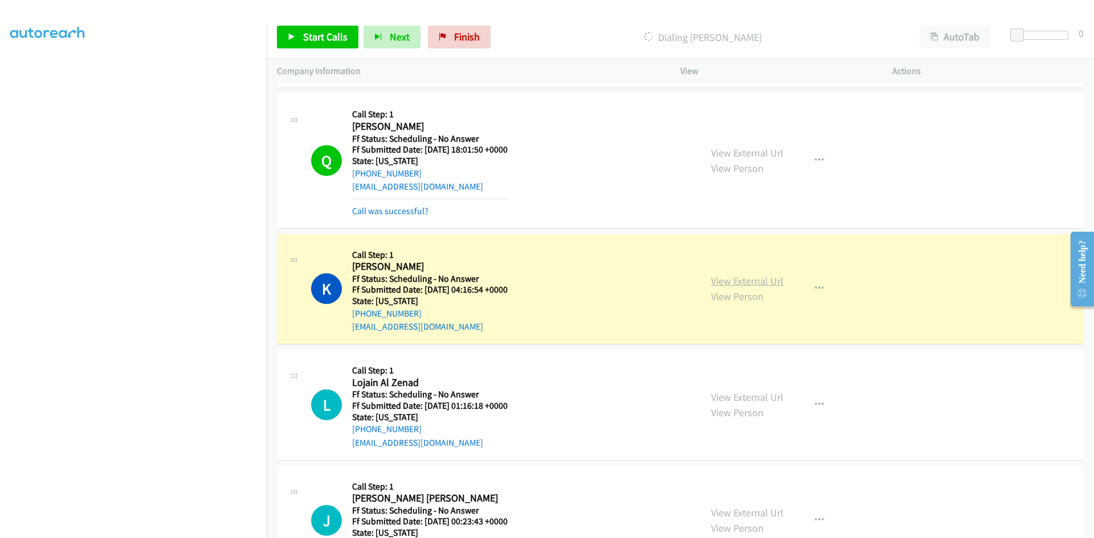
click at [774, 283] on link "View External Url" at bounding box center [747, 281] width 72 height 13
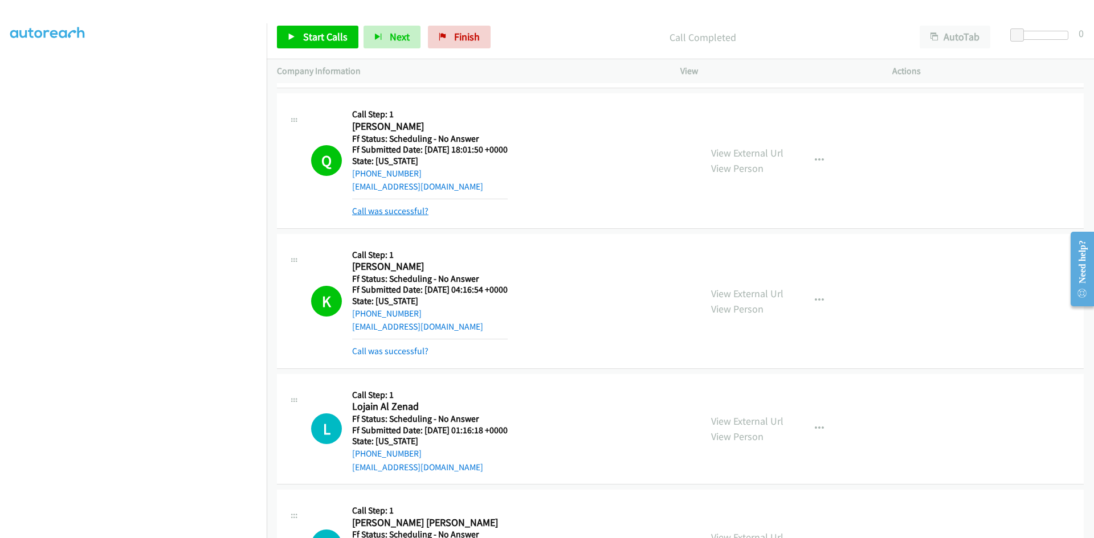
click at [394, 211] on link "Call was successful?" at bounding box center [390, 211] width 76 height 11
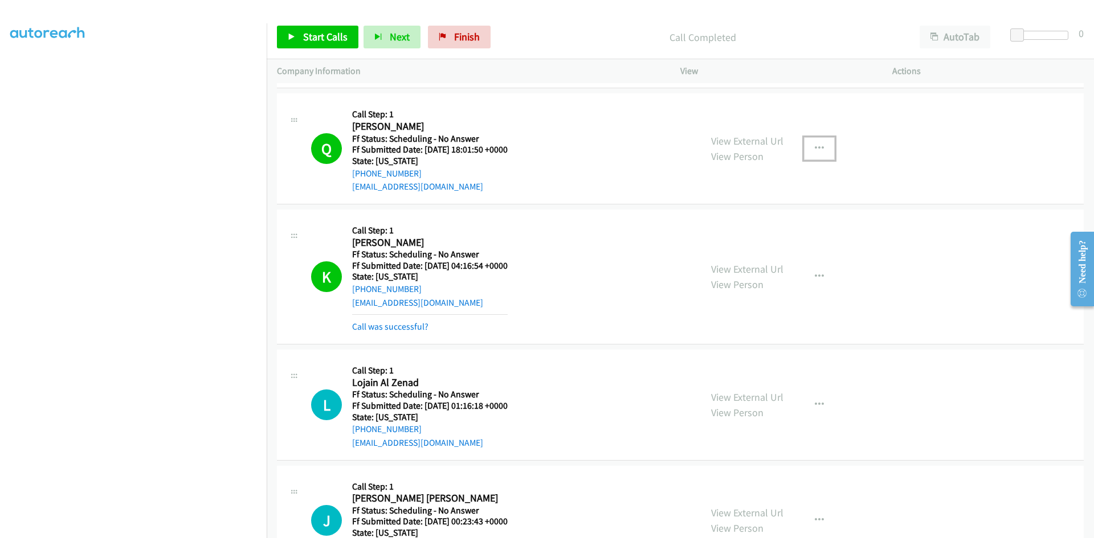
click at [815, 149] on icon "button" at bounding box center [819, 148] width 9 height 9
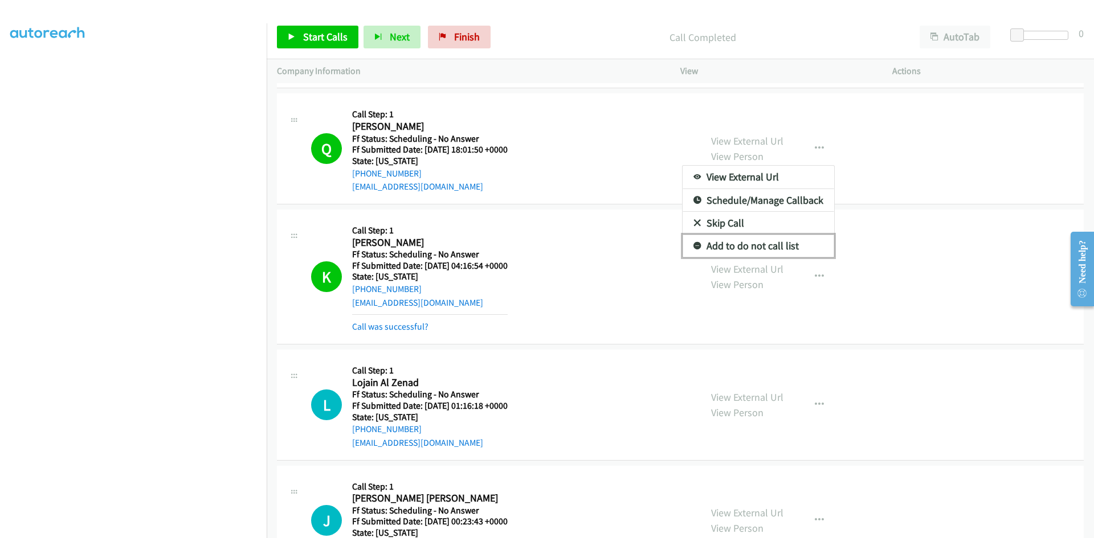
click at [761, 242] on link "Add to do not call list" at bounding box center [758, 246] width 152 height 23
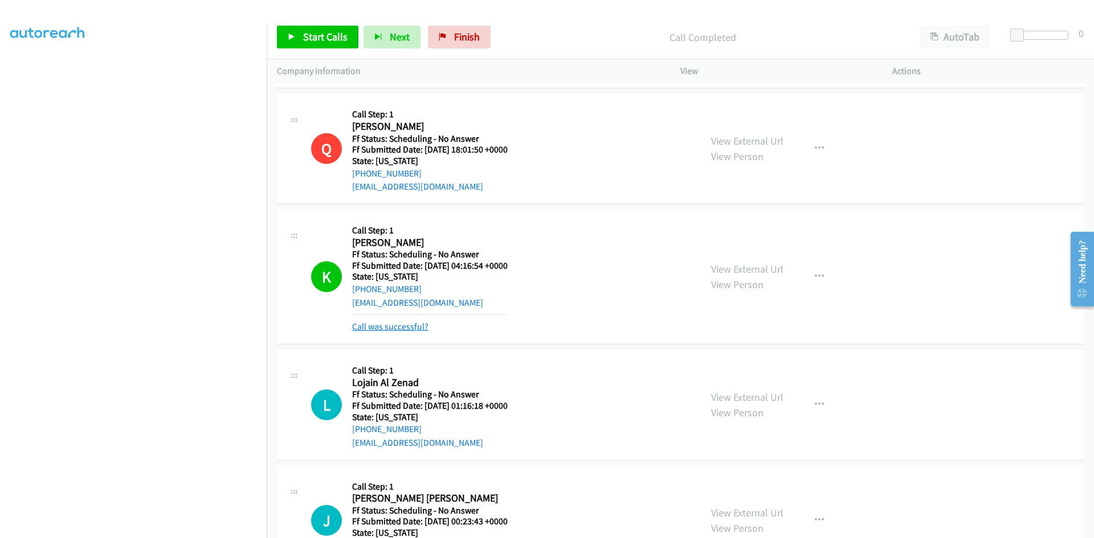
click at [404, 328] on link "Call was successful?" at bounding box center [390, 326] width 76 height 11
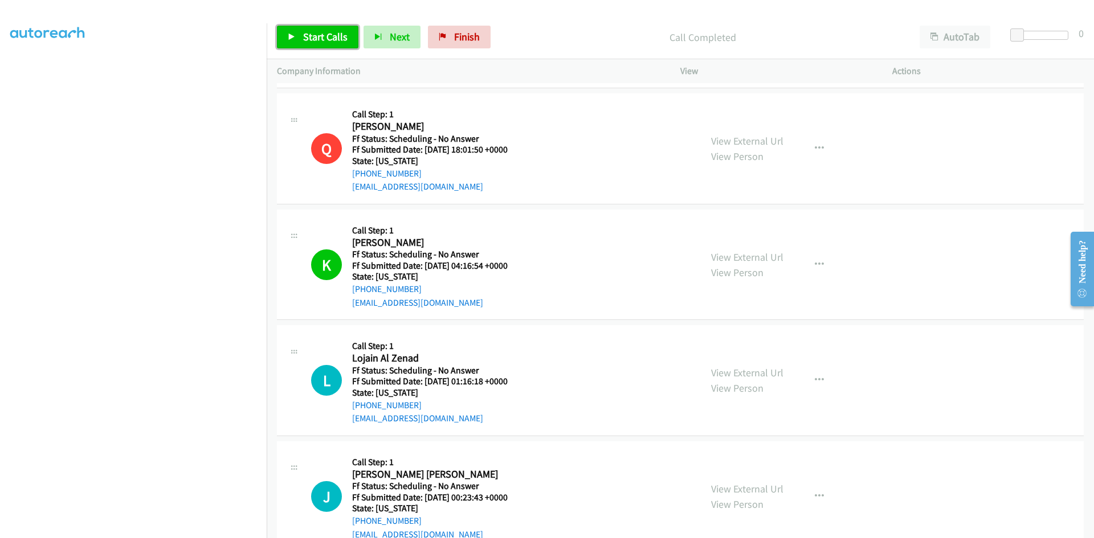
click at [326, 44] on link "Start Calls" at bounding box center [317, 37] width 81 height 23
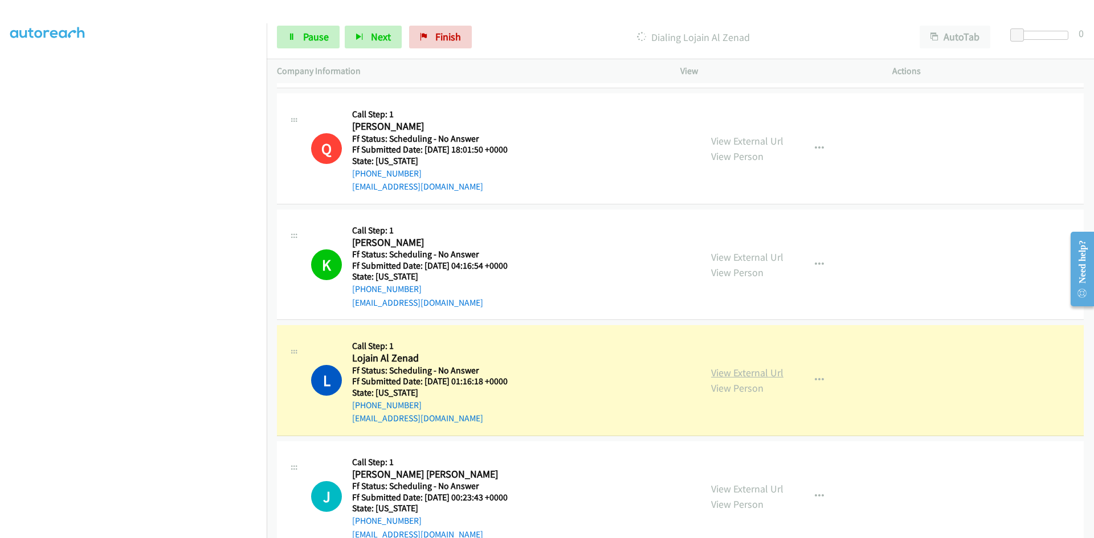
click at [768, 372] on link "View External Url" at bounding box center [747, 372] width 72 height 13
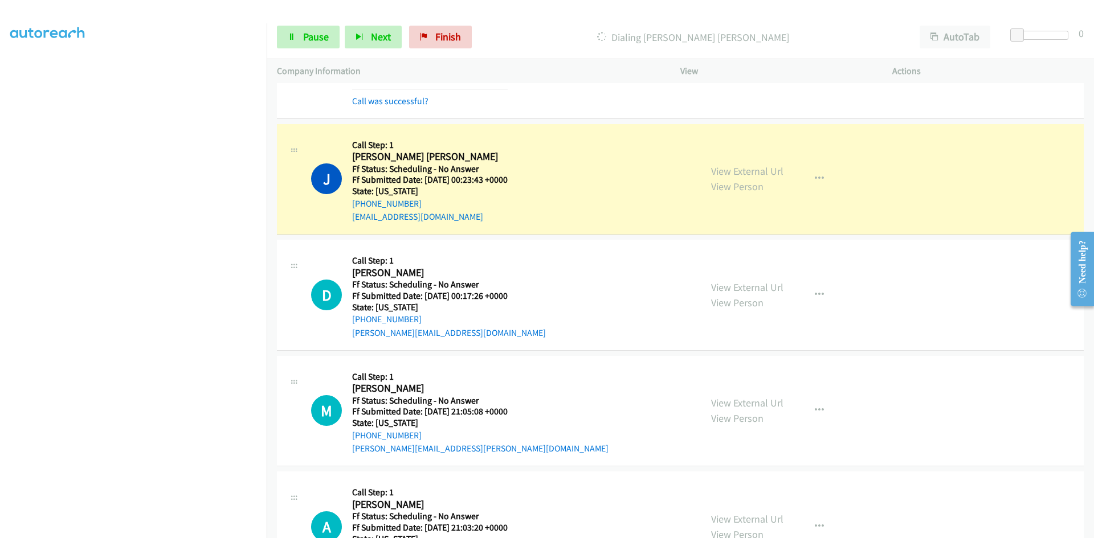
scroll to position [4272, 0]
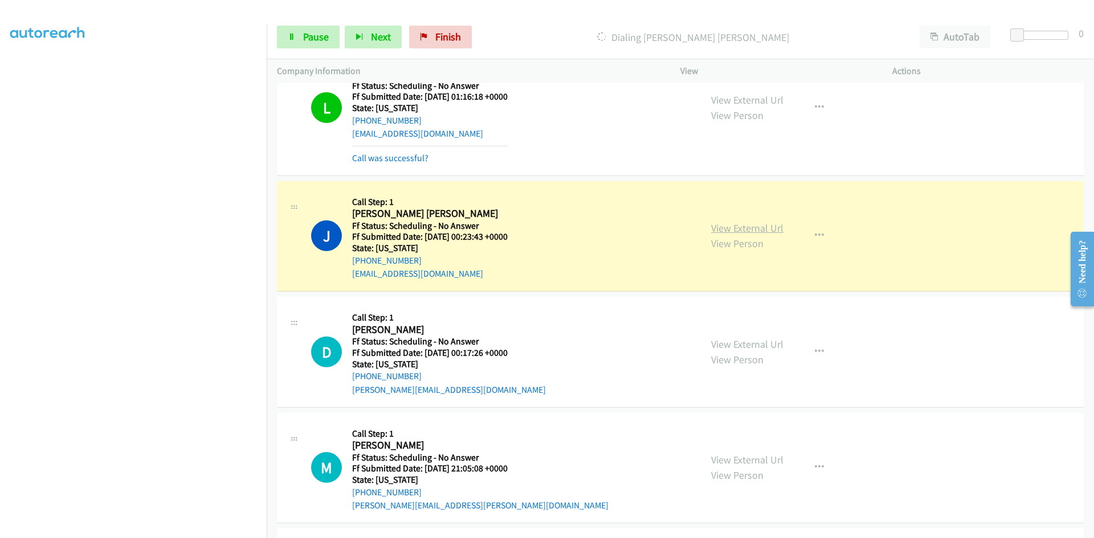
click at [723, 227] on link "View External Url" at bounding box center [747, 228] width 72 height 13
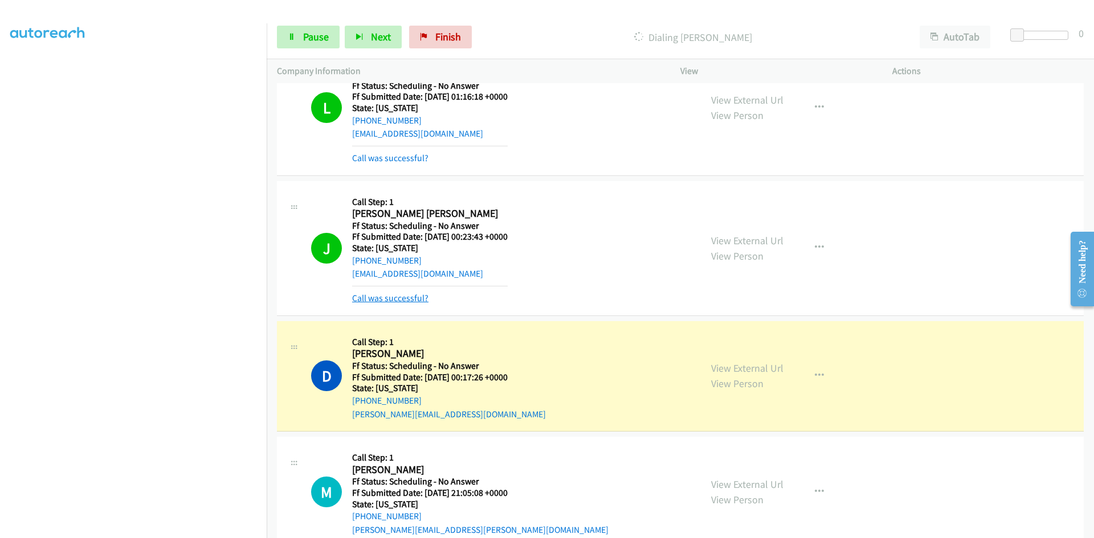
click at [384, 298] on link "Call was successful?" at bounding box center [390, 298] width 76 height 11
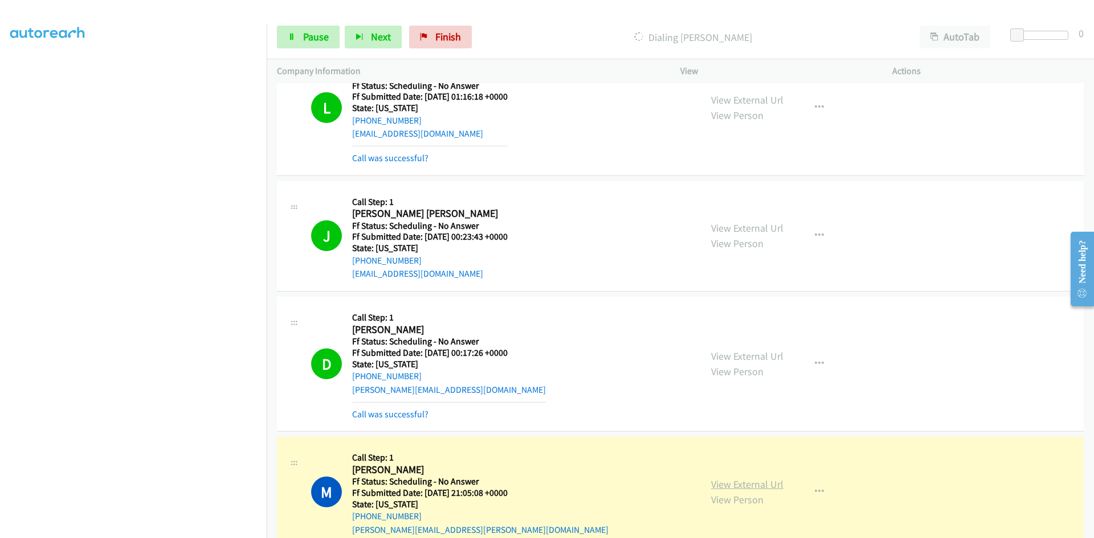
click at [757, 486] on link "View External Url" at bounding box center [747, 484] width 72 height 13
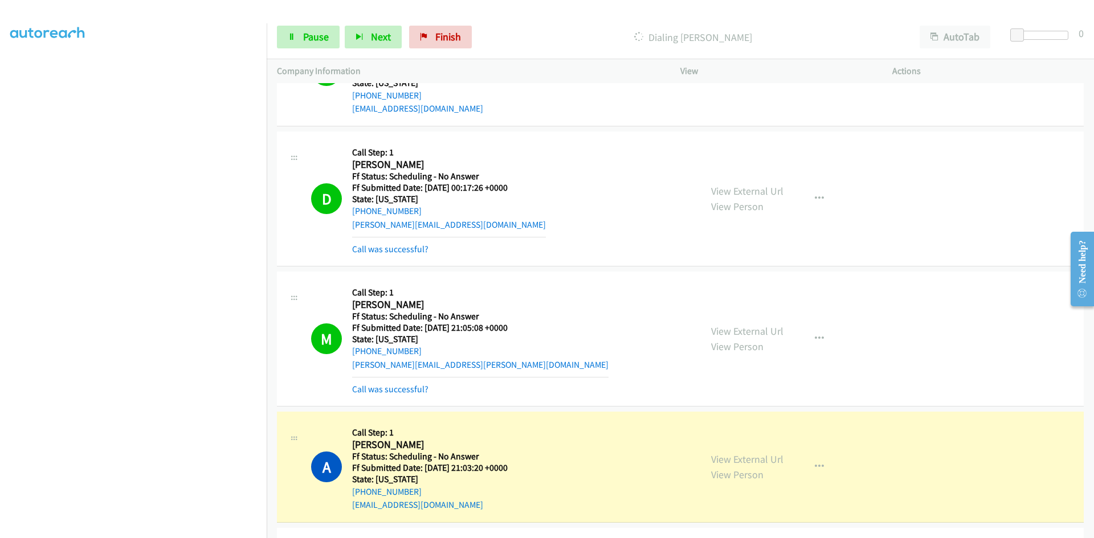
scroll to position [4500, 0]
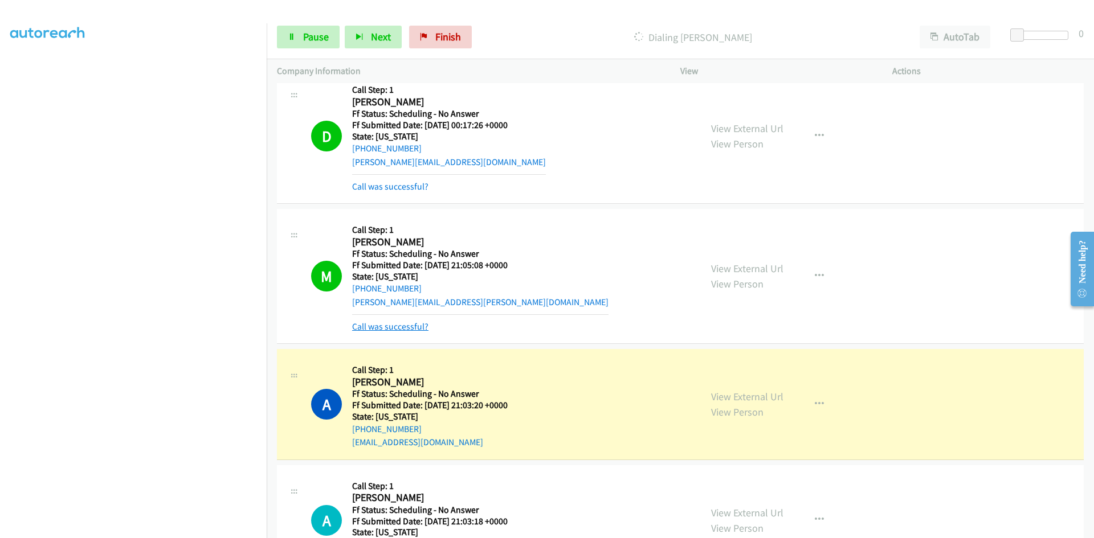
click at [415, 326] on link "Call was successful?" at bounding box center [390, 326] width 76 height 11
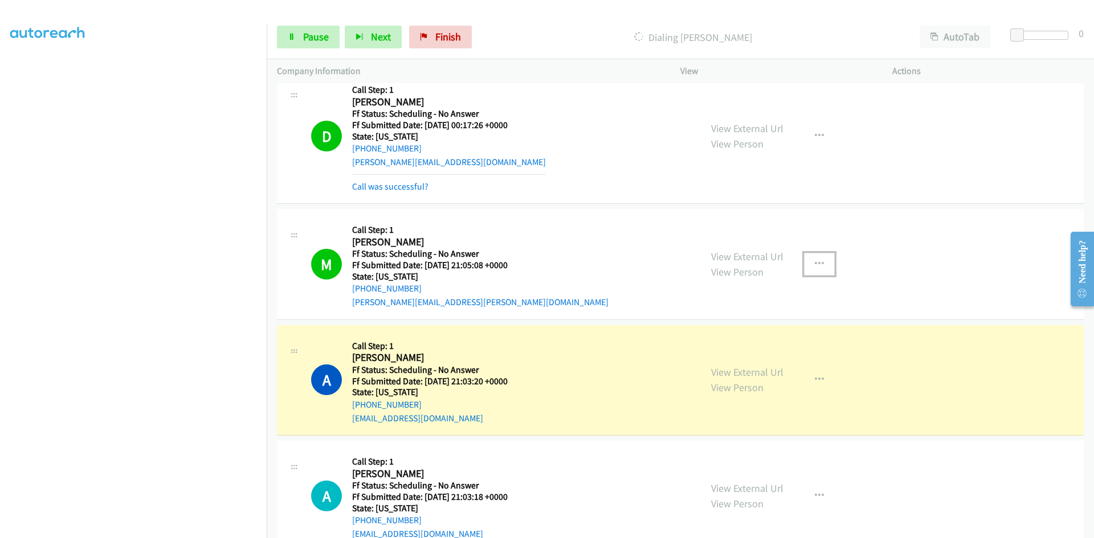
click at [815, 263] on icon "button" at bounding box center [819, 264] width 9 height 9
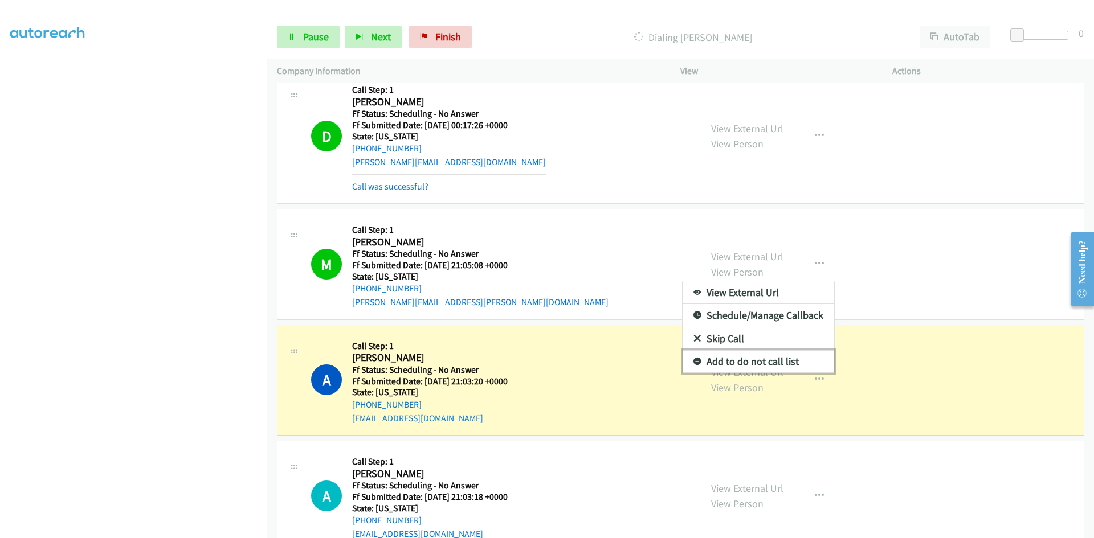
click at [779, 361] on link "Add to do not call list" at bounding box center [758, 361] width 152 height 23
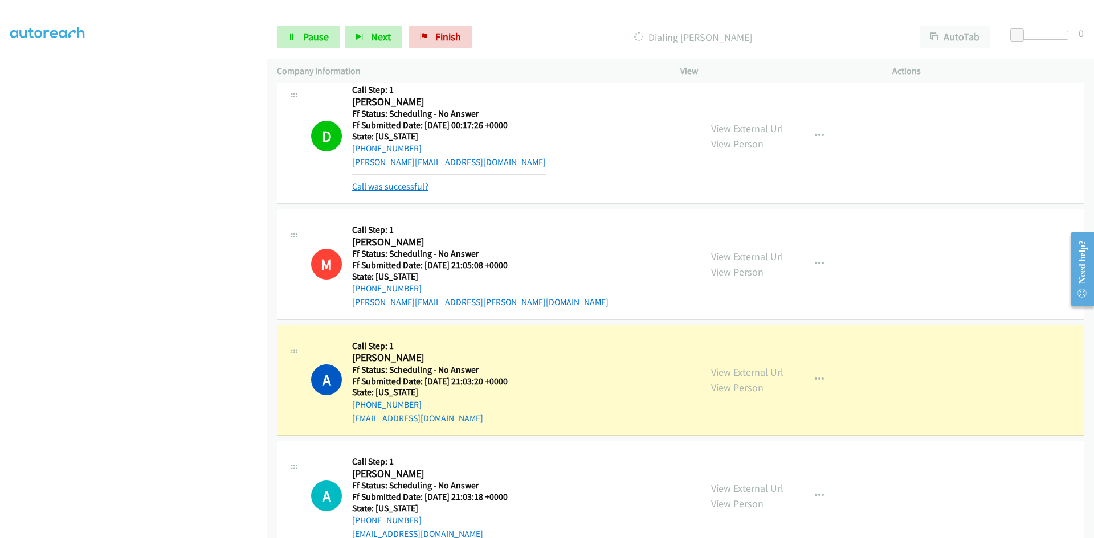
click at [406, 183] on link "Call was successful?" at bounding box center [390, 186] width 76 height 11
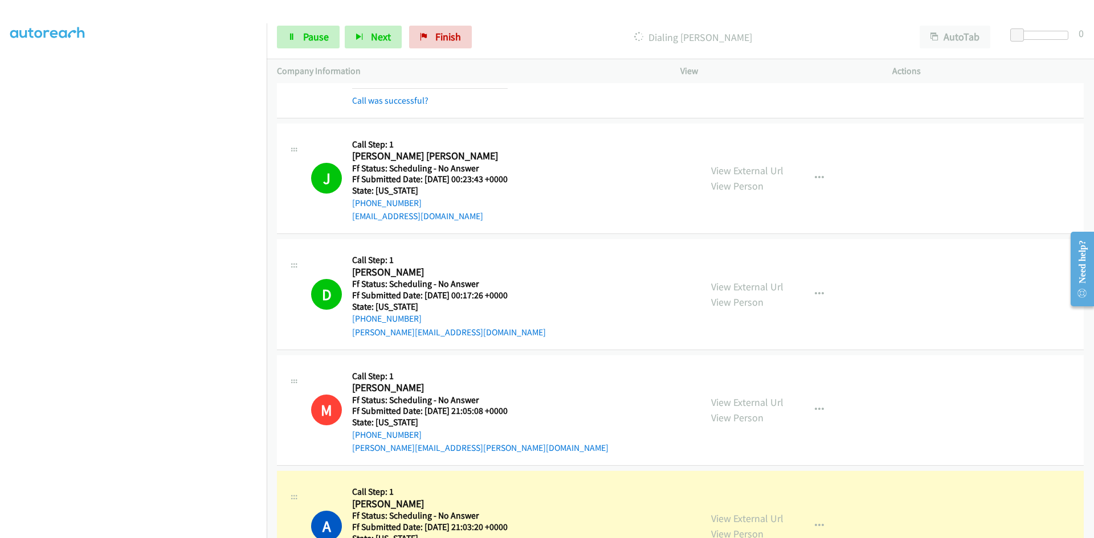
scroll to position [4329, 0]
click at [746, 289] on link "View External Url" at bounding box center [747, 287] width 72 height 13
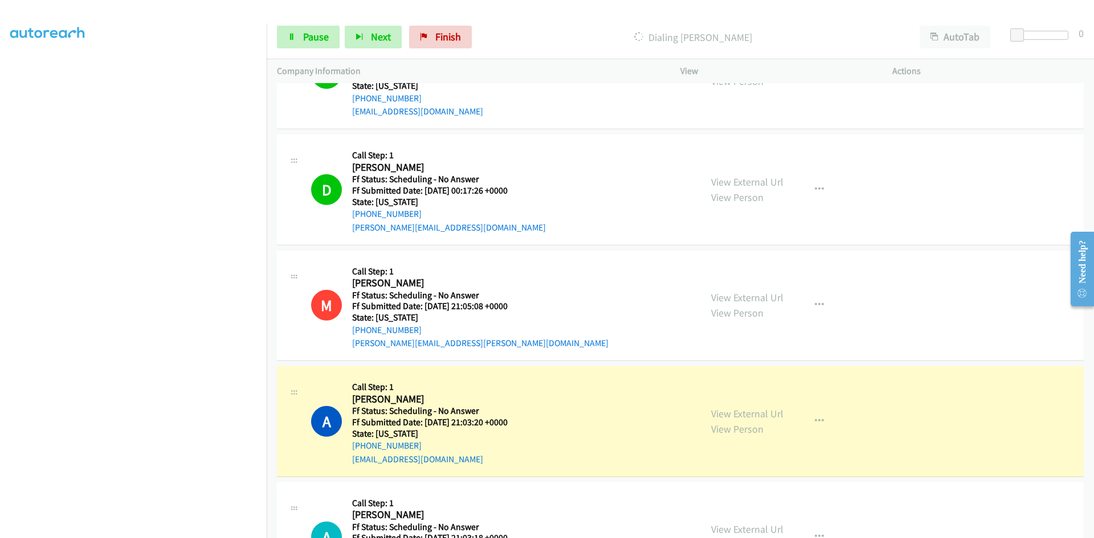
scroll to position [4443, 0]
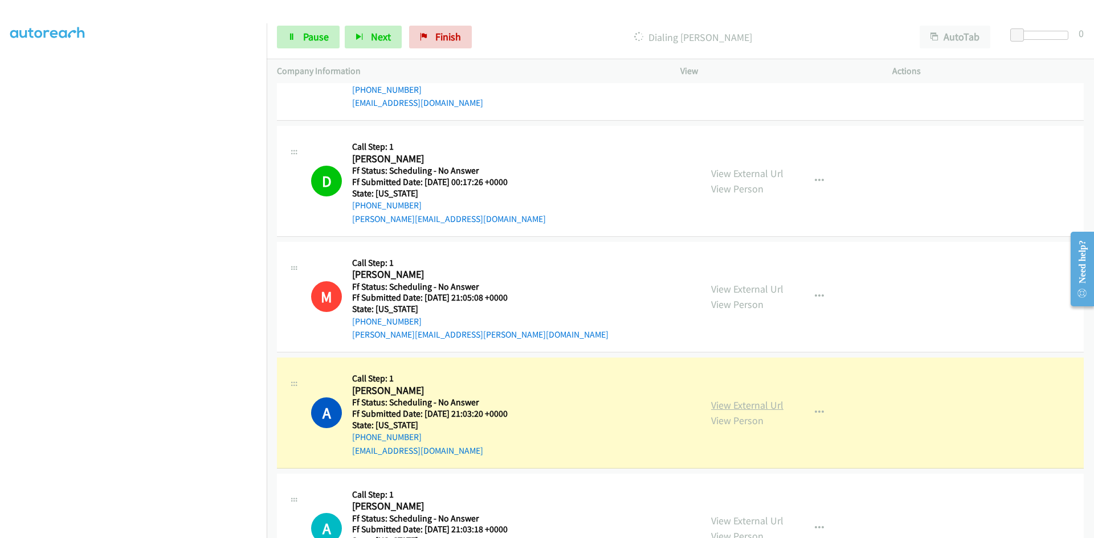
click at [759, 408] on link "View External Url" at bounding box center [747, 405] width 72 height 13
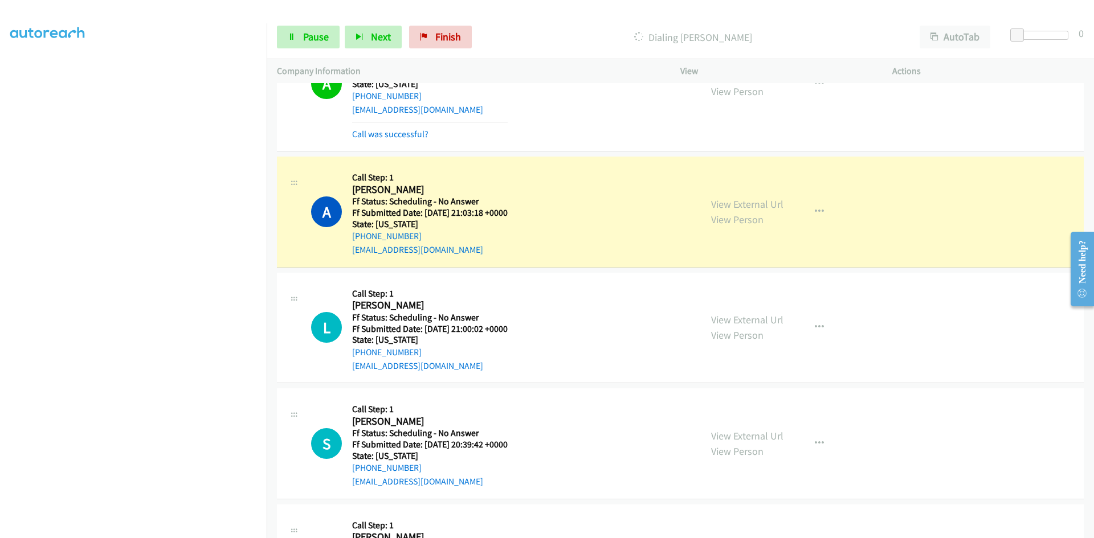
scroll to position [4785, 0]
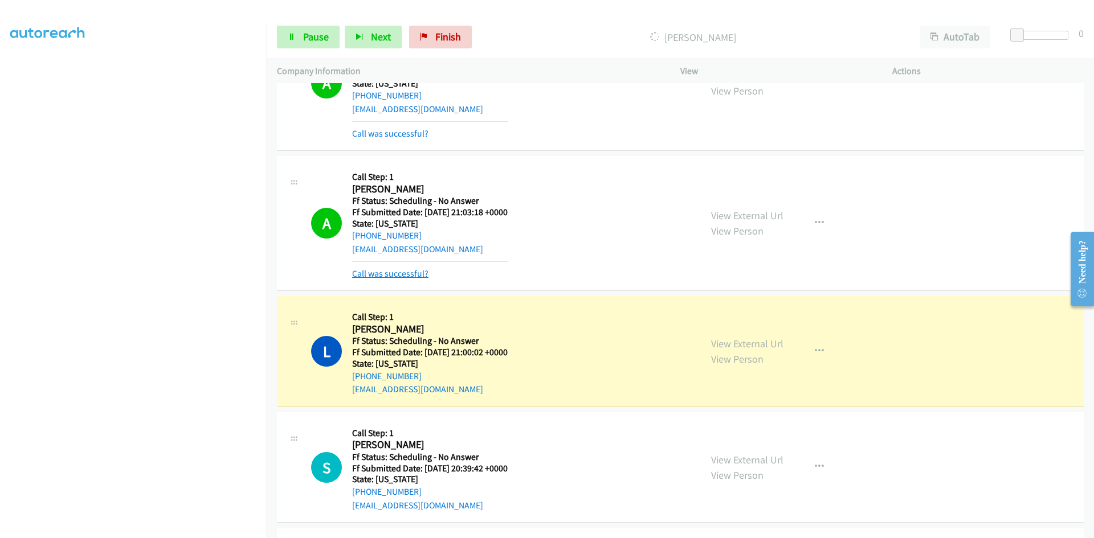
click at [416, 272] on link "Call was successful?" at bounding box center [390, 273] width 76 height 11
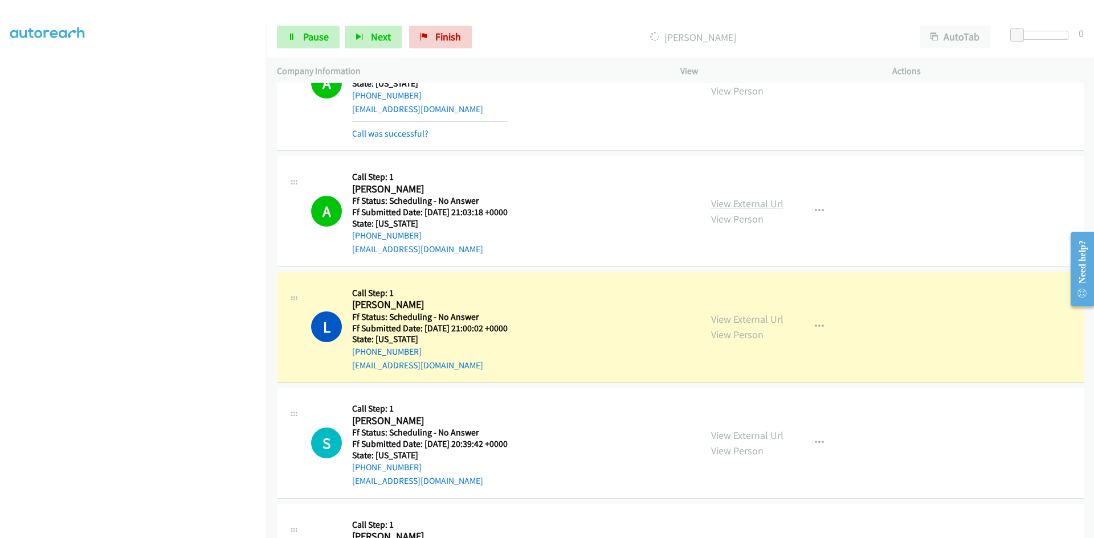
click at [735, 202] on link "View External Url" at bounding box center [747, 203] width 72 height 13
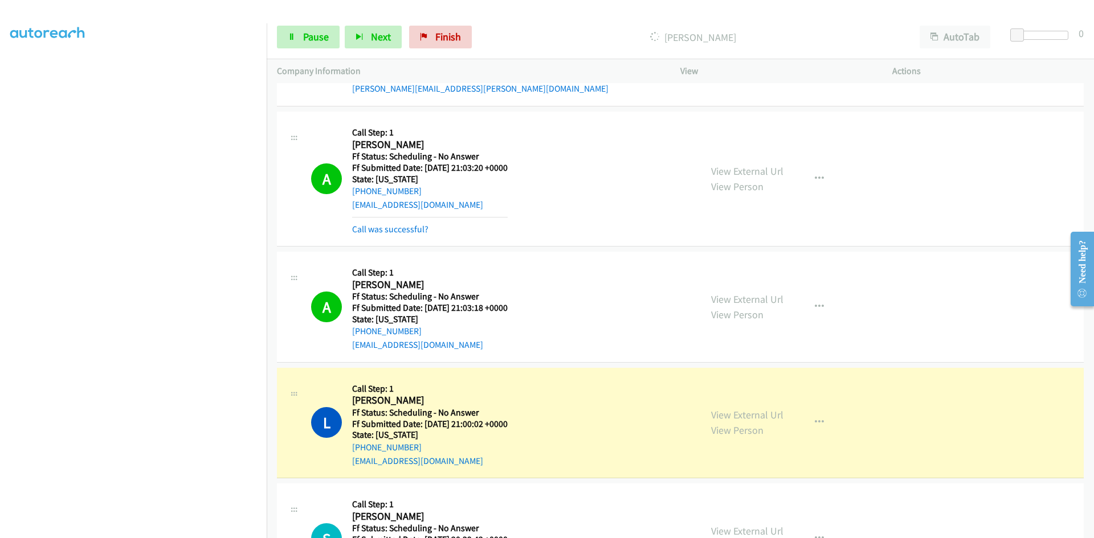
scroll to position [4671, 0]
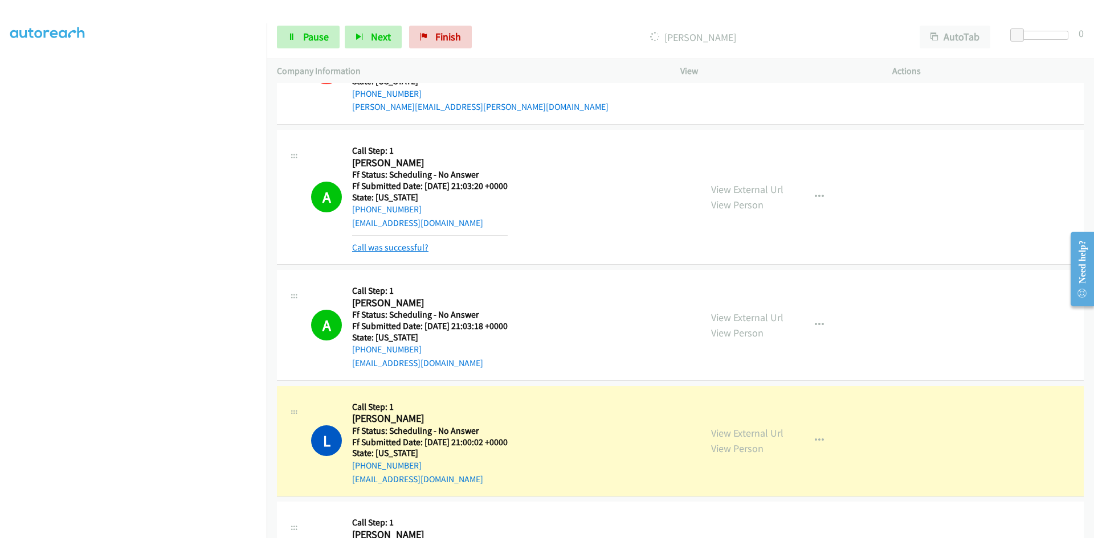
click at [415, 246] on link "Call was successful?" at bounding box center [390, 247] width 76 height 11
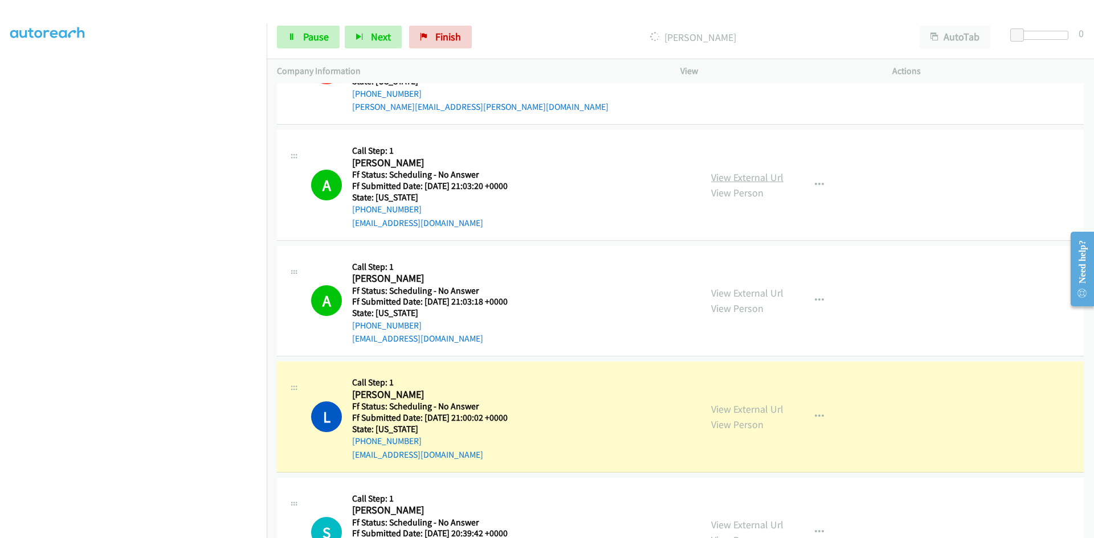
click at [727, 177] on link "View External Url" at bounding box center [747, 177] width 72 height 13
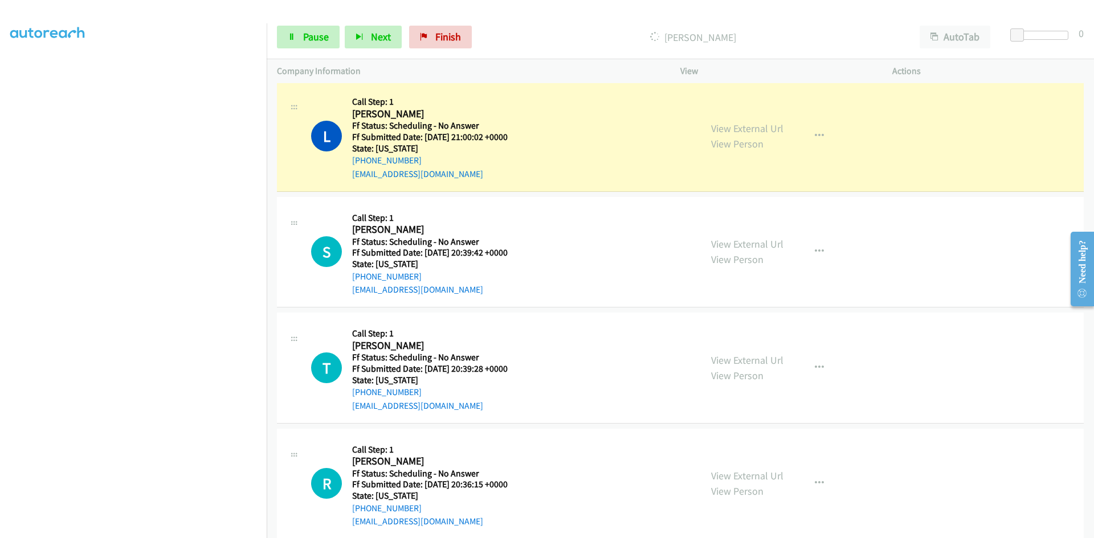
scroll to position [4956, 0]
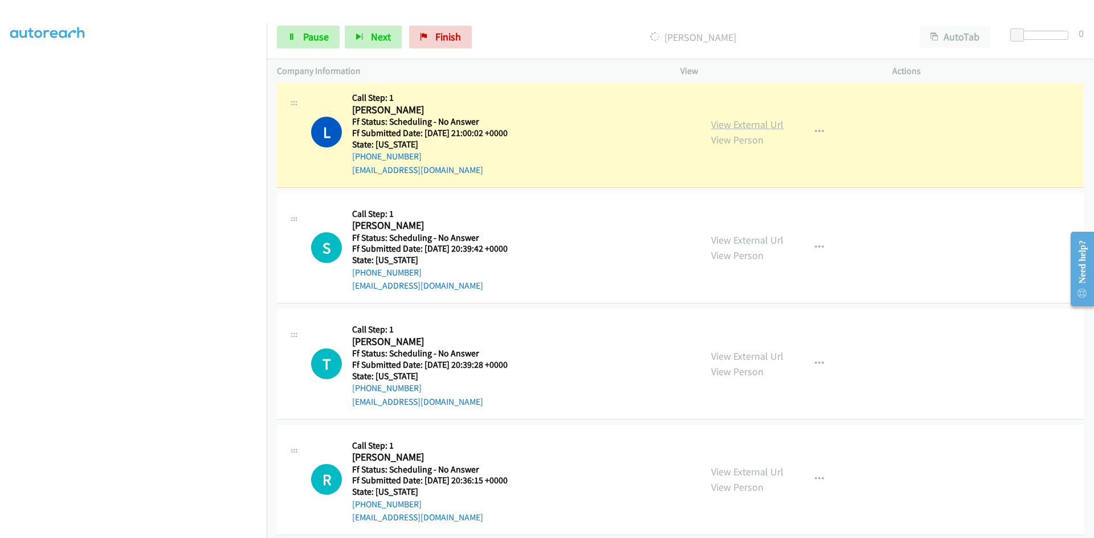
click at [747, 124] on link "View External Url" at bounding box center [747, 124] width 72 height 13
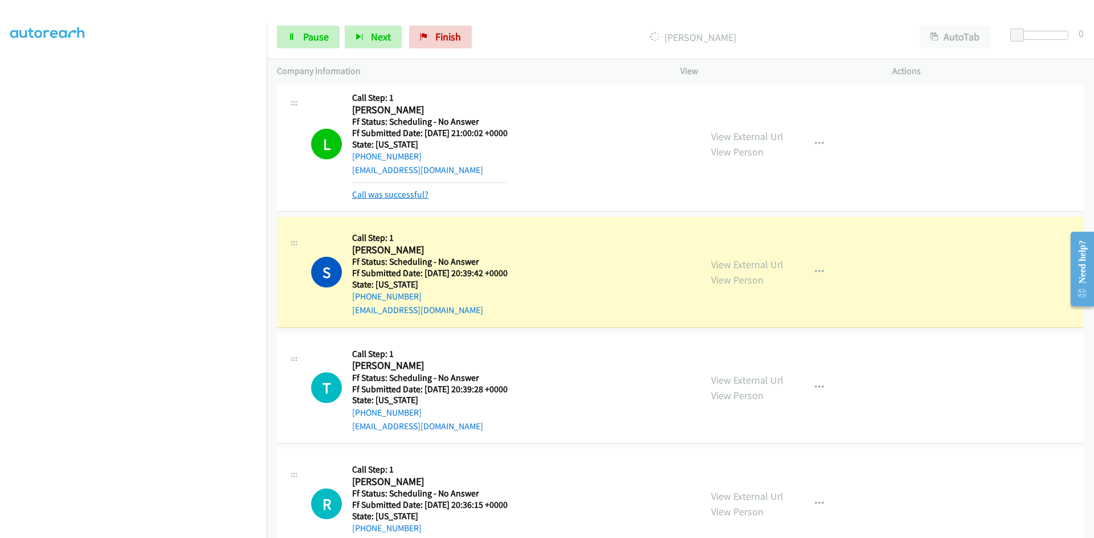
click at [402, 194] on link "Call was successful?" at bounding box center [390, 194] width 76 height 11
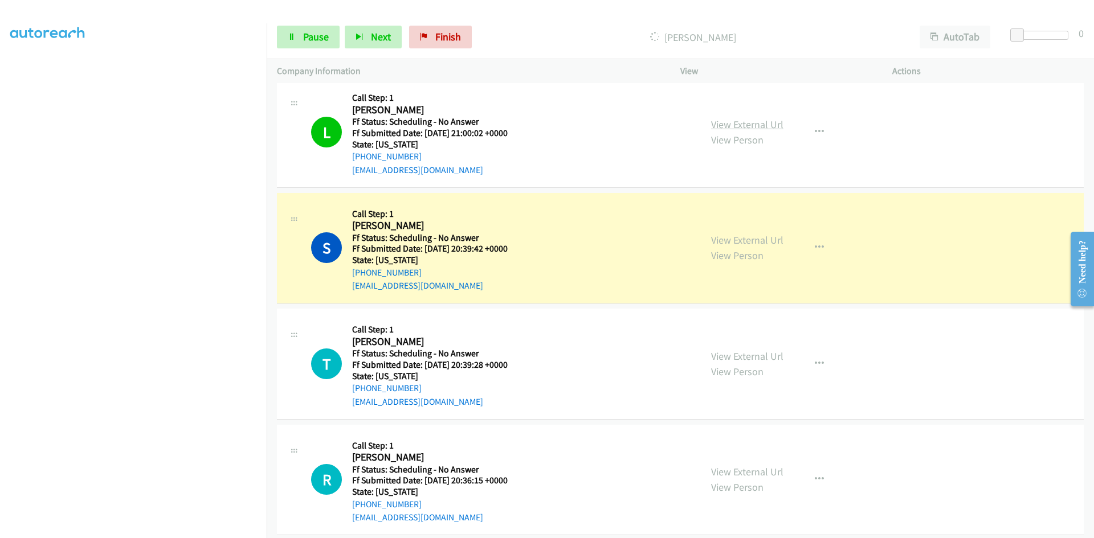
click at [744, 121] on link "View External Url" at bounding box center [747, 124] width 72 height 13
click at [750, 241] on link "View External Url" at bounding box center [747, 240] width 72 height 13
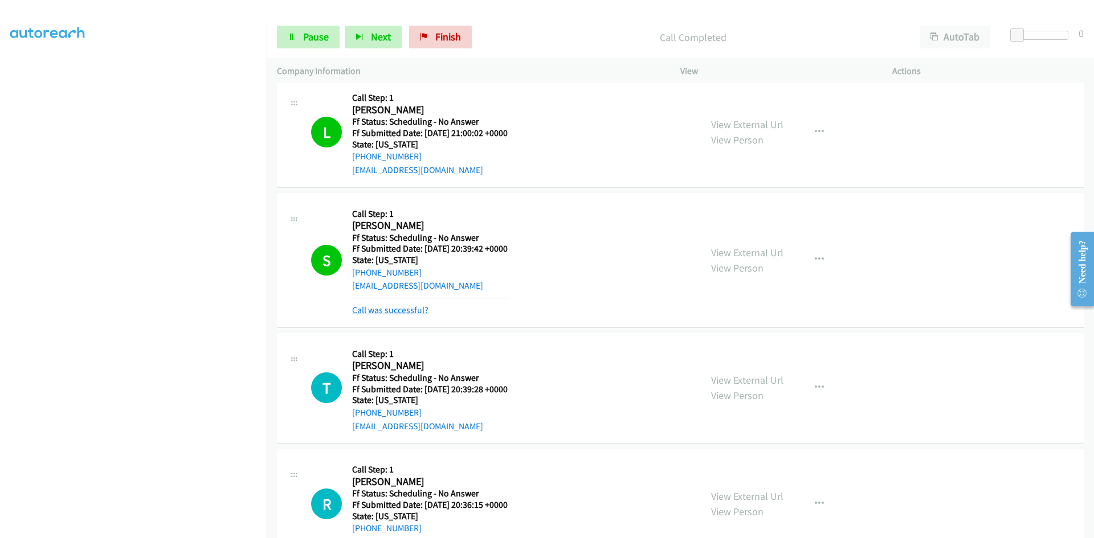
click at [368, 306] on link "Call was successful?" at bounding box center [390, 310] width 76 height 11
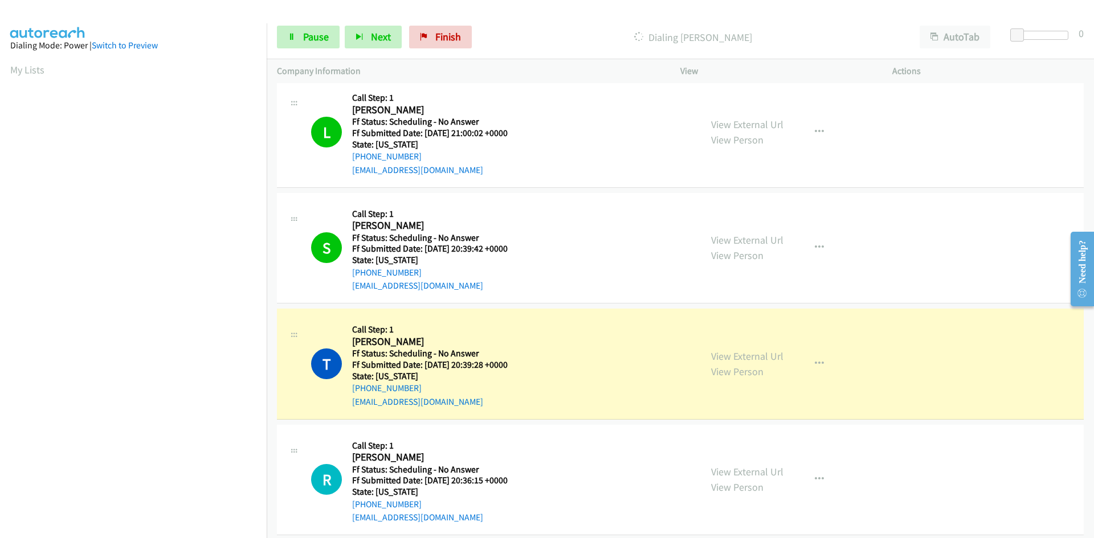
scroll to position [100, 0]
click at [749, 358] on link "View External Url" at bounding box center [747, 356] width 72 height 13
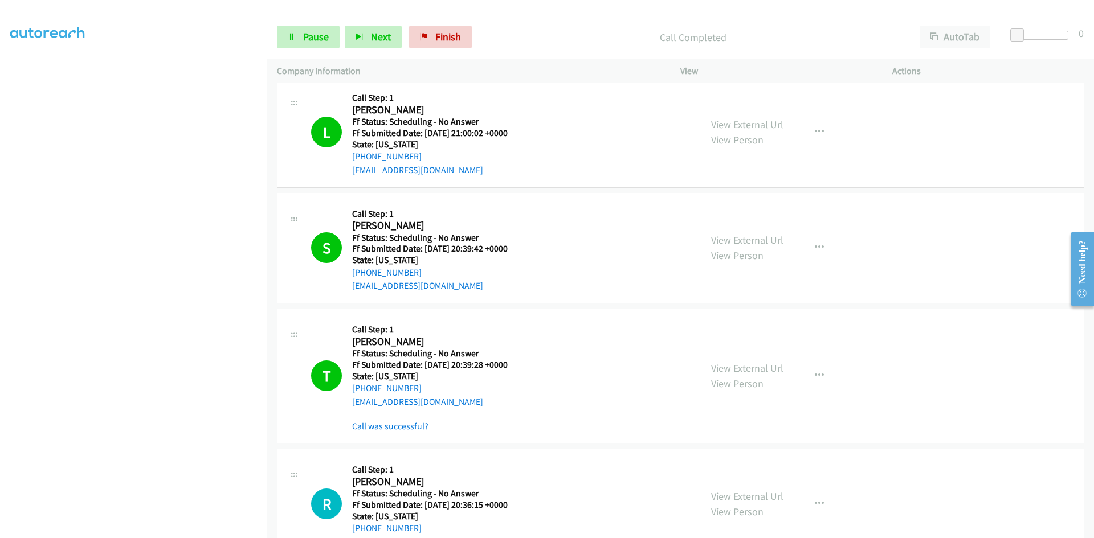
click at [384, 424] on link "Call was successful?" at bounding box center [390, 426] width 76 height 11
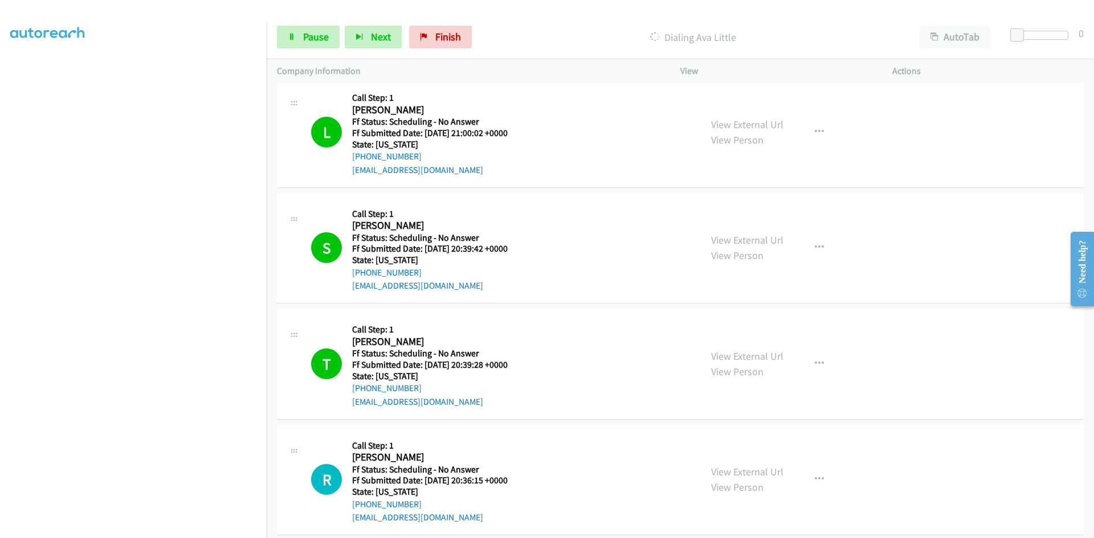
scroll to position [5183, 0]
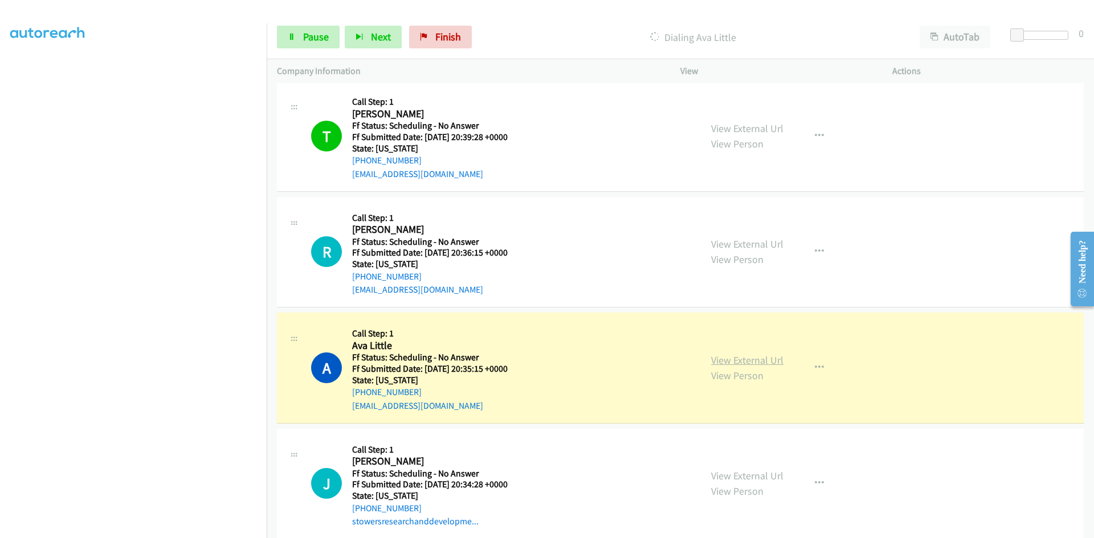
click at [755, 361] on link "View External Url" at bounding box center [747, 360] width 72 height 13
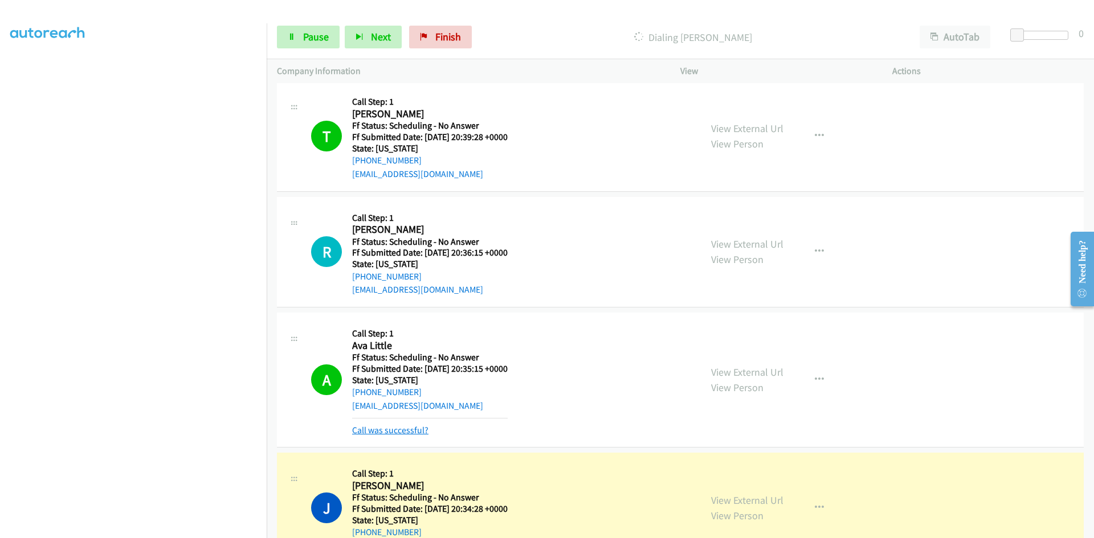
click at [382, 429] on link "Call was successful?" at bounding box center [390, 430] width 76 height 11
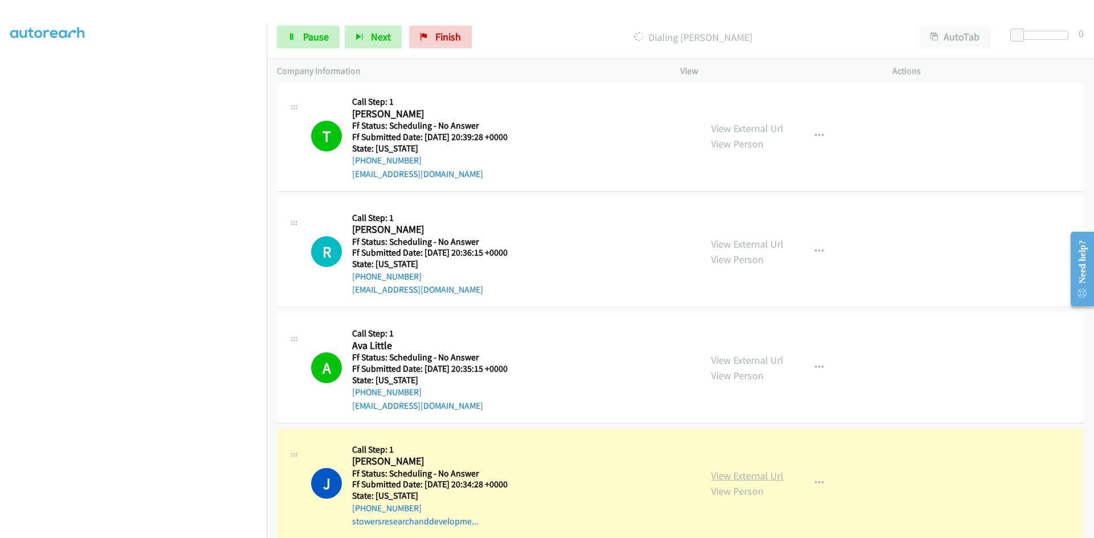
click at [717, 471] on link "View External Url" at bounding box center [747, 475] width 72 height 13
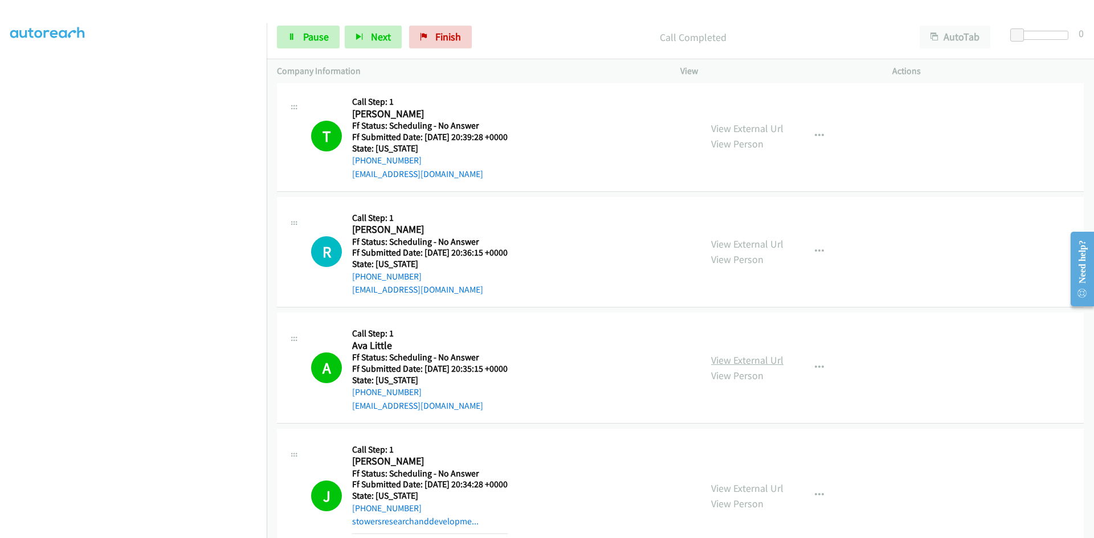
click at [754, 362] on link "View External Url" at bounding box center [747, 360] width 72 height 13
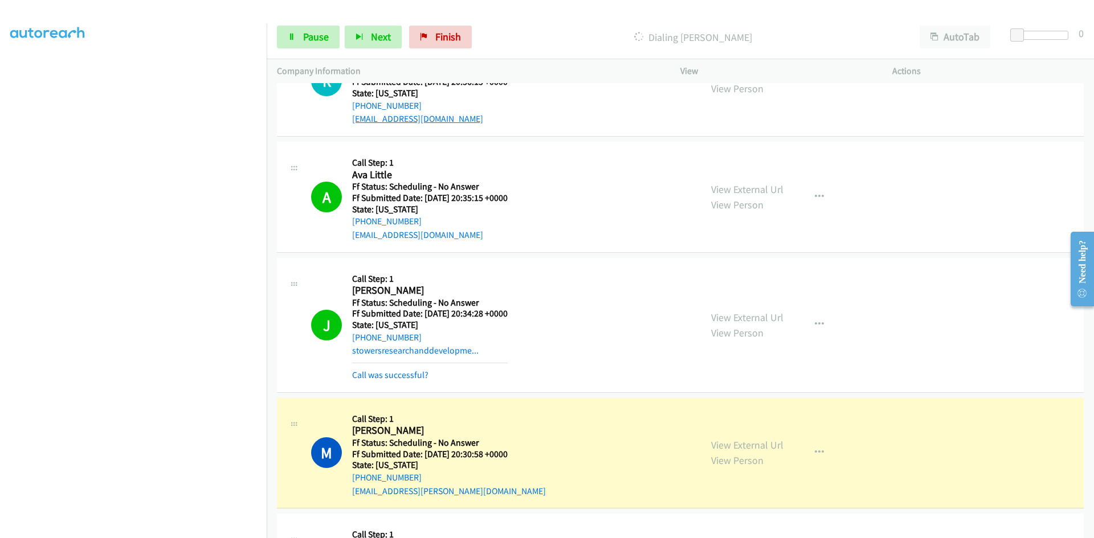
scroll to position [5411, 0]
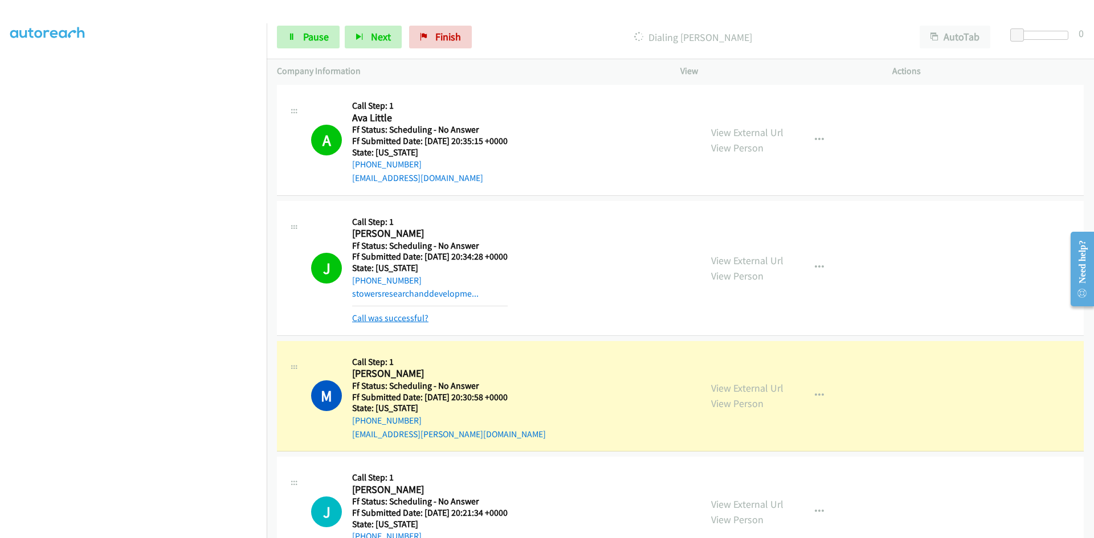
click at [420, 318] on link "Call was successful?" at bounding box center [390, 318] width 76 height 11
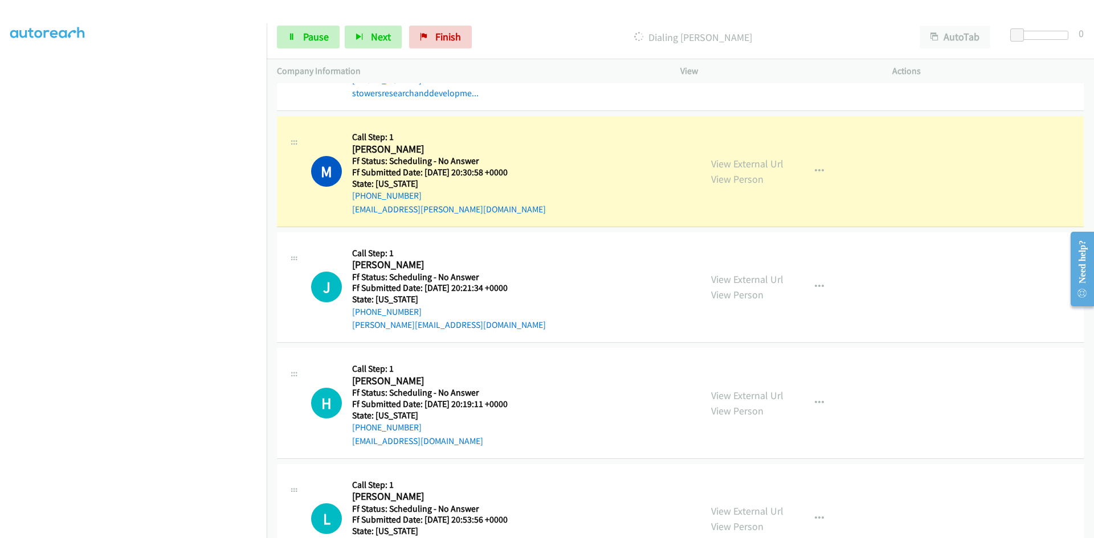
scroll to position [5639, 0]
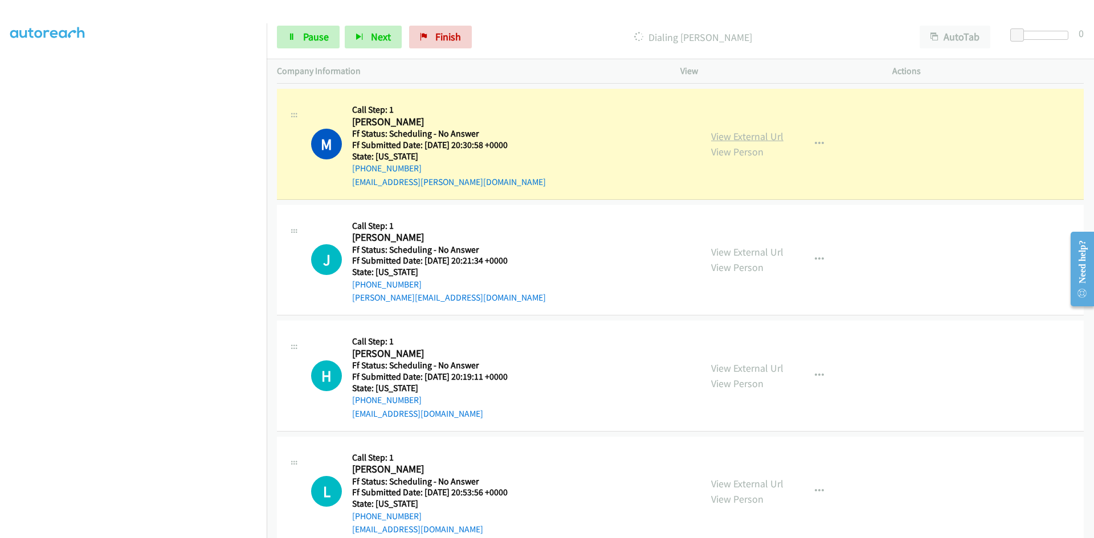
click at [734, 132] on link "View External Url" at bounding box center [747, 136] width 72 height 13
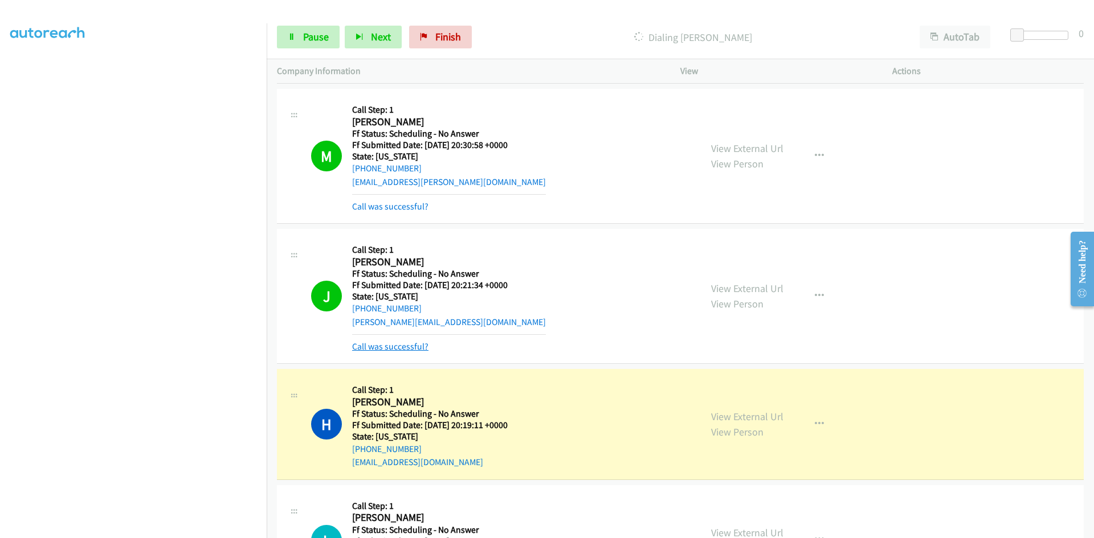
click at [397, 343] on link "Call was successful?" at bounding box center [390, 346] width 76 height 11
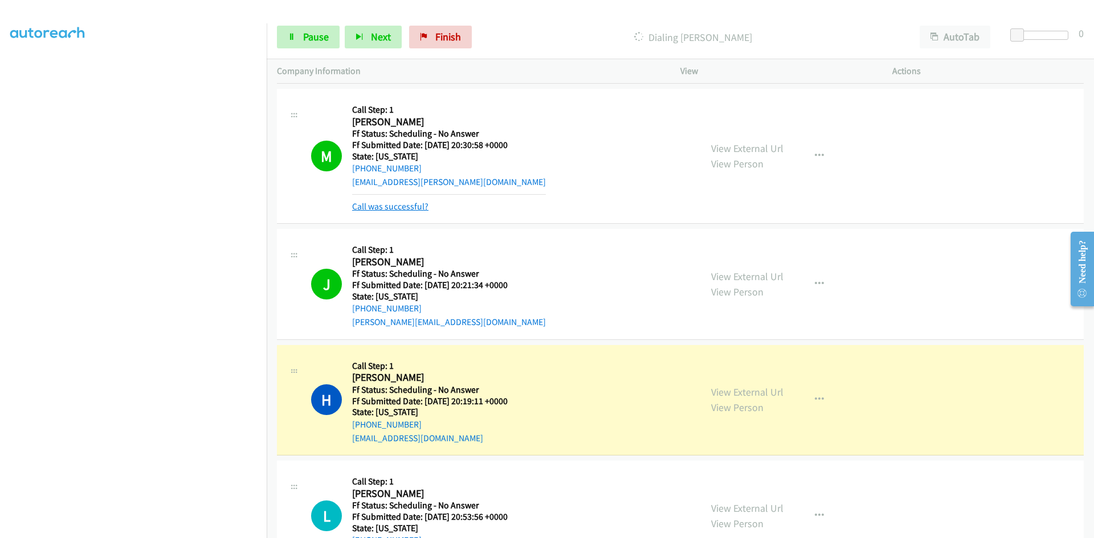
click at [415, 207] on link "Call was successful?" at bounding box center [390, 206] width 76 height 11
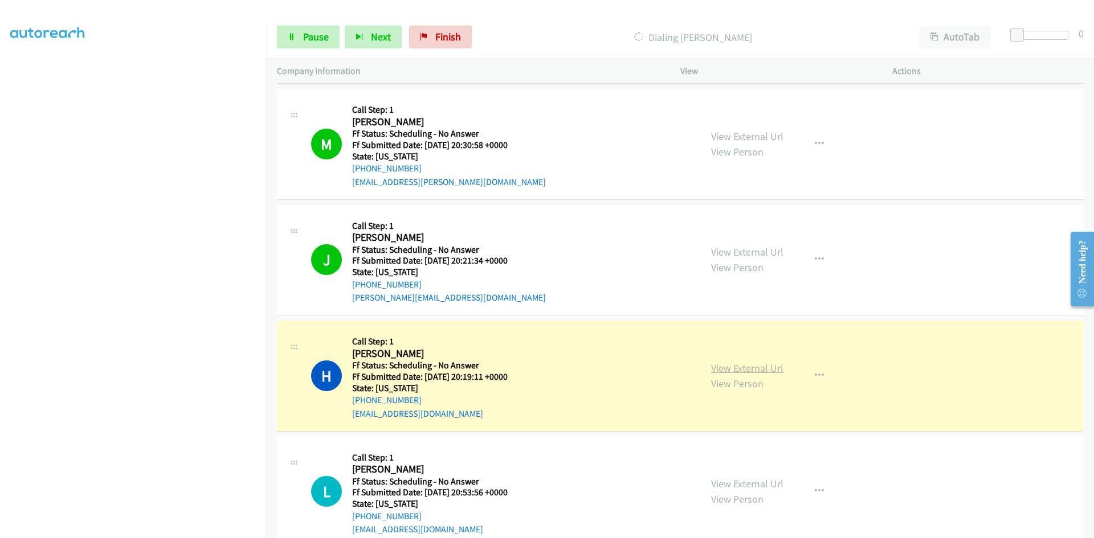
click at [770, 369] on link "View External Url" at bounding box center [747, 368] width 72 height 13
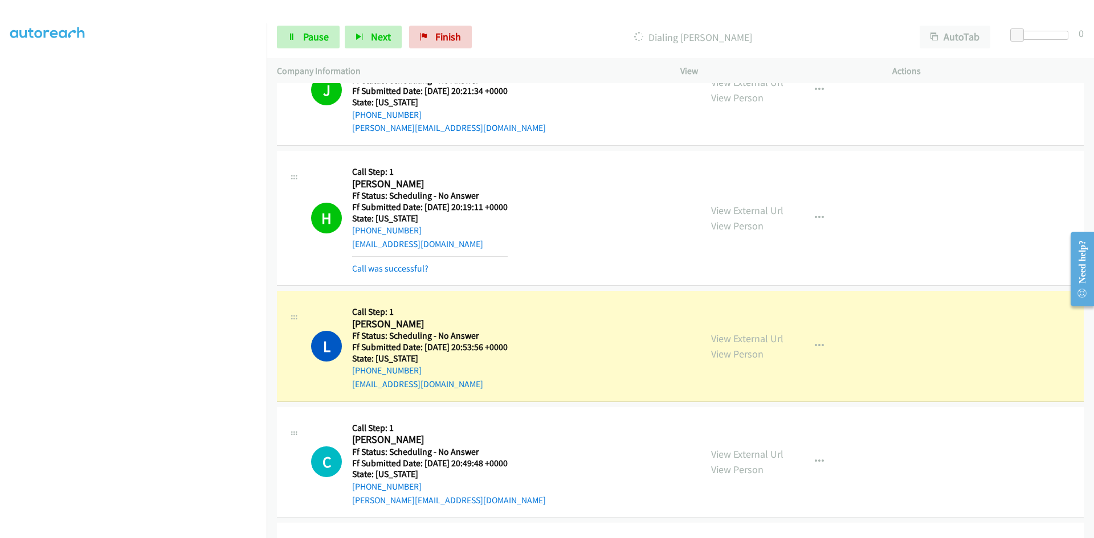
scroll to position [5810, 0]
click at [384, 267] on link "Call was successful?" at bounding box center [390, 267] width 76 height 11
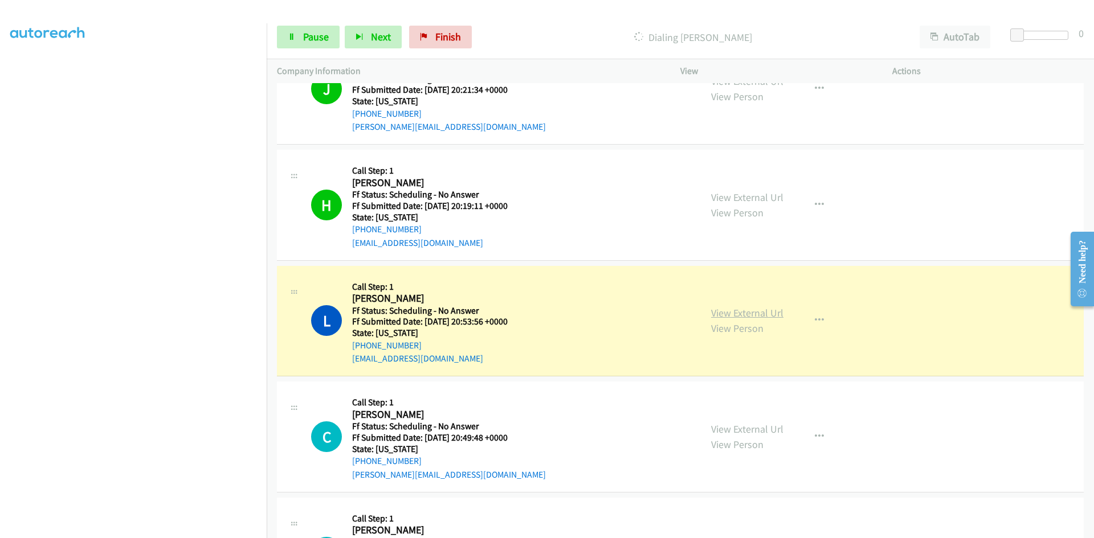
click at [731, 312] on link "View External Url" at bounding box center [747, 312] width 72 height 13
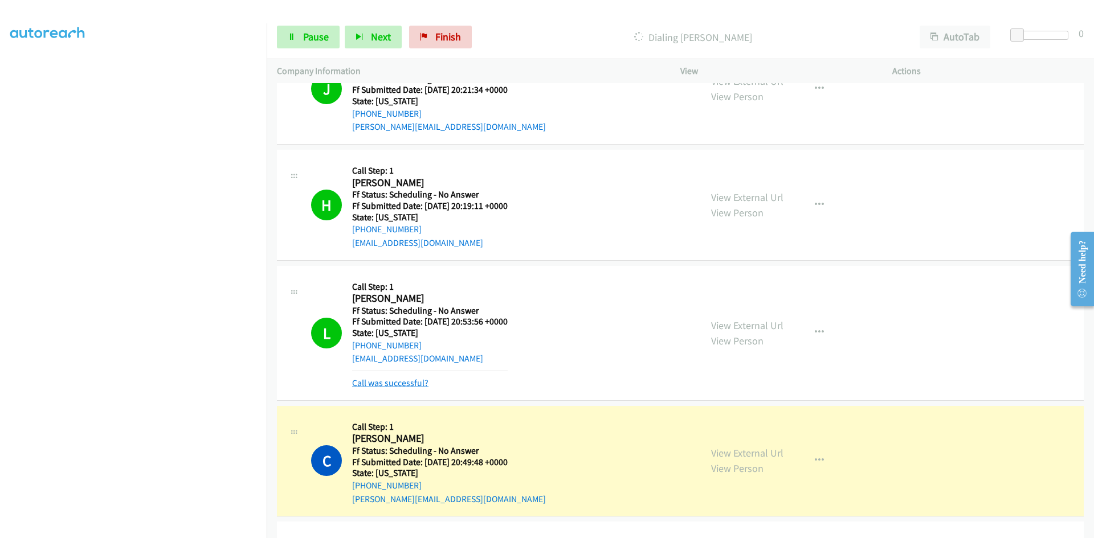
click at [398, 382] on link "Call was successful?" at bounding box center [390, 383] width 76 height 11
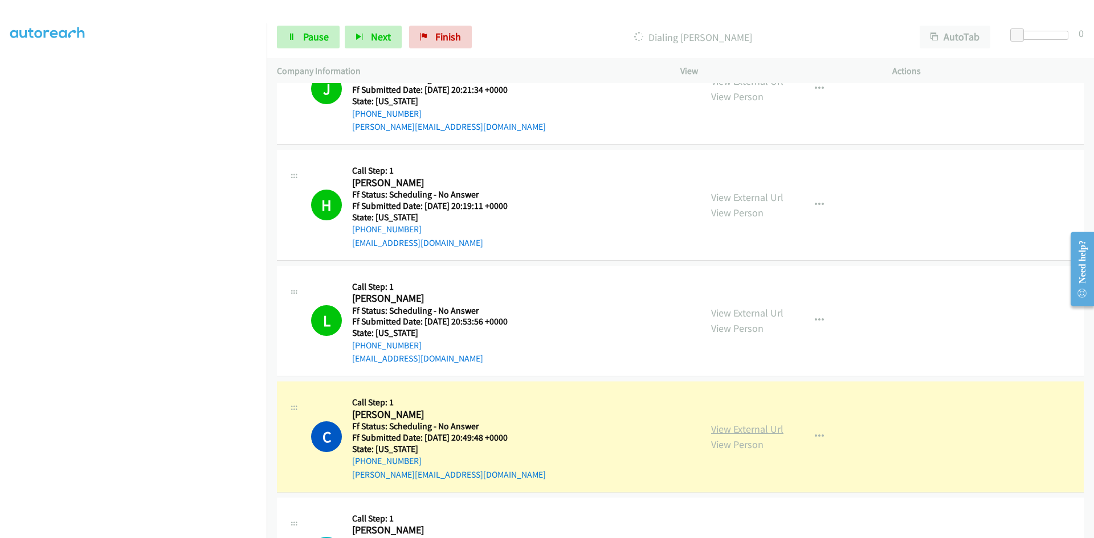
click at [776, 431] on link "View External Url" at bounding box center [747, 429] width 72 height 13
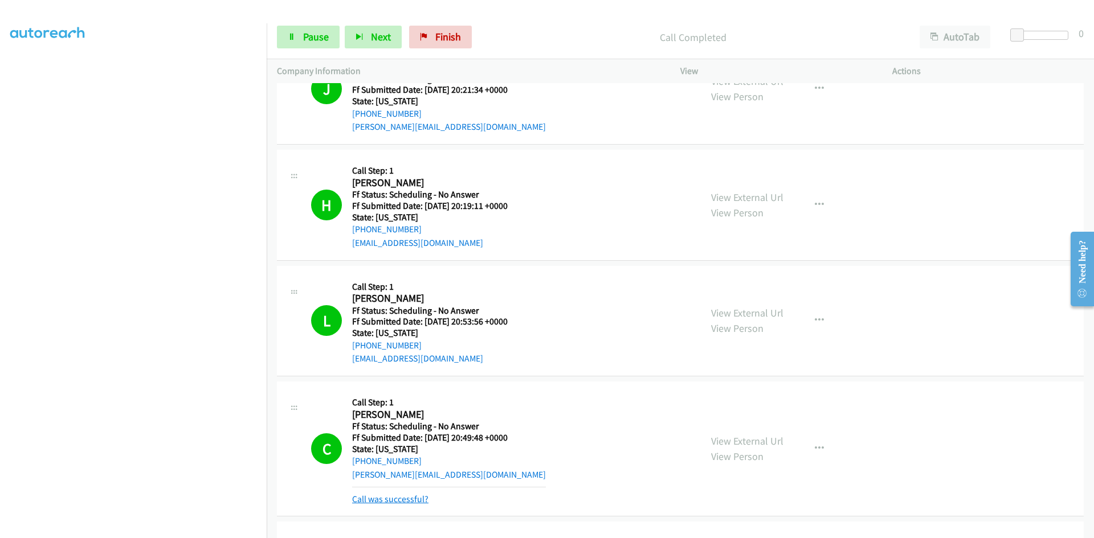
click at [392, 497] on link "Call was successful?" at bounding box center [390, 499] width 76 height 11
click at [741, 428] on link "View External Url" at bounding box center [747, 429] width 72 height 13
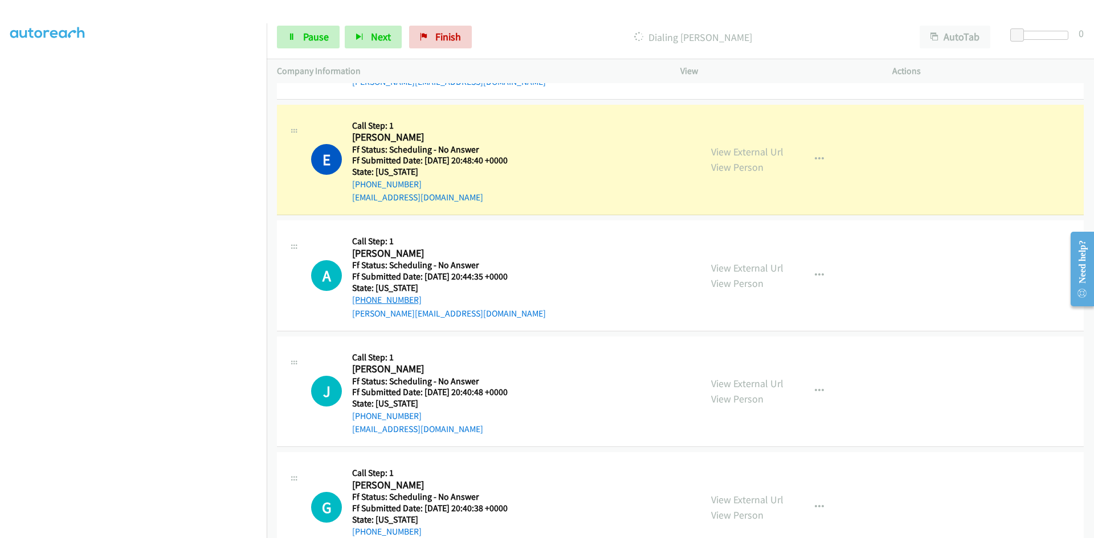
scroll to position [6209, 0]
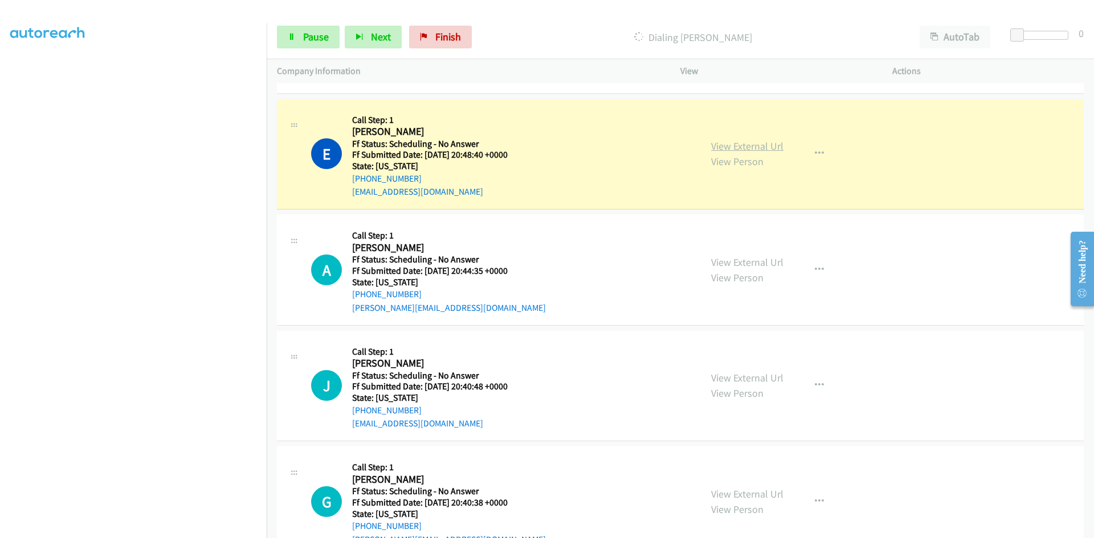
click at [718, 145] on link "View External Url" at bounding box center [747, 146] width 72 height 13
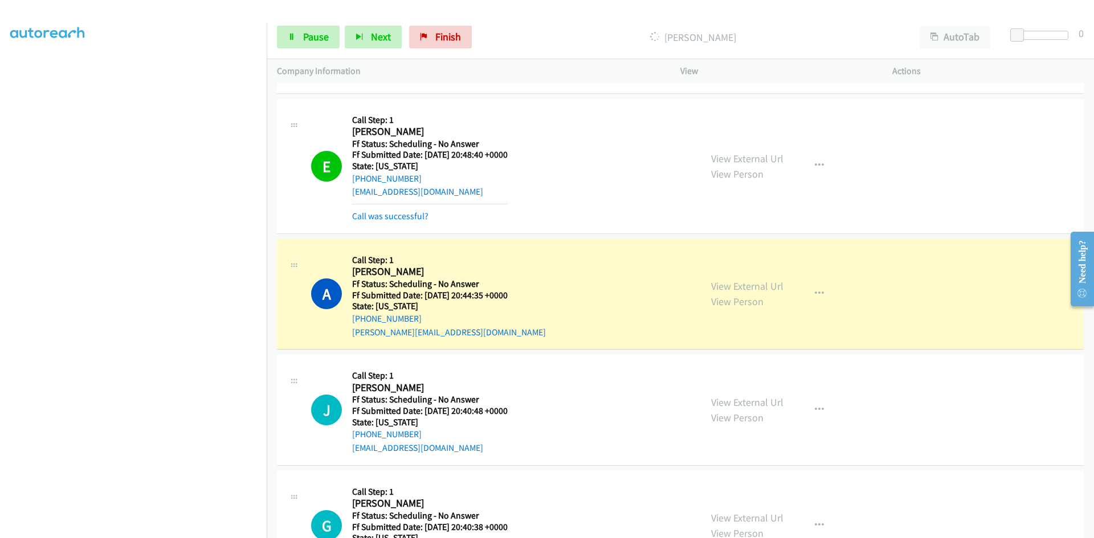
click at [389, 222] on div "Call was successful?" at bounding box center [430, 217] width 156 height 14
click at [388, 218] on link "Call was successful?" at bounding box center [390, 216] width 76 height 11
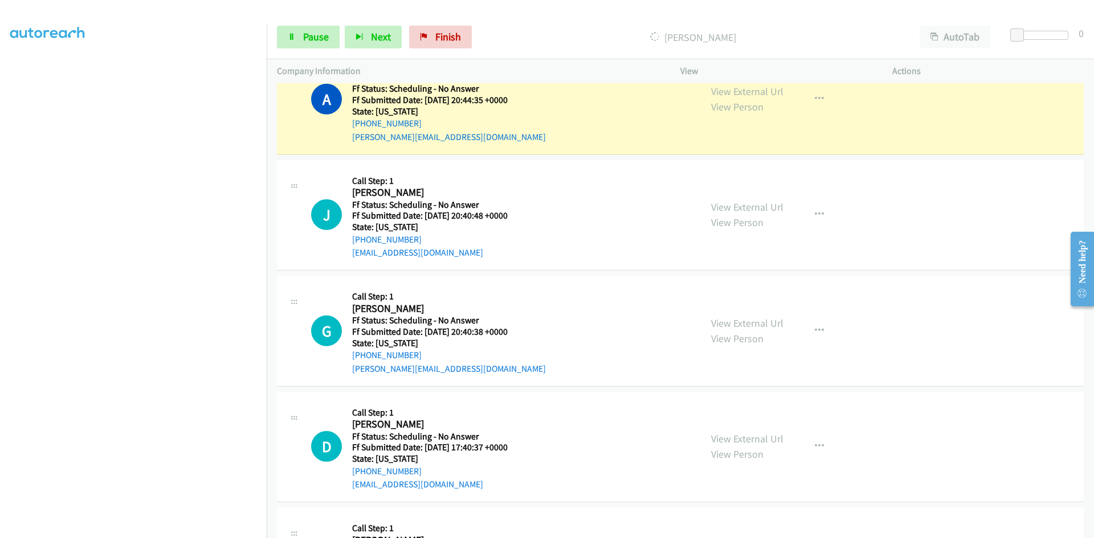
scroll to position [6323, 0]
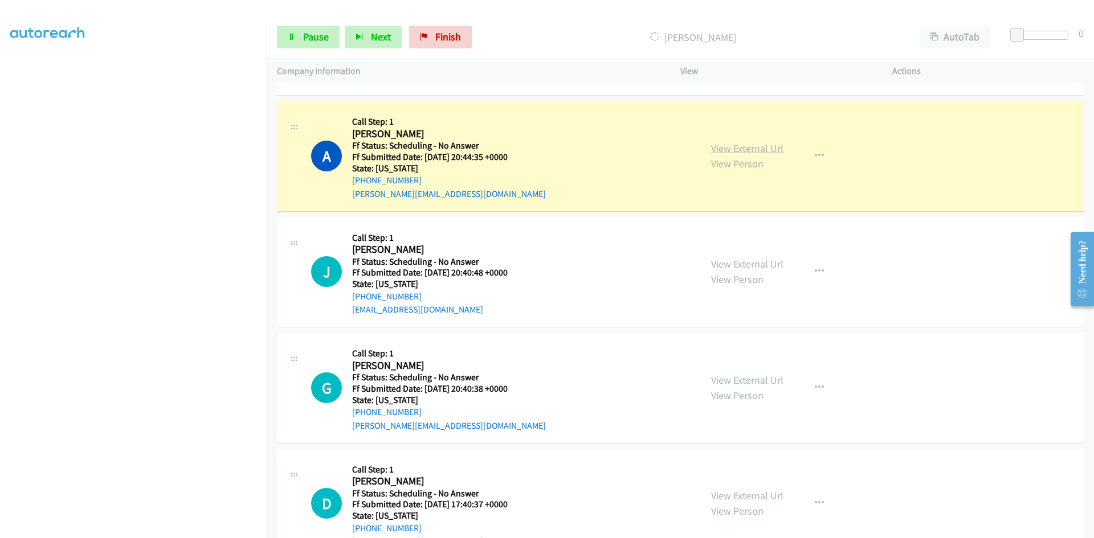
click at [730, 149] on link "View External Url" at bounding box center [747, 148] width 72 height 13
click at [725, 148] on link "View External Url" at bounding box center [747, 148] width 72 height 13
click at [304, 42] on span "Pause" at bounding box center [316, 36] width 26 height 13
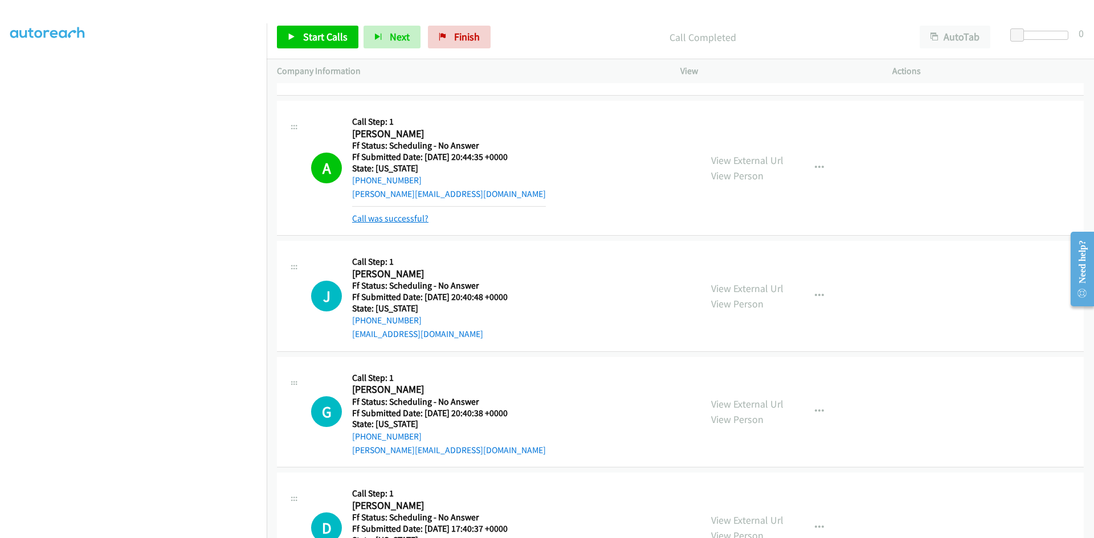
click at [380, 218] on link "Call was successful?" at bounding box center [390, 218] width 76 height 11
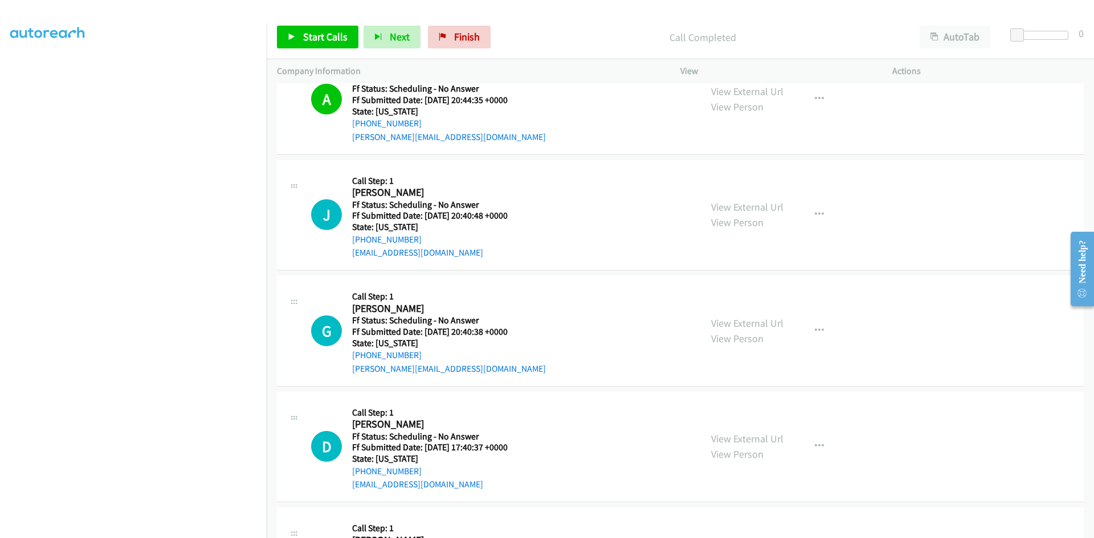
scroll to position [6437, 0]
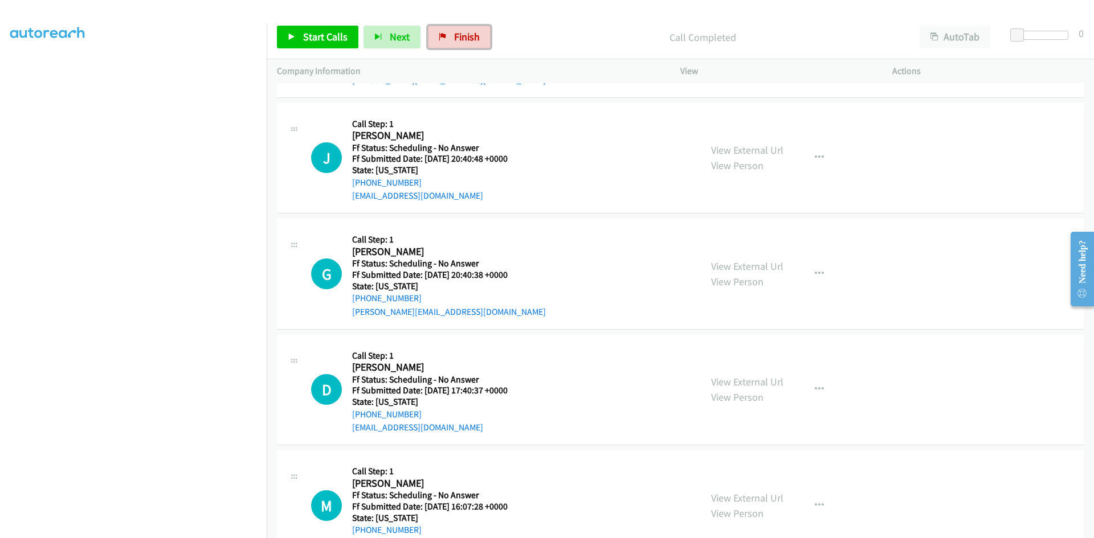
click at [482, 38] on link "Finish" at bounding box center [459, 37] width 63 height 23
